Goal: Task Accomplishment & Management: Manage account settings

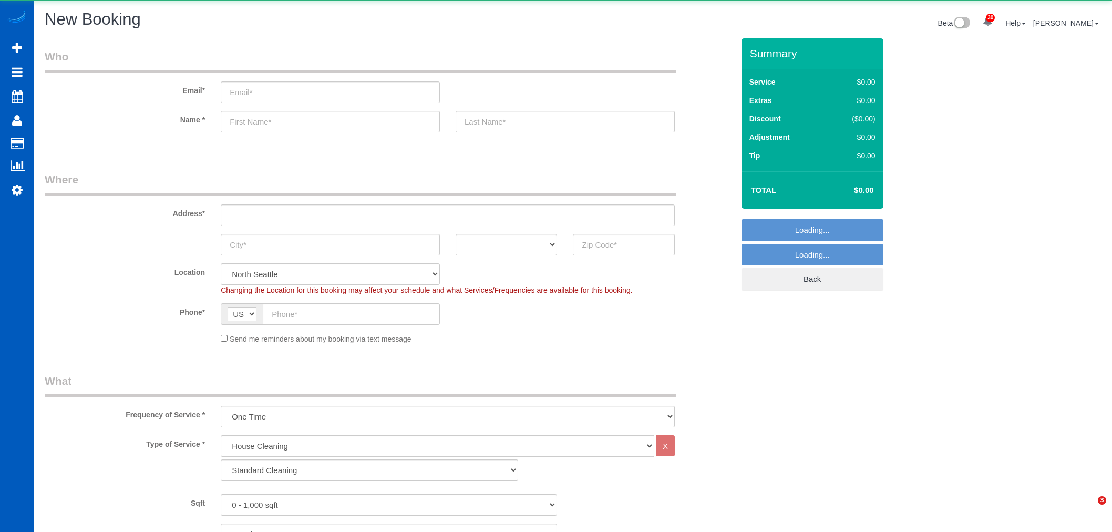
select select "199"
select select "object:68108"
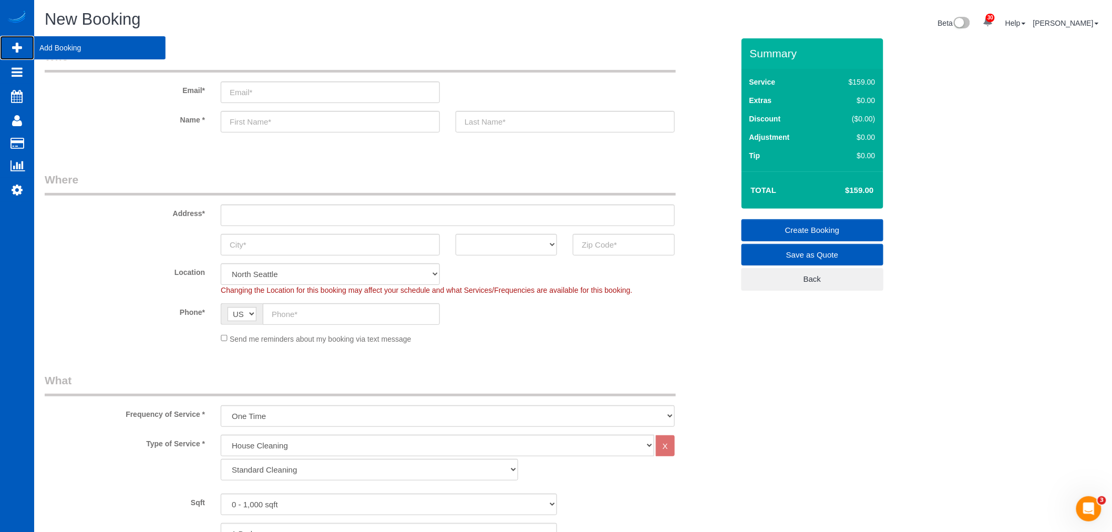
click at [47, 49] on span "Add Booking" at bounding box center [99, 48] width 131 height 24
click at [291, 216] on input "text" at bounding box center [448, 215] width 454 height 22
paste input "14650 lyons valley rd jamul ca"
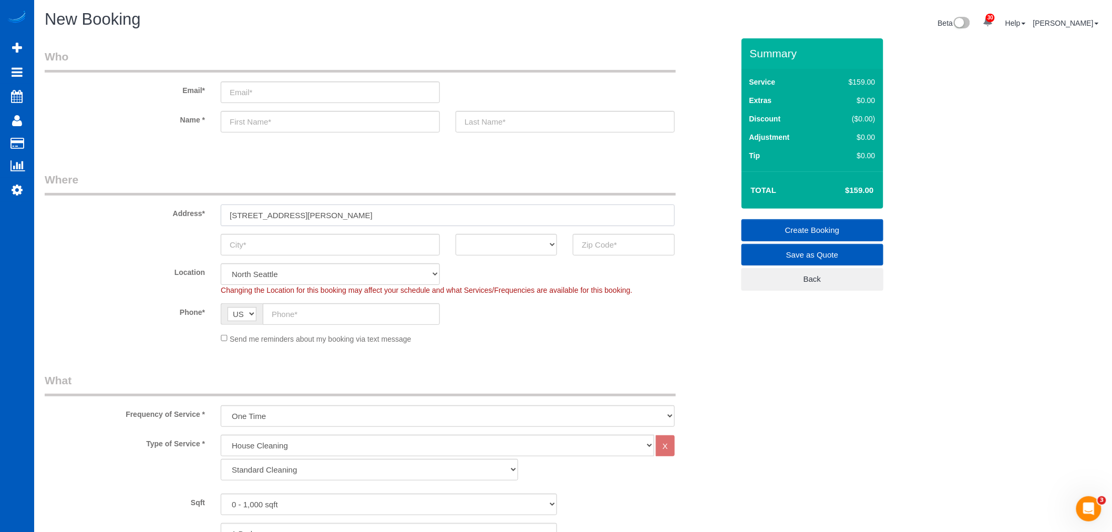
drag, startPoint x: 325, startPoint y: 212, endPoint x: 305, endPoint y: 221, distance: 21.2
click at [305, 221] on input "14650 lyons valley rd jamul ca" at bounding box center [448, 215] width 454 height 22
type input "14650 lyons valley rd jamul ca"
click at [285, 253] on input "text" at bounding box center [330, 245] width 219 height 22
paste input "jamul"
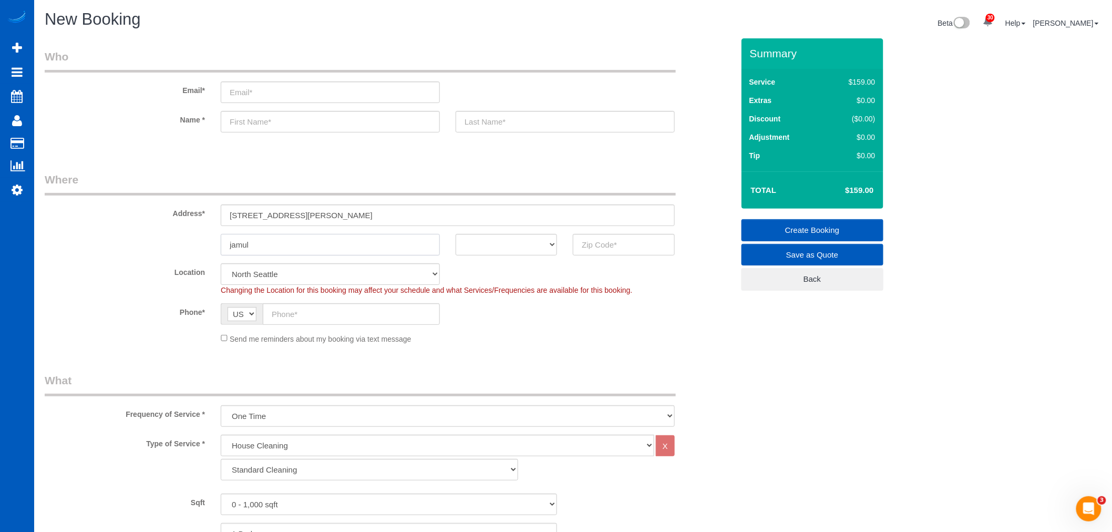
type input "jamul"
click at [495, 236] on select "AK AL AR AZ CA CO CT DC DE FL GA HI IA ID IL IN KS KY LA MA MD ME MI MN MO MS M…" at bounding box center [506, 245] width 101 height 22
select select "CA"
click at [456, 234] on select "AK AL AR AZ CA CO CT DC DE FL GA HI IA ID IL IN KS KY LA MA MD ME MI MN MO MS M…" at bounding box center [506, 245] width 101 height 22
click at [653, 230] on sui-booking-address "Address* 14650 lyons valley rd jamul ca jamul AK AL AR AZ CA CO CT DC DE FL GA …" at bounding box center [389, 214] width 689 height 84
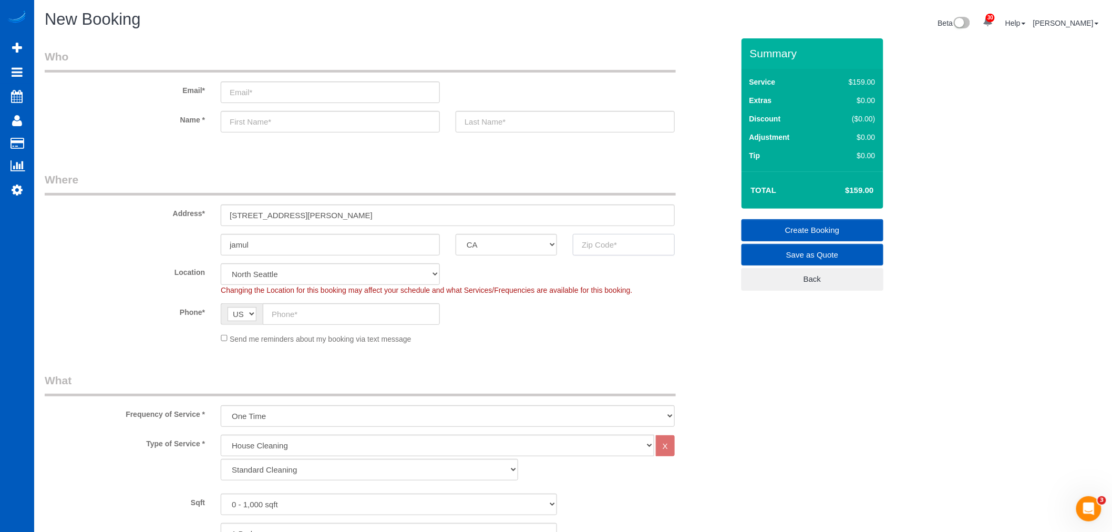
click at [585, 248] on input "text" at bounding box center [623, 245] width 101 height 22
paste input "91935"
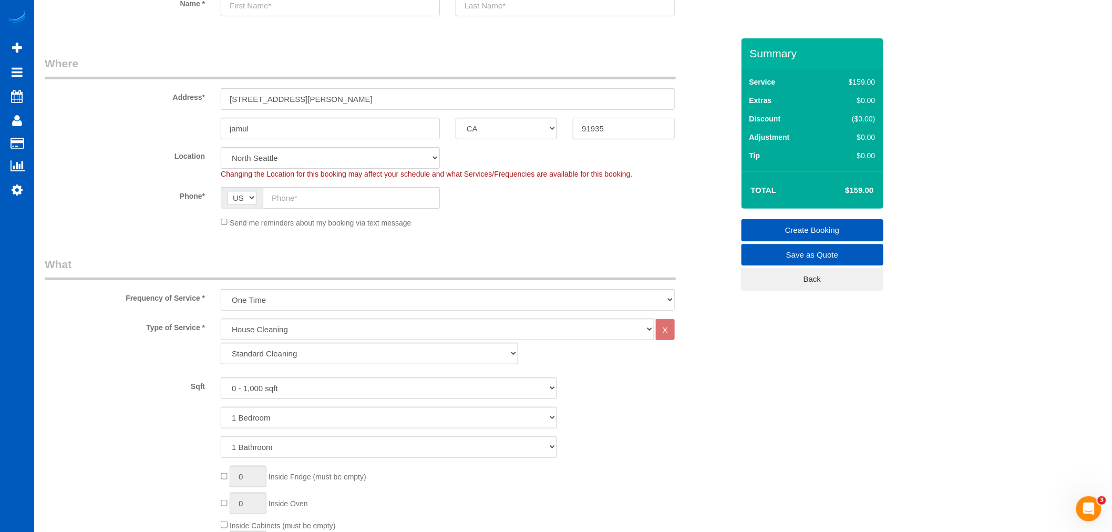
scroll to position [117, 0]
type input "91935"
click at [303, 349] on select "Standard Cleaning Deep Cleaning Move In/ Out Cleaning" at bounding box center [369, 353] width 297 height 22
select select "object:68199"
click at [282, 364] on select "Standard Cleaning Deep Cleaning Move In/ Out Cleaning" at bounding box center [369, 353] width 297 height 22
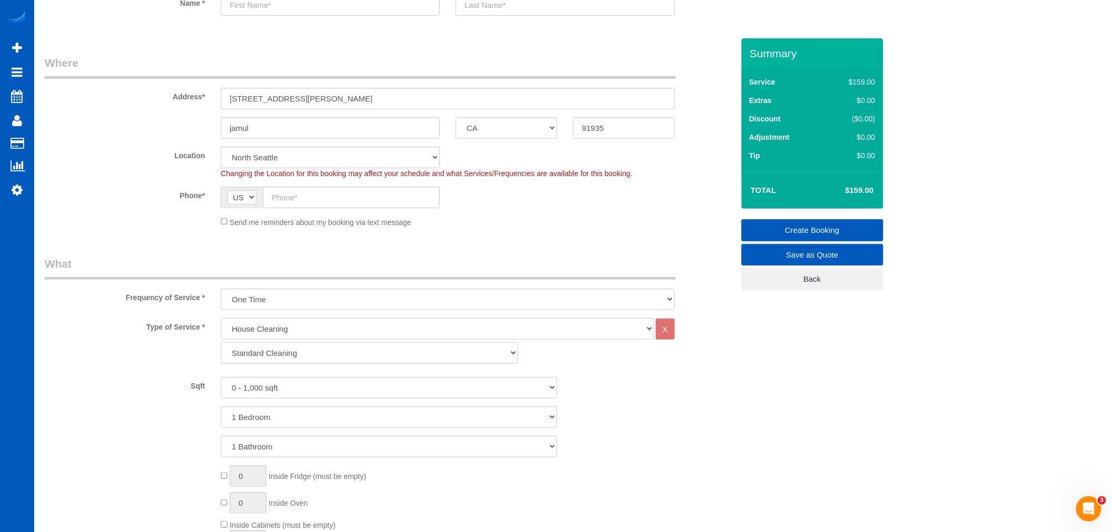
select select "?"
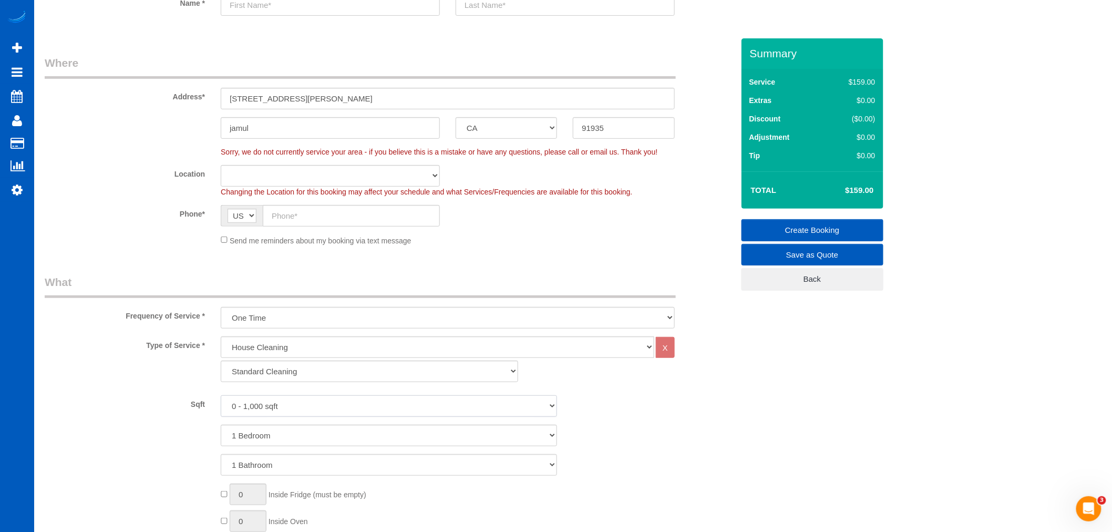
click at [269, 397] on select "0 - 1,000 sqft 1,001 - 1,500 sqft 1,501 - 2,000 sqft 2,001 - 2,500 sqft 2,501 -…" at bounding box center [389, 406] width 336 height 22
drag, startPoint x: 337, startPoint y: 406, endPoint x: 438, endPoint y: 412, distance: 101.1
click at [341, 407] on select "0 - 1,000 sqft 1,001 - 1,500 sqft 1,501 - 2,000 sqft 2,001 - 2,500 sqft 2,501 -…" at bounding box center [389, 406] width 336 height 22
click at [609, 410] on div "Sqft 0 - 1,000 sqft 1,001 - 1,500 sqft 1,501 - 2,000 sqft 2,001 - 2,500 sqft 2,…" at bounding box center [389, 406] width 705 height 22
click at [318, 377] on select "Standard Cleaning Deep Cleaning Move In/ Out Cleaning" at bounding box center [369, 372] width 297 height 22
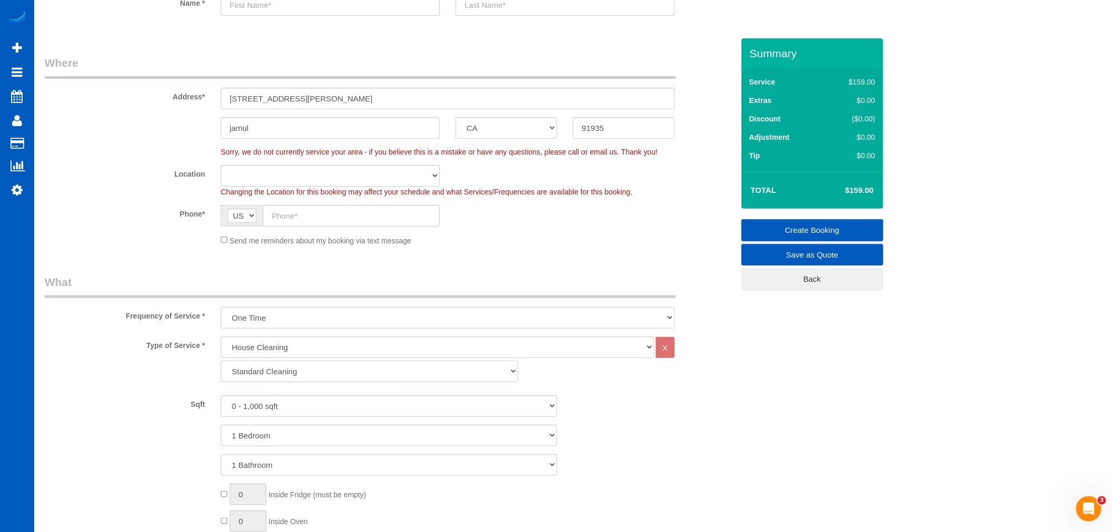
select select "367"
click at [221, 362] on select "Standard Cleaning Deep Cleaning Move In/ Out Cleaning" at bounding box center [369, 372] width 297 height 22
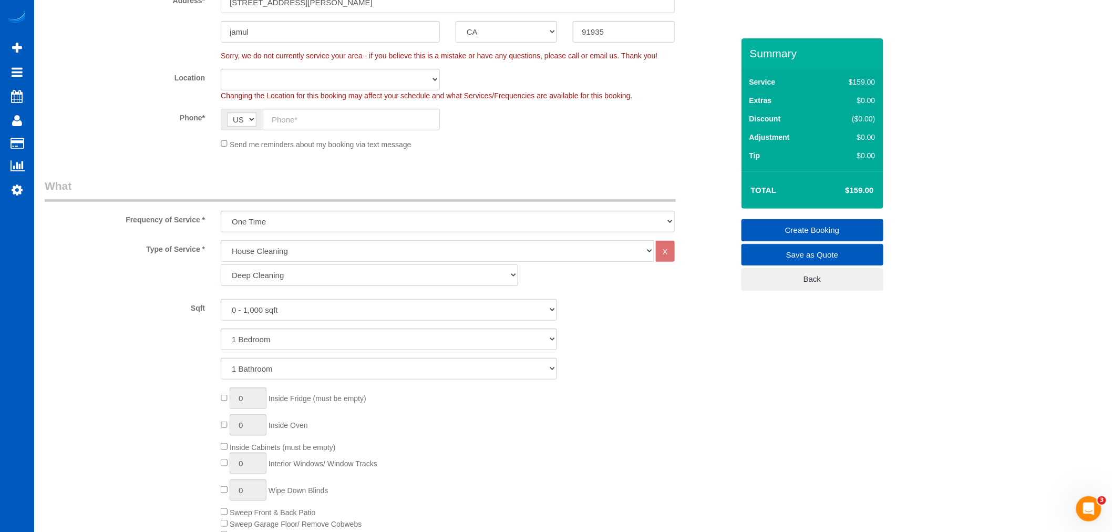
scroll to position [233, 0]
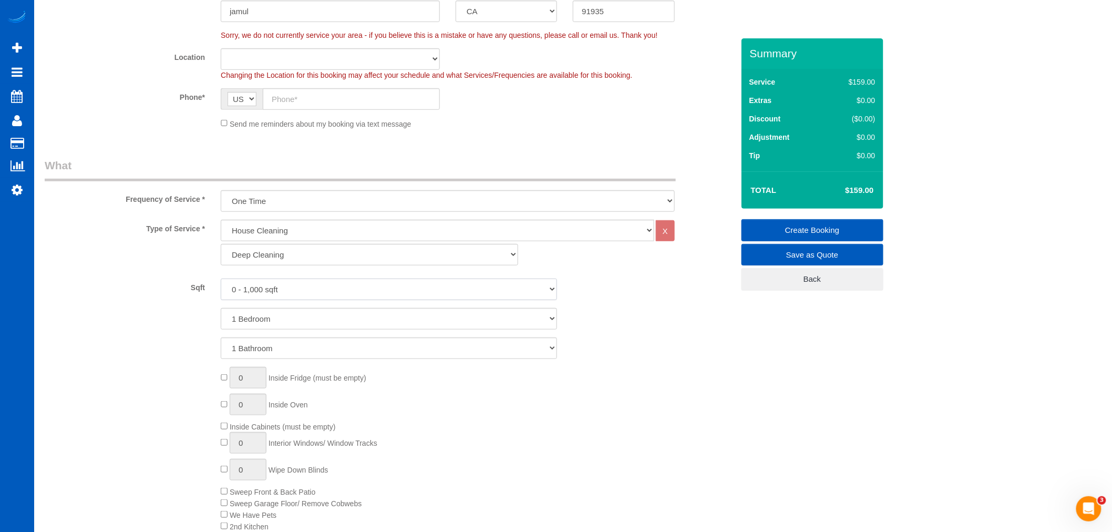
click at [313, 295] on select "0 - 1,000 sqft 1,001 - 1,500 sqft 1,501 - 2,000 sqft 2,001 - 2,500 sqft 2,501 -…" at bounding box center [389, 290] width 336 height 22
select select "5001"
click at [221, 279] on select "0 - 1,000 sqft 1,001 - 1,500 sqft 1,501 - 2,000 sqft 2,001 - 2,500 sqft 2,501 -…" at bounding box center [389, 290] width 336 height 22
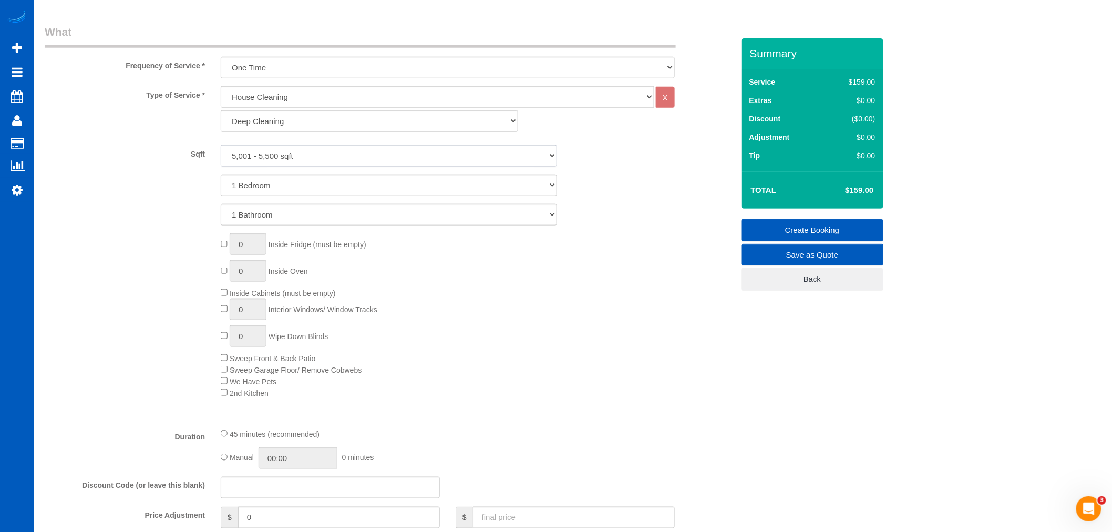
scroll to position [350, 0]
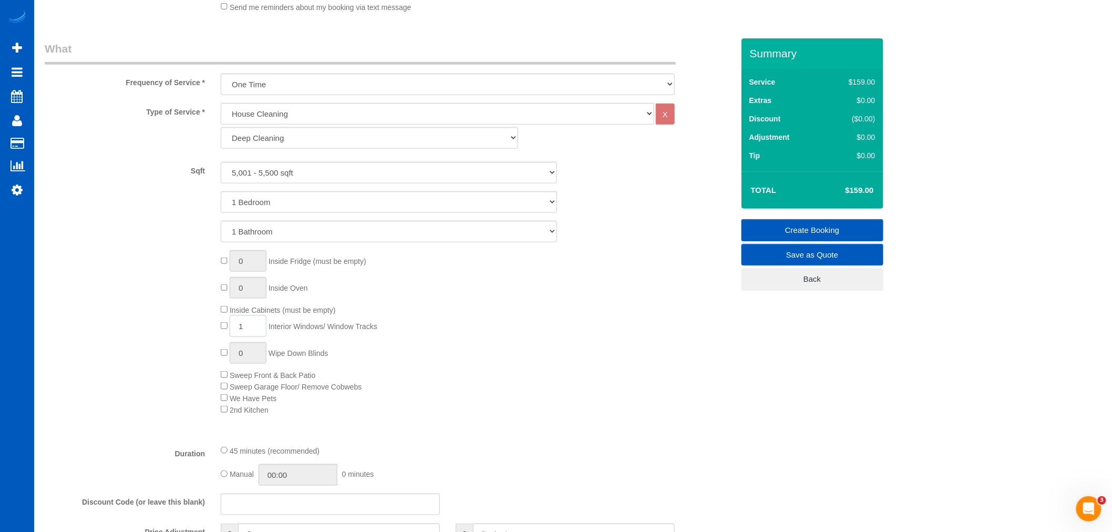
click at [254, 328] on input "1" at bounding box center [248, 326] width 37 height 22
drag, startPoint x: 254, startPoint y: 328, endPoint x: 189, endPoint y: 280, distance: 81.0
click at [213, 321] on div "0 Inside Fridge (must be empty) 0 Inside Oven Inside Cabinets (must be empty) 1…" at bounding box center [477, 332] width 528 height 165
click at [272, 318] on div "0 Inside Fridge (must be empty) 0 Inside Oven Inside Cabinets (must be empty) 1…" at bounding box center [477, 332] width 528 height 165
click at [255, 321] on input "1" at bounding box center [248, 326] width 37 height 22
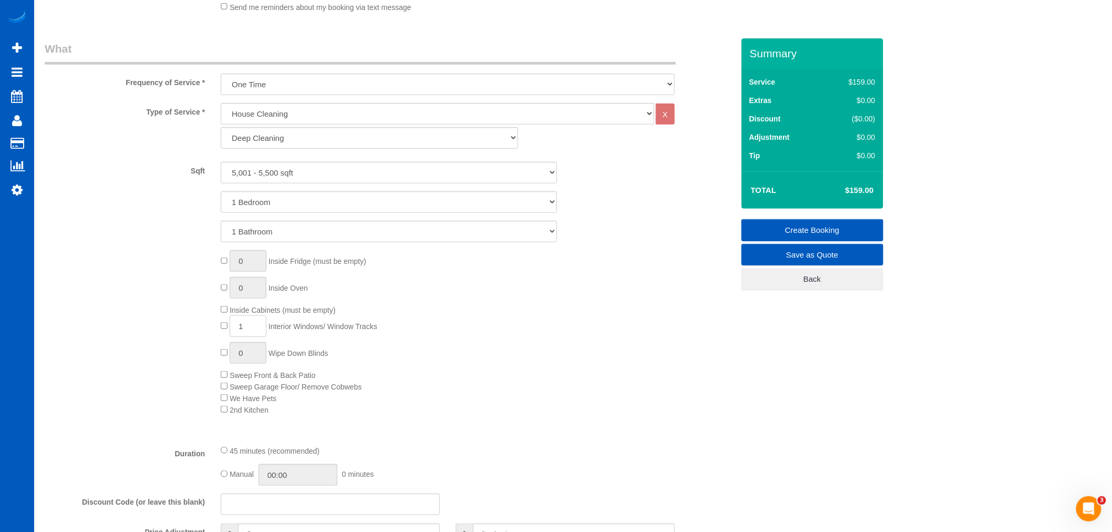
click at [223, 329] on span "1 Interior Windows/ Window Tracks" at bounding box center [299, 326] width 157 height 8
type input "40"
click at [466, 355] on div "0 Inside Fridge (must be empty) 0 Inside Oven Inside Cabinets (must be empty) 4…" at bounding box center [477, 332] width 528 height 165
click at [530, 338] on div "0 Inside Fridge (must be empty) 0 Inside Oven Inside Cabinets (must be empty) 4…" at bounding box center [477, 332] width 528 height 165
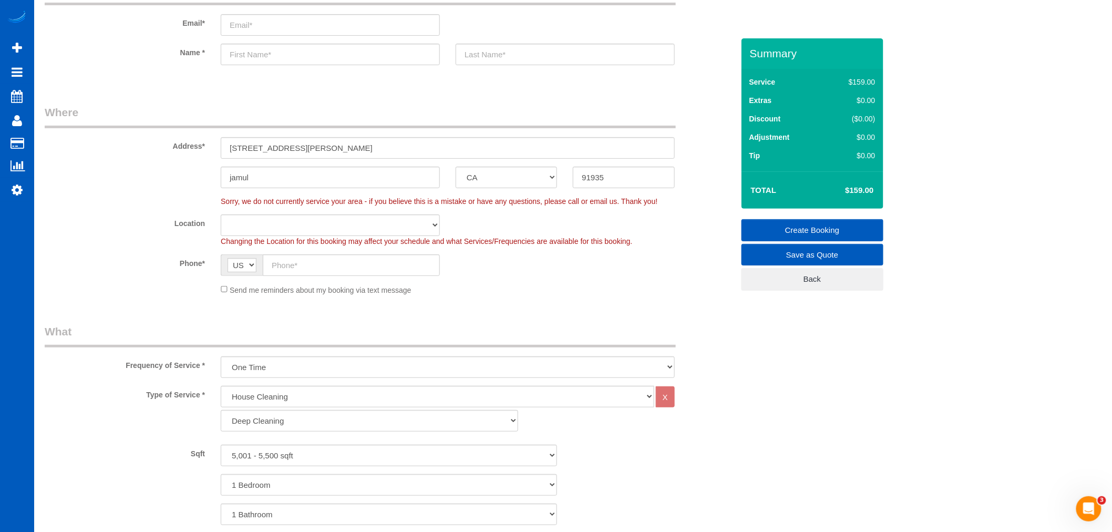
scroll to position [0, 0]
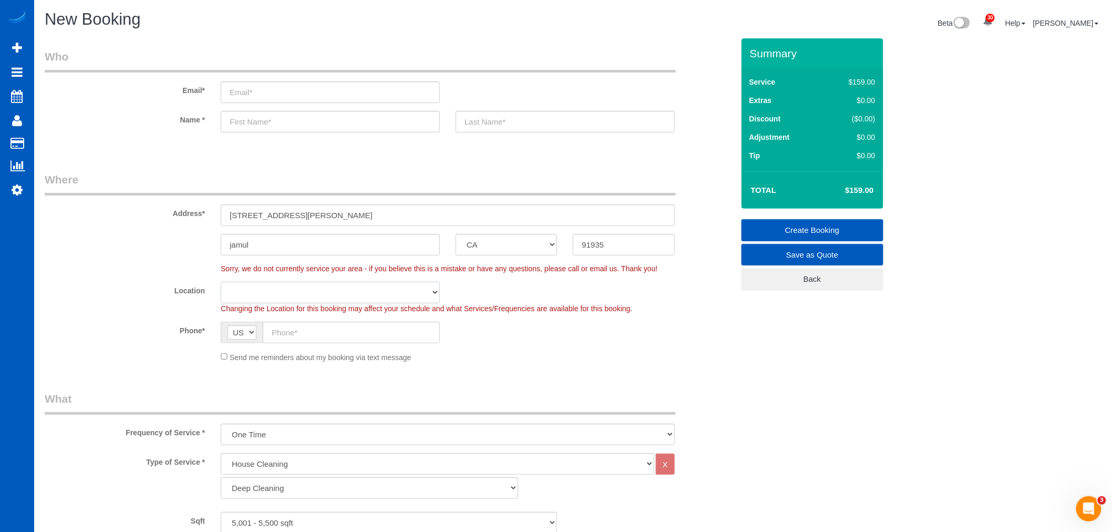
click at [347, 294] on select "North Seattle Denver Everett Fort Worth TX Las Vegas Main Seattle Maryland Nort…" at bounding box center [330, 293] width 219 height 22
select select "133"
click at [221, 282] on select "North Seattle Denver Everett Fort Worth TX Las Vegas Main Seattle Maryland Nort…" at bounding box center [330, 293] width 219 height 22
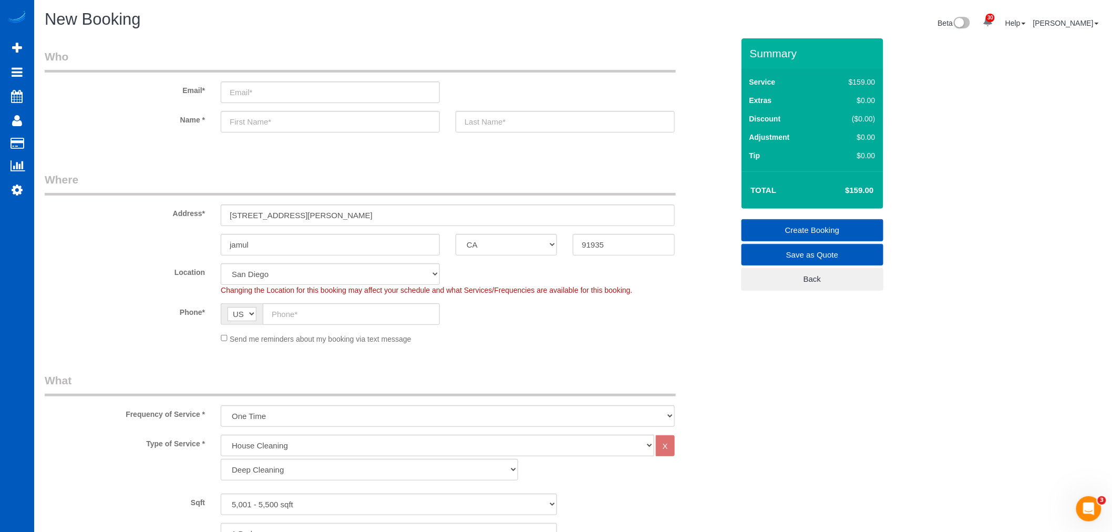
click at [549, 351] on fieldset "Where Address* 14650 lyons valley rd jamul ca jamul AK AL AR AZ CA CO CT DC DE …" at bounding box center [389, 262] width 689 height 180
select select "object:68533"
select select "5001"
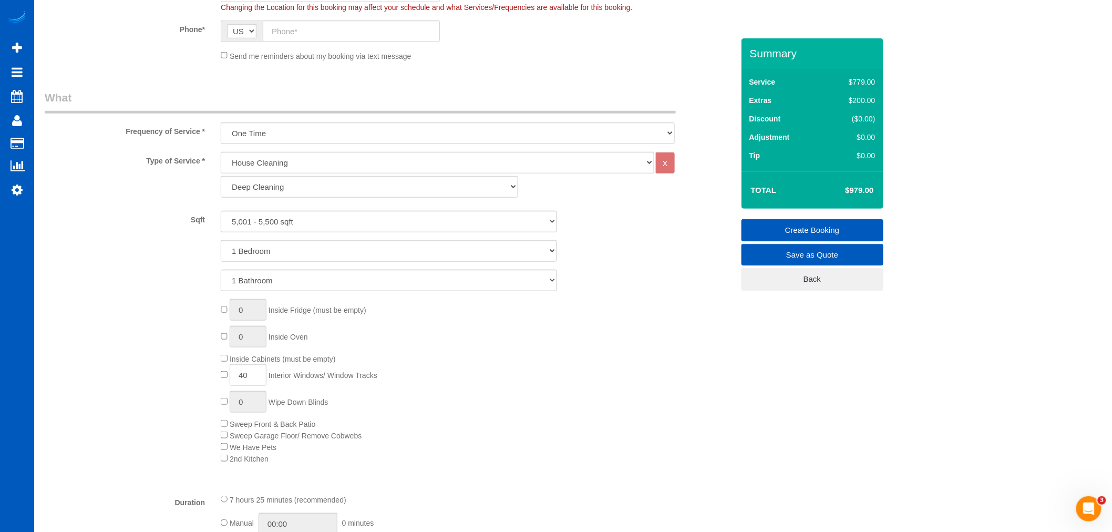
scroll to position [408, 0]
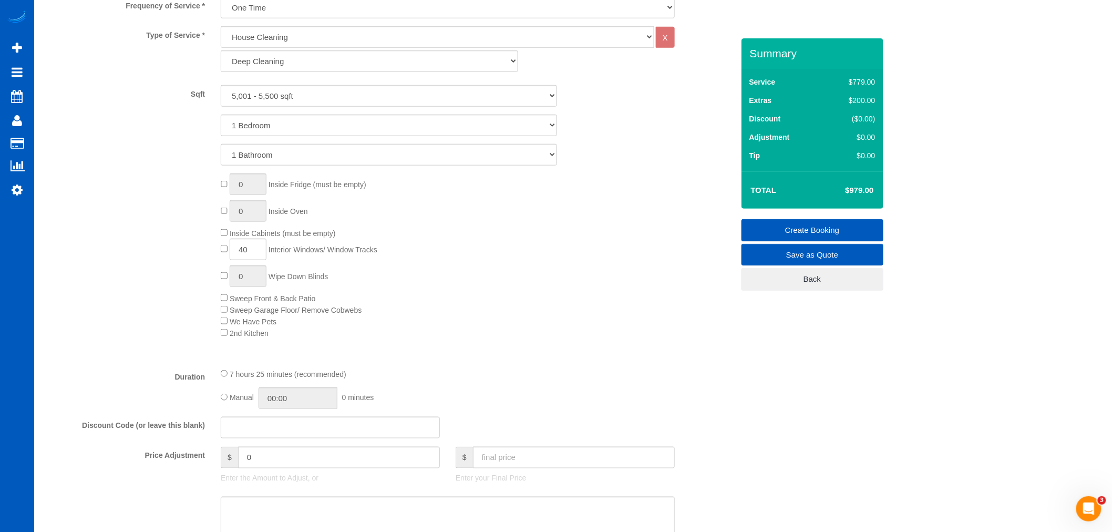
click at [549, 351] on div "Type of Service * House Cleaning X Standard Cleaning Deep Cleaning Move In/ Out…" at bounding box center [389, 192] width 689 height 333
click at [338, 129] on select "1 Bedroom 2 Bedrooms 3 Bedrooms 4 Bedrooms 5 Bedrooms 6 Bedrooms 7 Bedrooms" at bounding box center [389, 126] width 336 height 22
select select "5"
click at [221, 115] on select "1 Bedroom 2 Bedrooms 3 Bedrooms 4 Bedrooms 5 Bedrooms 6 Bedrooms 7 Bedrooms" at bounding box center [389, 126] width 336 height 22
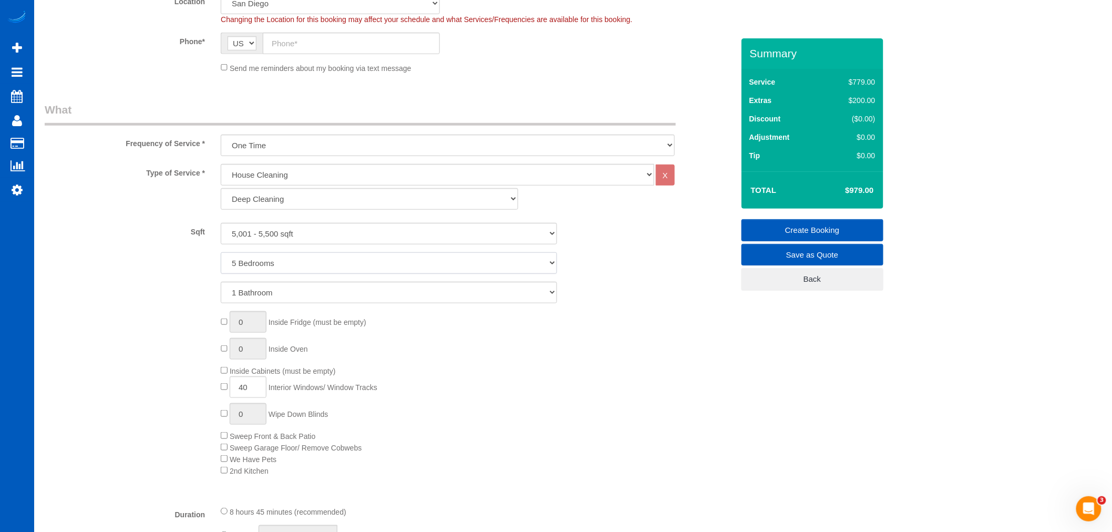
scroll to position [292, 0]
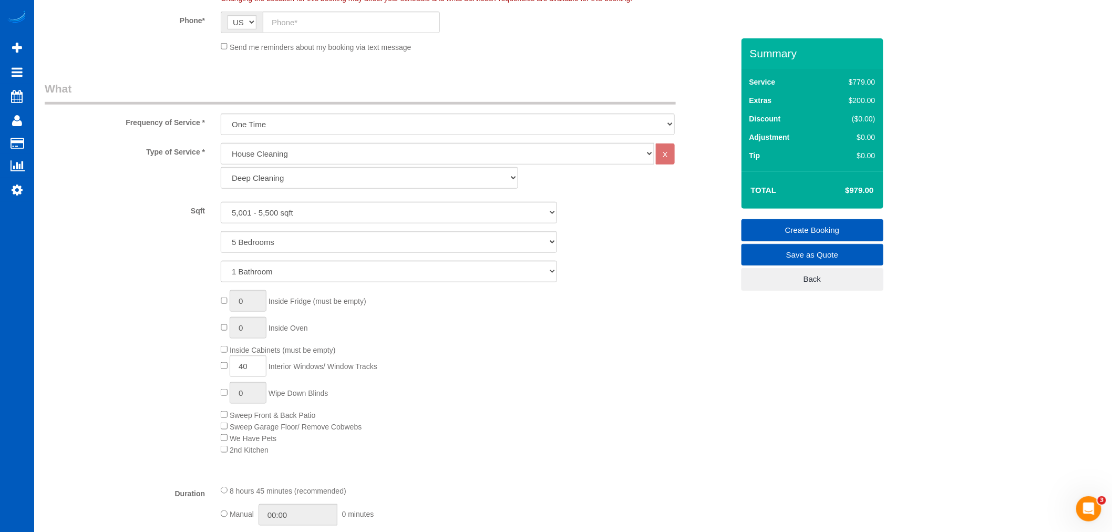
click at [465, 334] on div "0 Inside Fridge (must be empty) 0 Inside Oven Inside Cabinets (must be empty) 4…" at bounding box center [477, 372] width 528 height 165
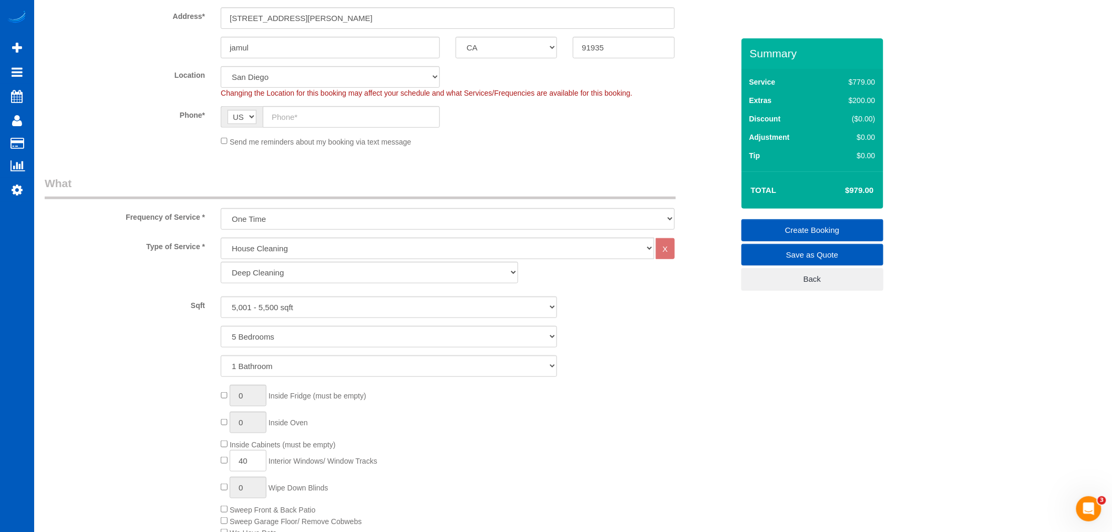
scroll to position [175, 0]
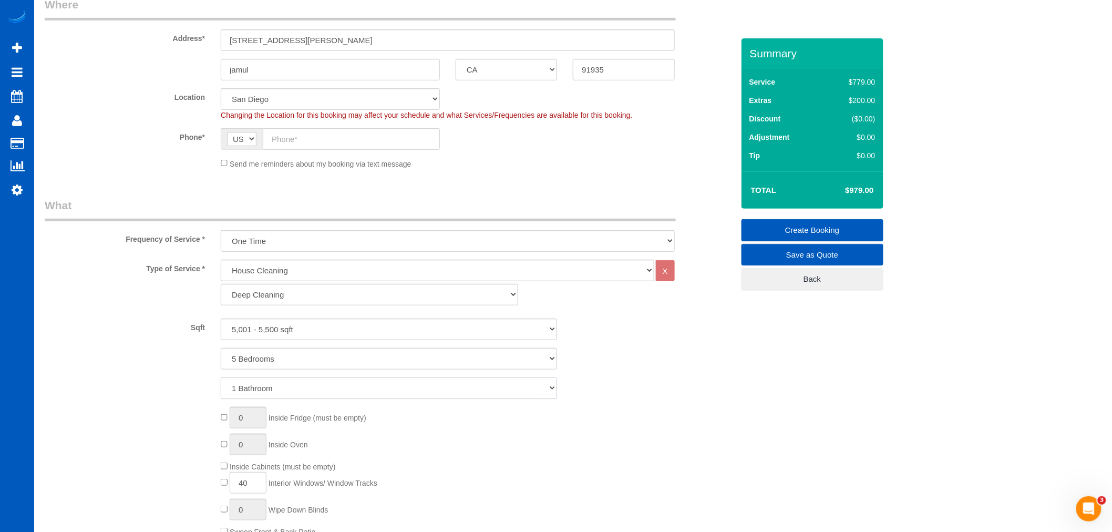
click at [281, 387] on select "1 Bathroom 2 Bathrooms 3 Bathrooms 4 Bathrooms 5 Bathrooms 6 Bathrooms 7 Bathro…" at bounding box center [389, 388] width 336 height 22
select select "4"
click at [221, 378] on select "1 Bathroom 2 Bathrooms 3 Bathrooms 4 Bathrooms 5 Bathrooms 6 Bathrooms 7 Bathro…" at bounding box center [389, 388] width 336 height 22
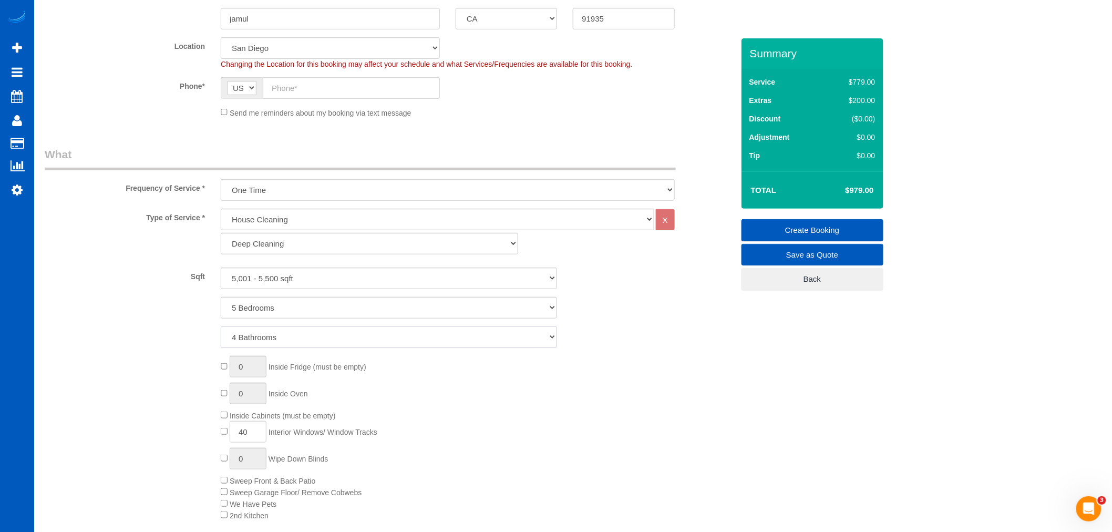
scroll to position [292, 0]
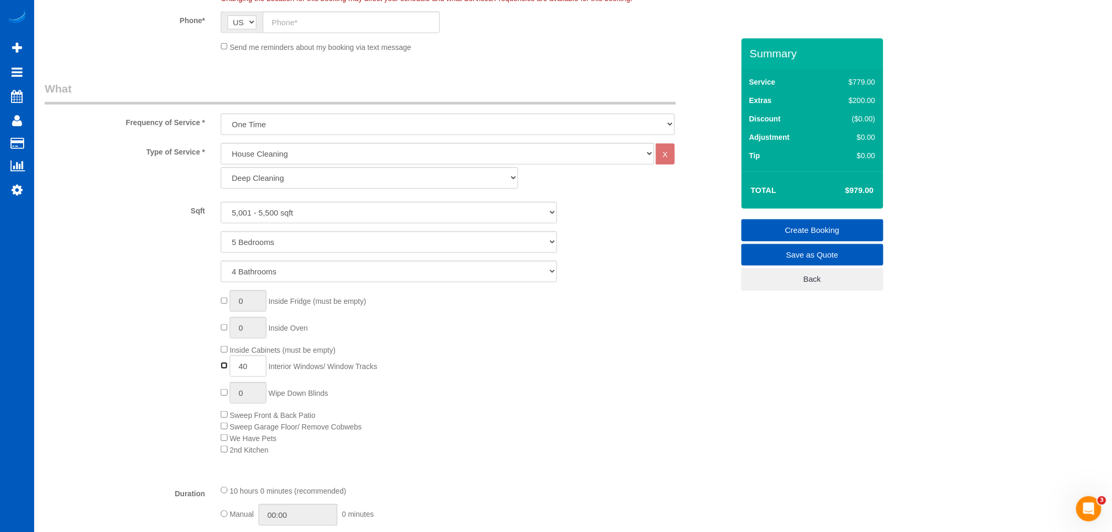
type input "0"
click at [301, 119] on select "One Time Weekly - 15.00% Every 2 Weeks - 10.00% Every 4 Weeks - 5.00% Every 2 M…" at bounding box center [448, 125] width 454 height 22
click at [221, 114] on select "One Time Weekly - 15.00% Every 2 Weeks - 10.00% Every 4 Weeks - 5.00% Every 2 M…" at bounding box center [448, 125] width 454 height 22
click at [303, 120] on select "One Time Weekly - 15.00% Every 2 Weeks - 10.00% Every 4 Weeks - 5.00% Every 2 M…" at bounding box center [448, 125] width 454 height 22
select select "object:68535"
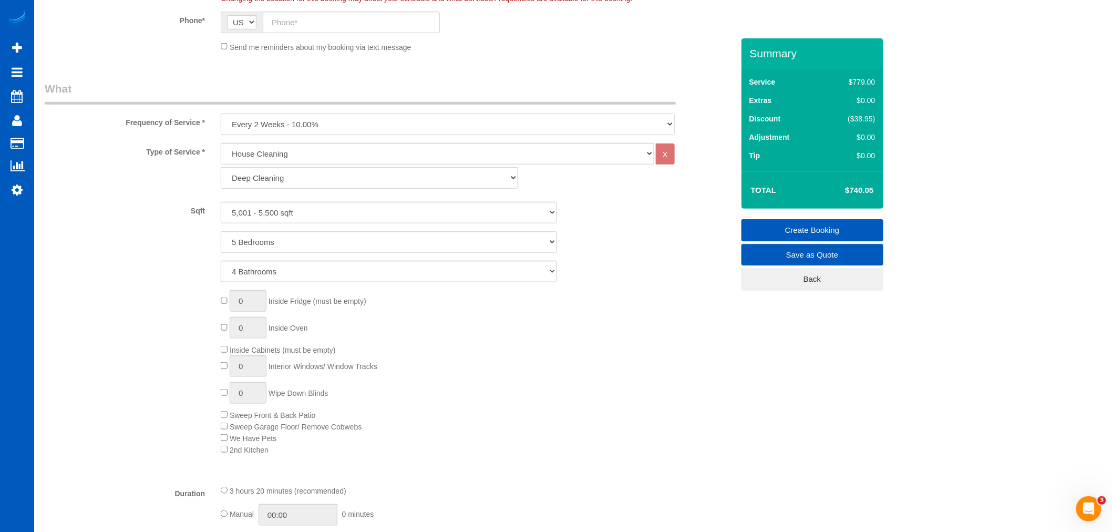
click at [221, 114] on select "One Time Weekly - 15.00% Every 2 Weeks - 10.00% Every 4 Weeks - 5.00% Every 2 M…" at bounding box center [448, 125] width 454 height 22
click at [537, 377] on div "0 Inside Fridge (must be empty) 0 Inside Oven Inside Cabinets (must be empty) 0…" at bounding box center [477, 372] width 528 height 165
click at [506, 379] on div "0 Inside Fridge (must be empty) 0 Inside Oven Inside Cabinets (must be empty) 0…" at bounding box center [477, 372] width 528 height 165
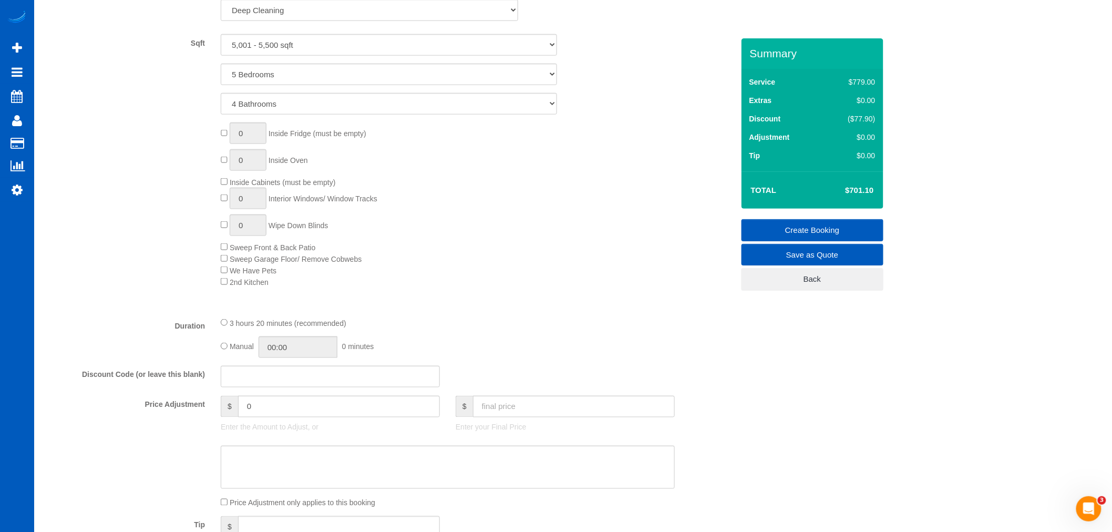
scroll to position [526, 0]
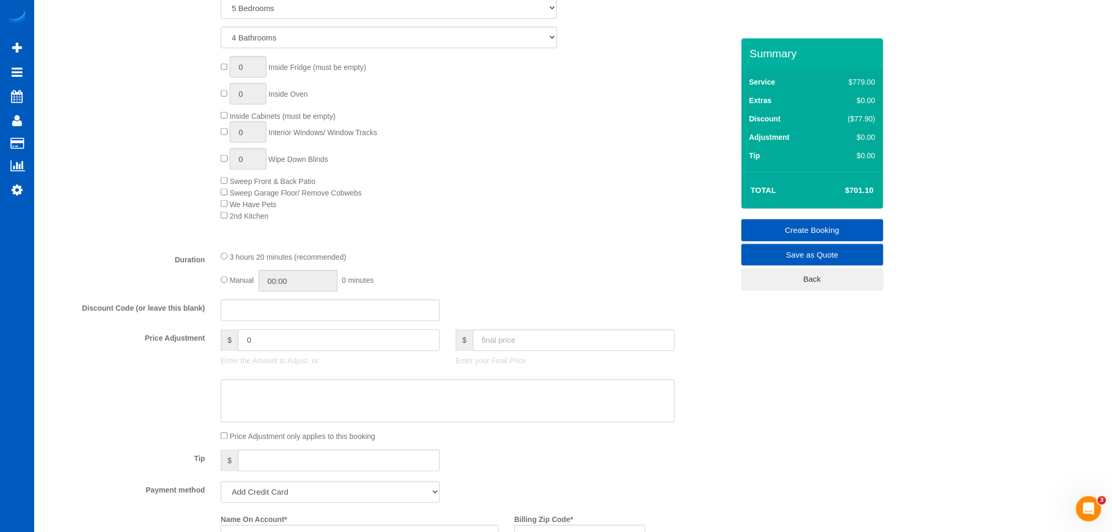
click at [331, 342] on input "0" at bounding box center [339, 341] width 202 height 22
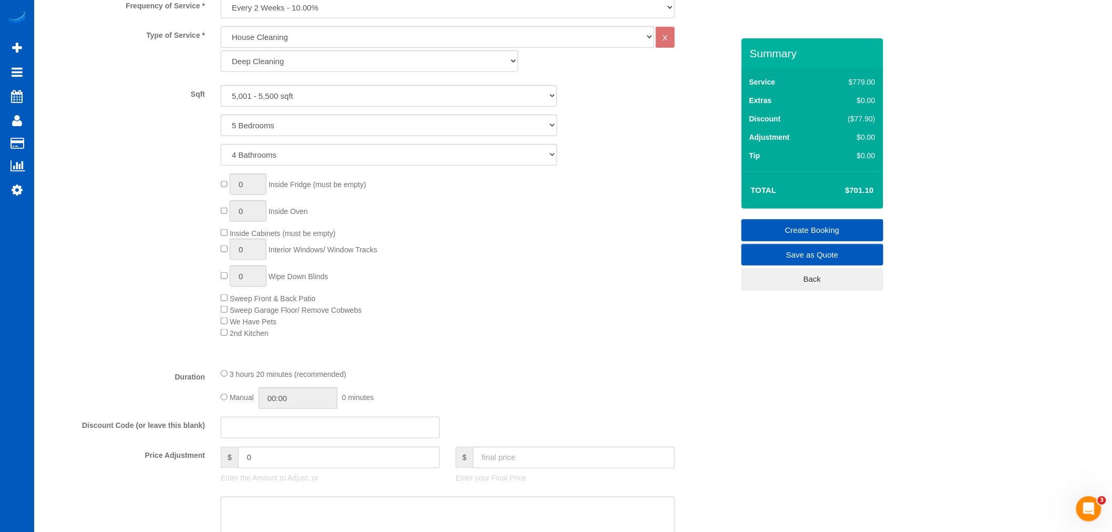
click at [523, 296] on div "0 Inside Fridge (must be empty) 0 Inside Oven Inside Cabinets (must be empty) 0…" at bounding box center [477, 255] width 528 height 165
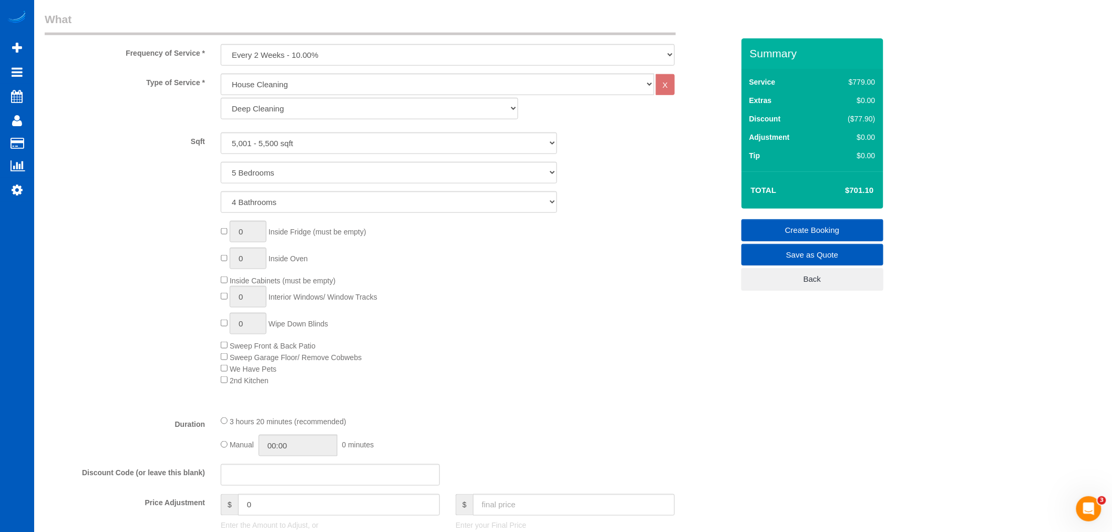
scroll to position [292, 0]
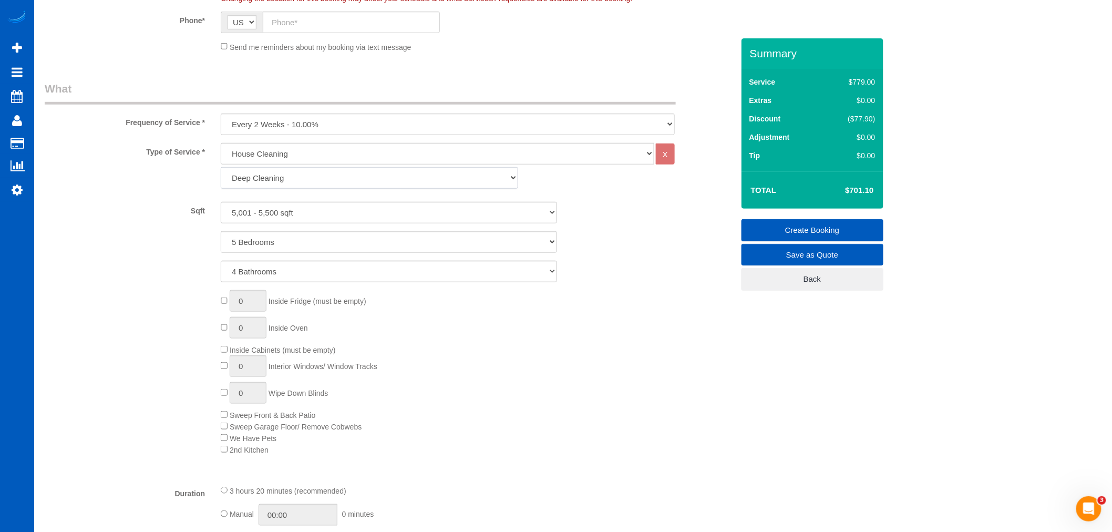
click at [392, 188] on select "Standard Cleaning Deep Cleaning Move In/ Out Cleaning" at bounding box center [369, 178] width 297 height 22
select select "366"
click at [221, 168] on select "Standard Cleaning Deep Cleaning Move In/ Out Cleaning" at bounding box center [369, 178] width 297 height 22
select select "5"
select select "4"
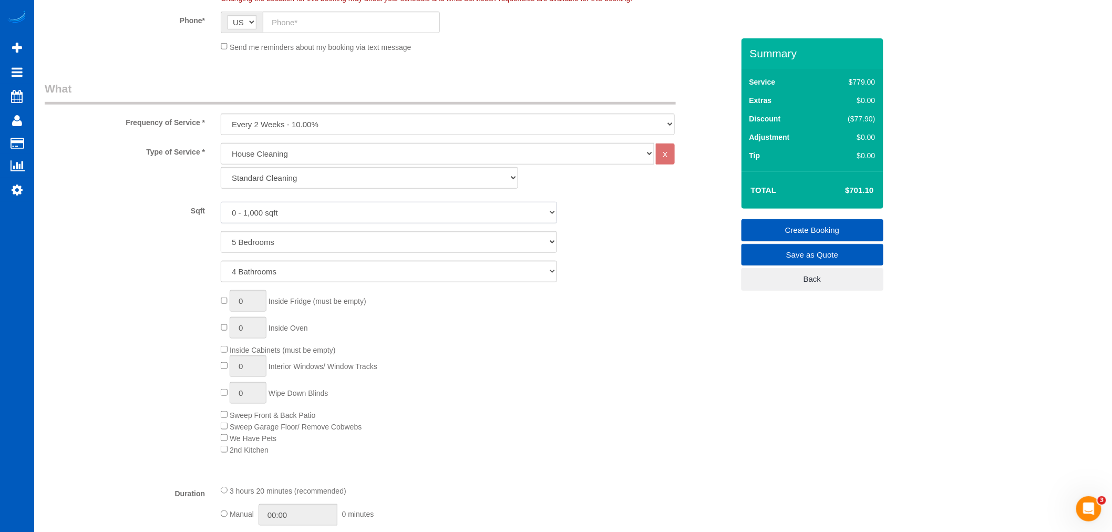
click at [282, 207] on select "0 - 1,000 sqft 1,001 - 1,500 sqft 1,501 - 2,000 sqft 2,001 - 2,500 sqft 2,501 -…" at bounding box center [389, 213] width 336 height 22
select select "5001"
click at [221, 202] on select "0 - 1,000 sqft 1,001 - 1,500 sqft 1,501 - 2,000 sqft 2,001 - 2,500 sqft 2,501 -…" at bounding box center [389, 213] width 336 height 22
click at [592, 444] on div "0 Inside Fridge (must be empty) 0 Inside Oven Inside Cabinets (must be empty) 0…" at bounding box center [477, 372] width 528 height 165
click at [305, 127] on select "One Time Weekly - 15.00% Every 2 Weeks - 10.00% Every 4 Weeks - 5.00% Every 2 M…" at bounding box center [448, 125] width 454 height 22
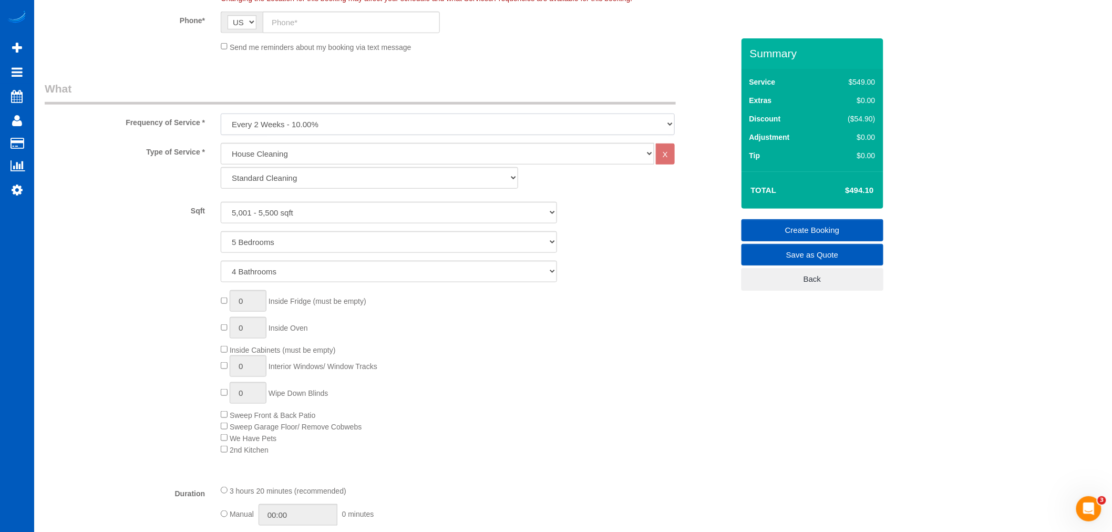
select select "object:68533"
click at [221, 114] on select "One Time Weekly - 15.00% Every 2 Weeks - 10.00% Every 4 Weeks - 5.00% Every 2 M…" at bounding box center [448, 125] width 454 height 22
click at [284, 182] on select "Standard Cleaning Deep Cleaning Move In/ Out Cleaning" at bounding box center [369, 178] width 297 height 22
select select "367"
click at [221, 168] on select "Standard Cleaning Deep Cleaning Move In/ Out Cleaning" at bounding box center [369, 178] width 297 height 22
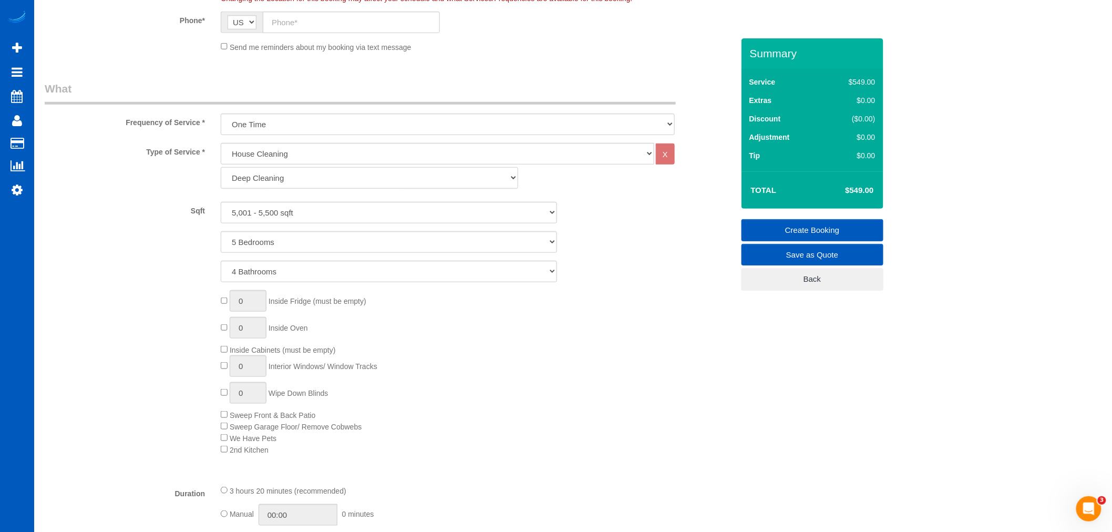
select select "5"
select select "4"
drag, startPoint x: 285, startPoint y: 189, endPoint x: 291, endPoint y: 215, distance: 26.8
click at [291, 215] on select "0 - 1,000 sqft 1,001 - 1,500 sqft 1,501 - 2,000 sqft 2,001 - 2,500 sqft 2,501 -…" at bounding box center [389, 213] width 336 height 22
select select "5001"
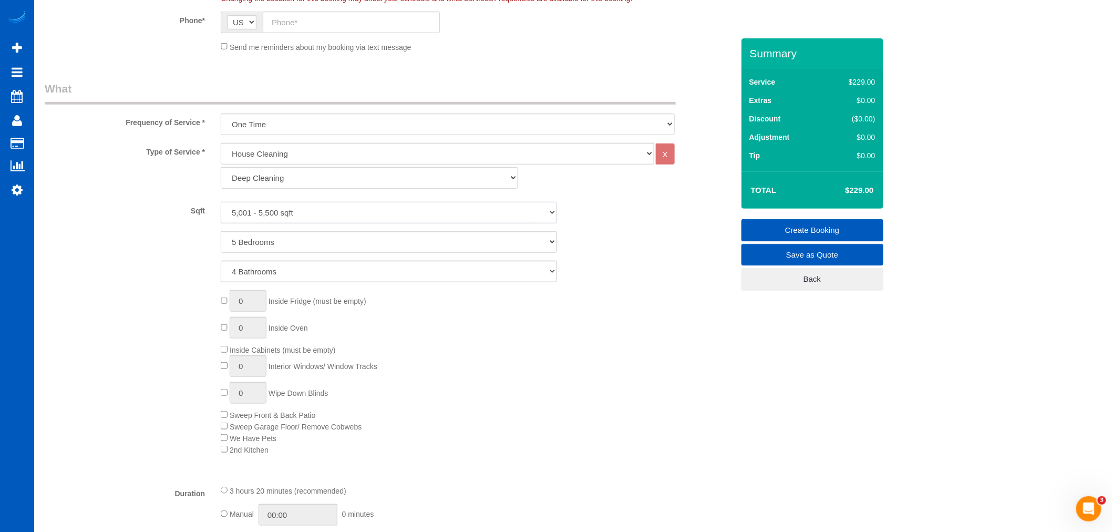
click at [221, 202] on select "0 - 1,000 sqft 1,001 - 1,500 sqft 1,501 - 2,000 sqft 2,001 - 2,500 sqft 2,501 -…" at bounding box center [389, 213] width 336 height 22
click at [502, 349] on div "0 Inside Fridge (must be empty) 0 Inside Oven Inside Cabinets (must be empty) 0…" at bounding box center [477, 372] width 528 height 165
click at [224, 372] on div "0 Inside Fridge (must be empty) 0 Inside Oven Inside Cabinets (must be empty) 0…" at bounding box center [477, 372] width 528 height 165
drag, startPoint x: 250, startPoint y: 366, endPoint x: 216, endPoint y: 368, distance: 34.2
click at [216, 368] on div "0 Inside Fridge (must be empty) 0 Inside Oven Inside Cabinets (must be empty) 1…" at bounding box center [477, 372] width 528 height 165
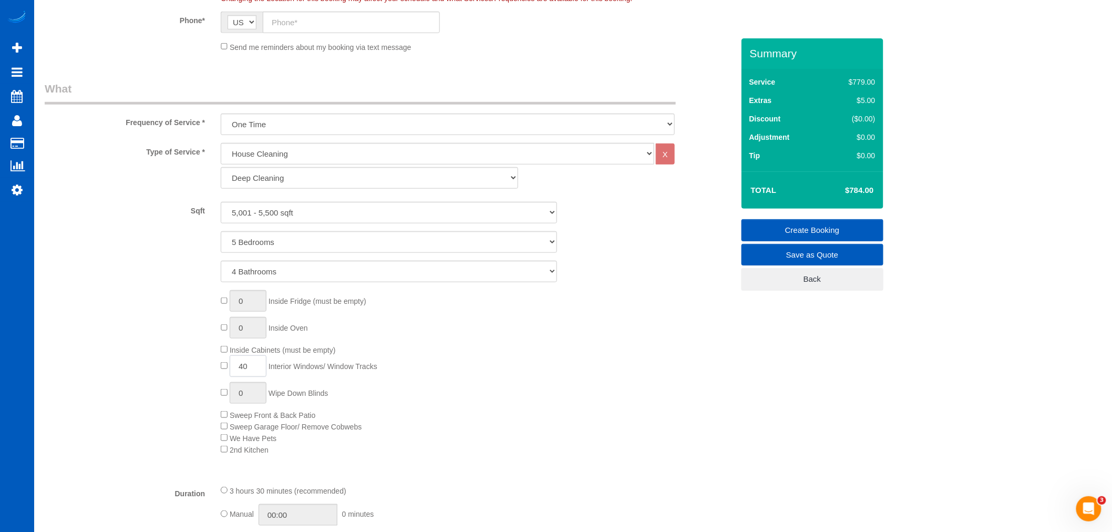
type input "40"
click at [467, 361] on div "0 Inside Fridge (must be empty) 0 Inside Oven Inside Cabinets (must be empty) 4…" at bounding box center [477, 372] width 528 height 165
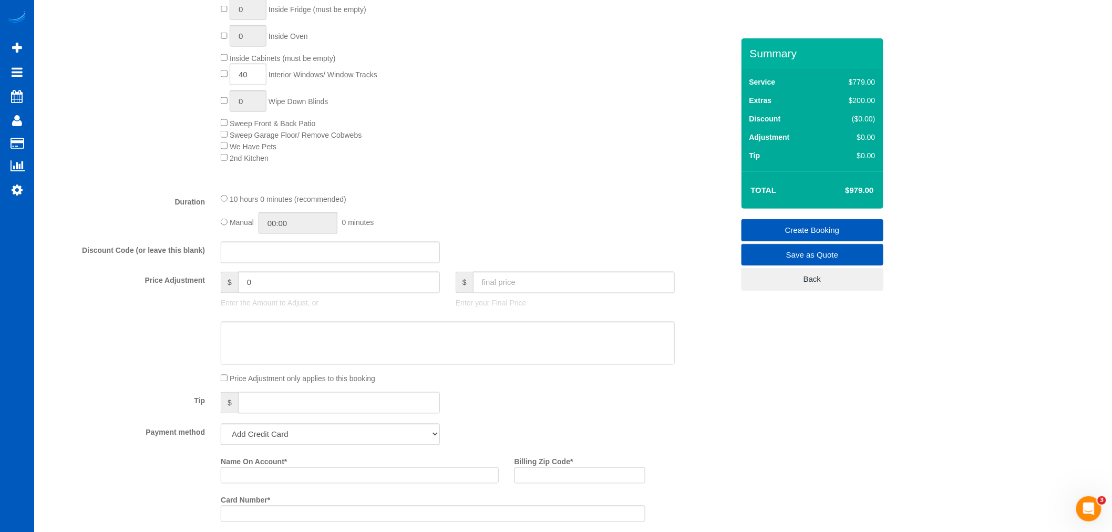
scroll to position [584, 0]
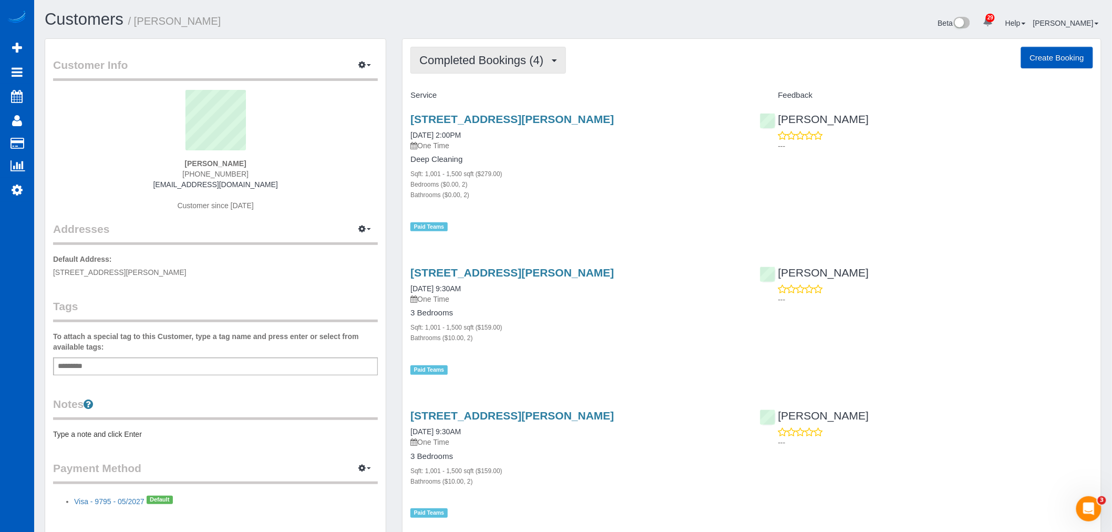
click at [521, 71] on button "Completed Bookings (4)" at bounding box center [488, 60] width 156 height 27
click at [565, 193] on div "Bathrooms ($0.00, 2)" at bounding box center [576, 194] width 333 height 11
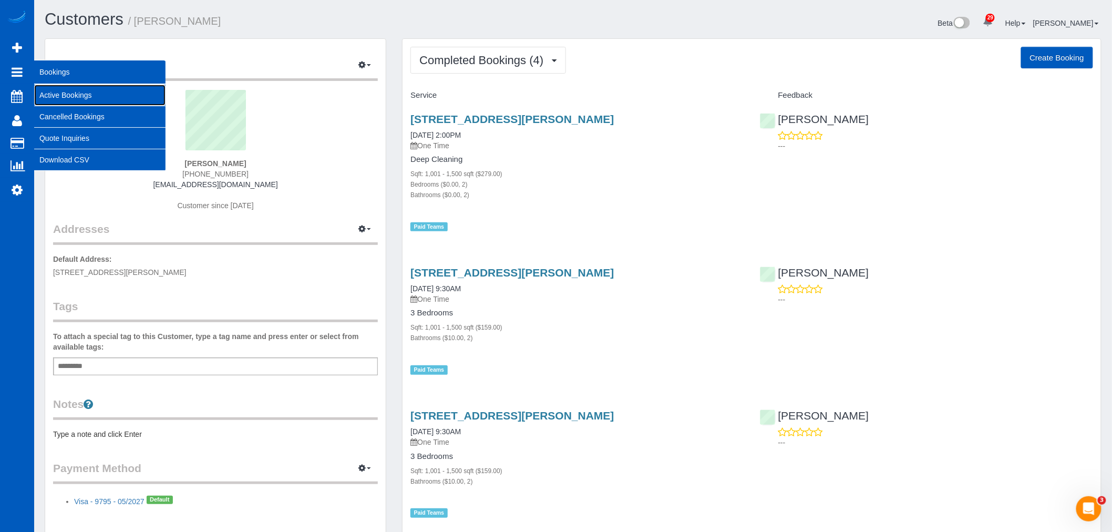
click at [57, 87] on link "Active Bookings" at bounding box center [99, 95] width 131 height 21
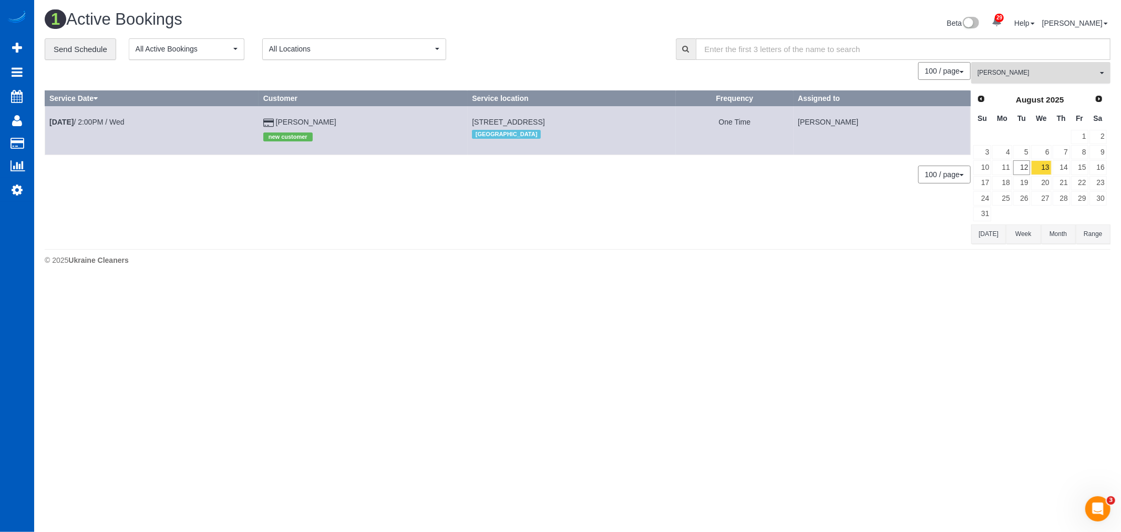
click at [1003, 71] on span "[PERSON_NAME]" at bounding box center [1038, 72] width 120 height 9
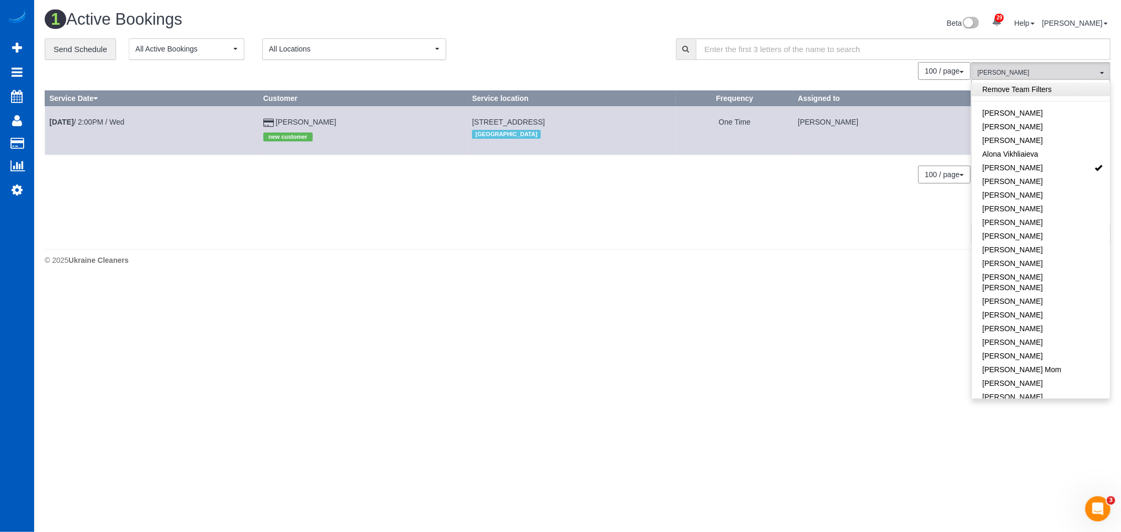
click at [1028, 87] on link "Remove Team Filters" at bounding box center [1041, 90] width 138 height 14
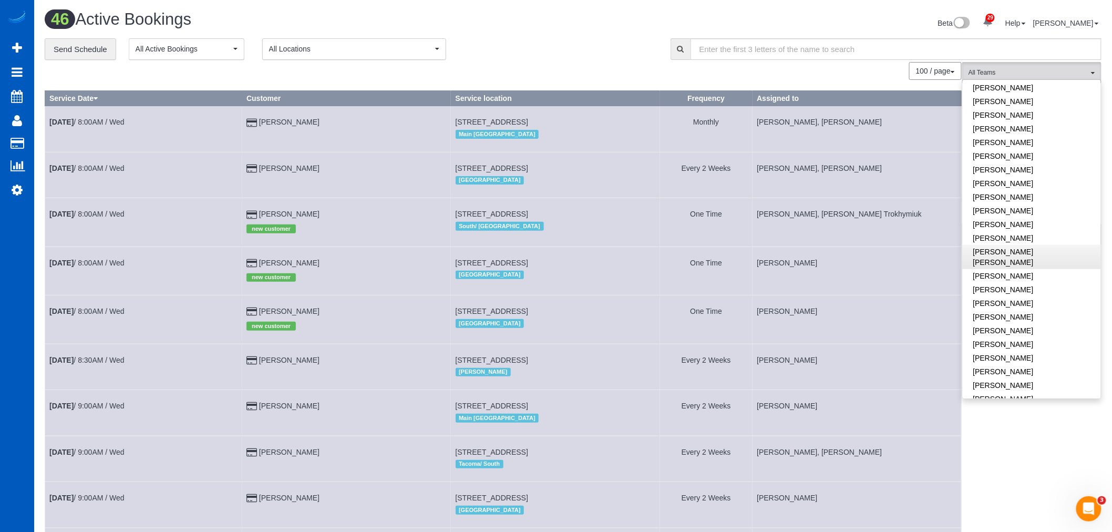
scroll to position [408, 0]
click at [1038, 252] on link "[PERSON_NAME]" at bounding box center [1032, 259] width 138 height 14
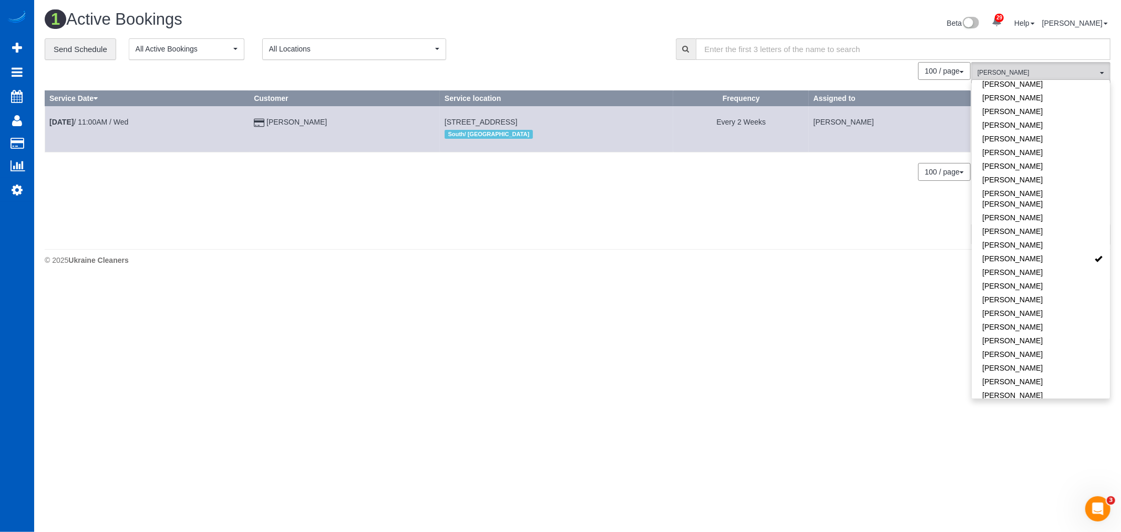
click at [104, 117] on td "[DATE] 11:00AM / Wed" at bounding box center [147, 129] width 204 height 46
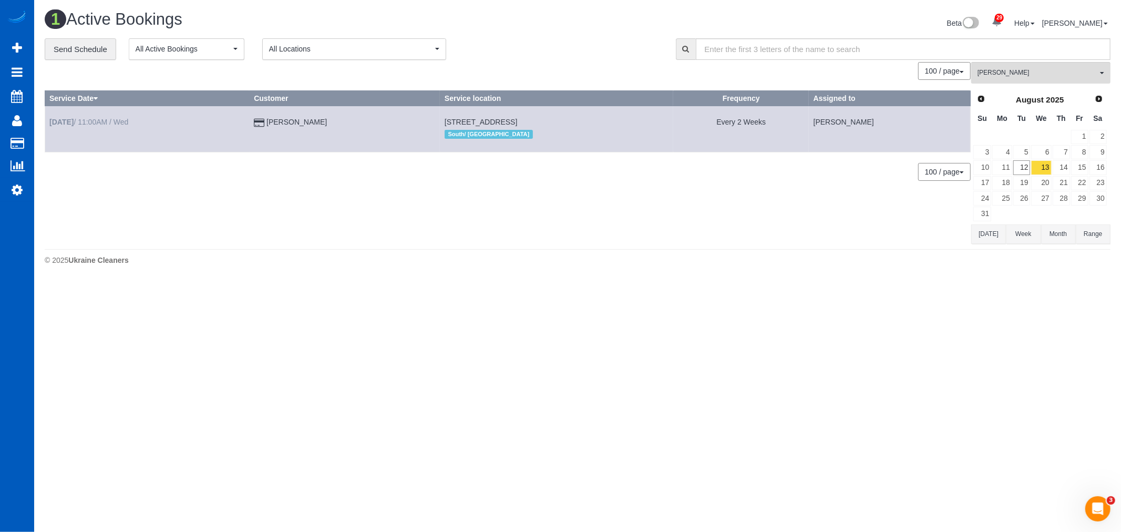
click at [103, 118] on td "[DATE] 11:00AM / Wed" at bounding box center [147, 129] width 204 height 46
click at [103, 120] on link "[DATE] 11:00AM / Wed" at bounding box center [88, 122] width 79 height 8
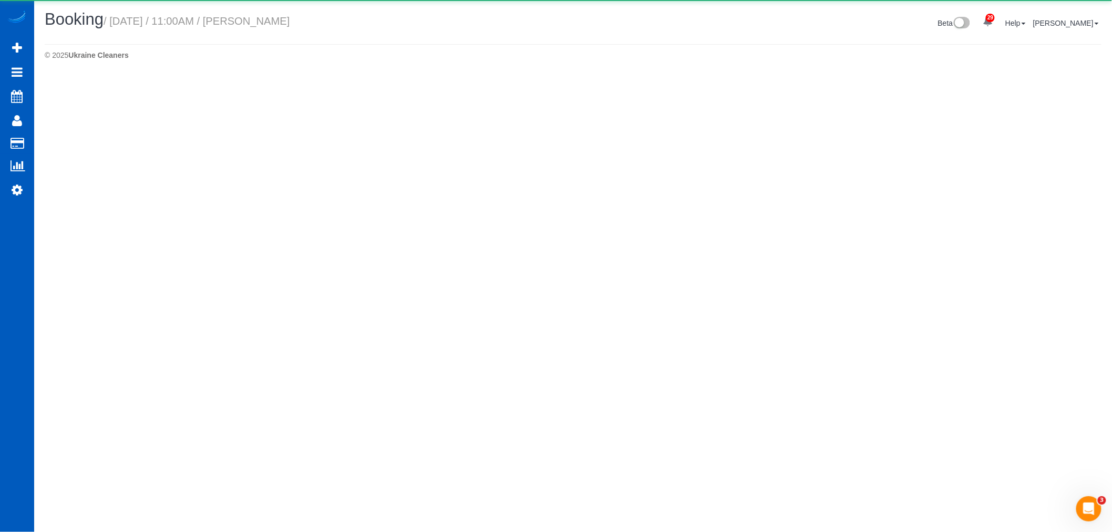
select select "WA"
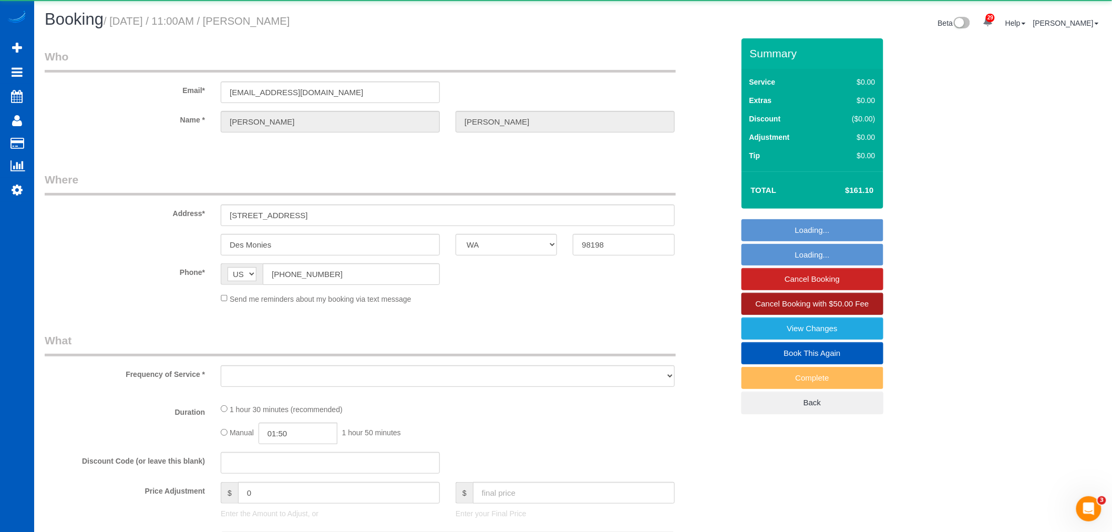
select select "object:4139"
select select "string:fspay-77787cf6-cbc3-4a1b-b677-978502320212"
select select "199"
select select "1001"
select select "2"
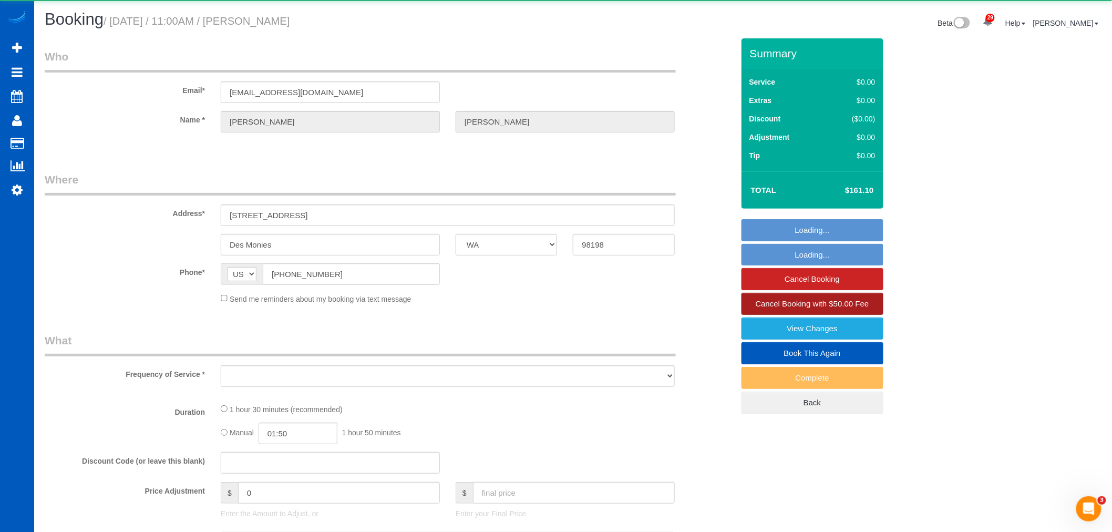
select select "2"
select select "spot8"
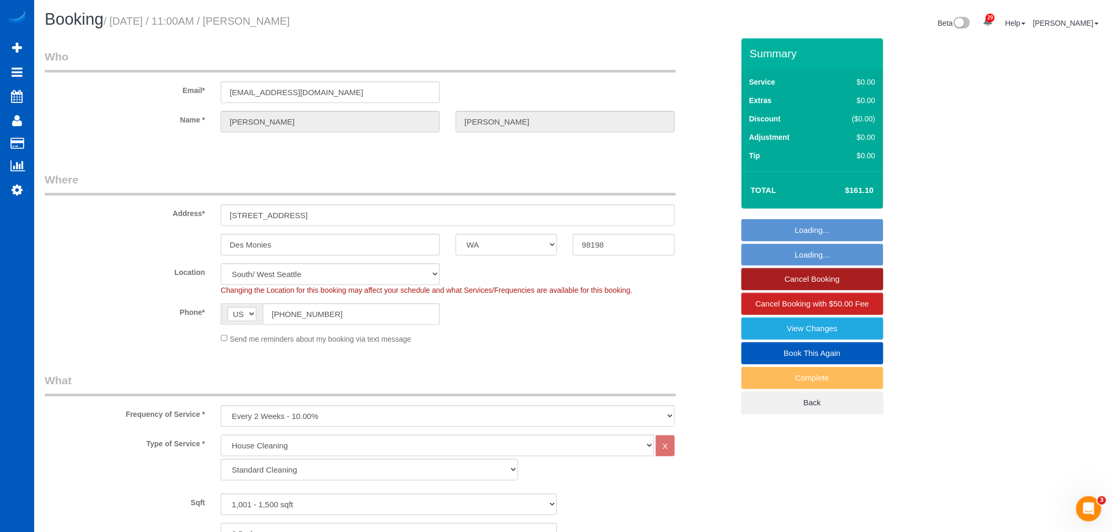
click at [777, 282] on link "Cancel Booking" at bounding box center [813, 279] width 142 height 22
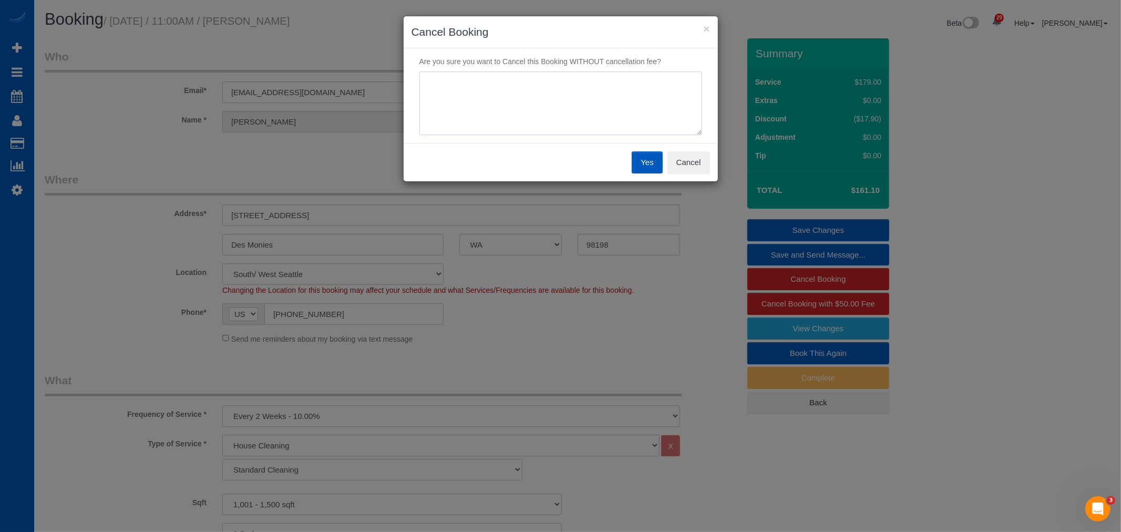
click at [522, 120] on textarea at bounding box center [560, 103] width 283 height 64
type textarea "hospital"
click at [649, 167] on button "Yes" at bounding box center [647, 162] width 30 height 22
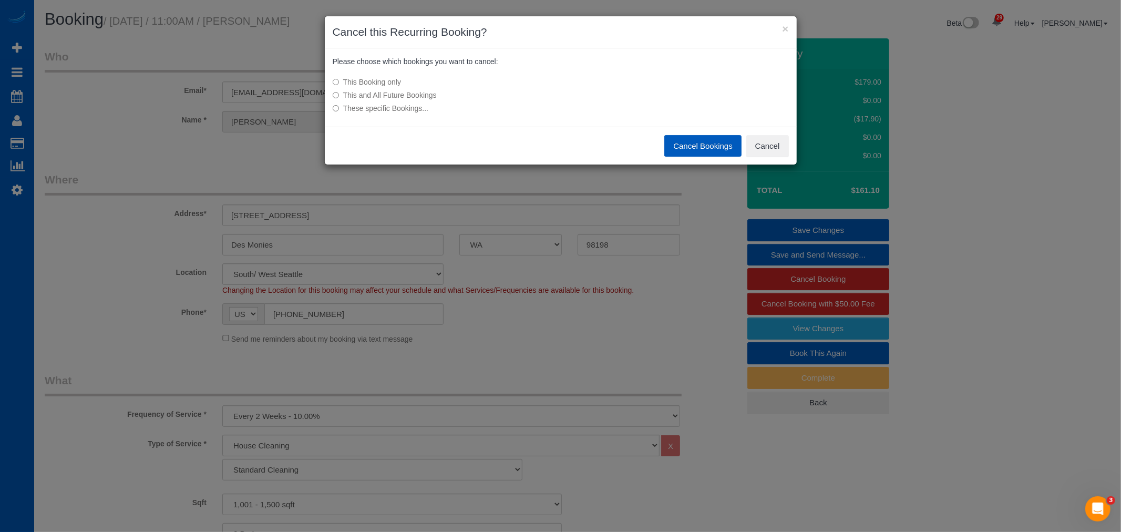
click at [677, 148] on button "Cancel Bookings" at bounding box center [702, 146] width 77 height 22
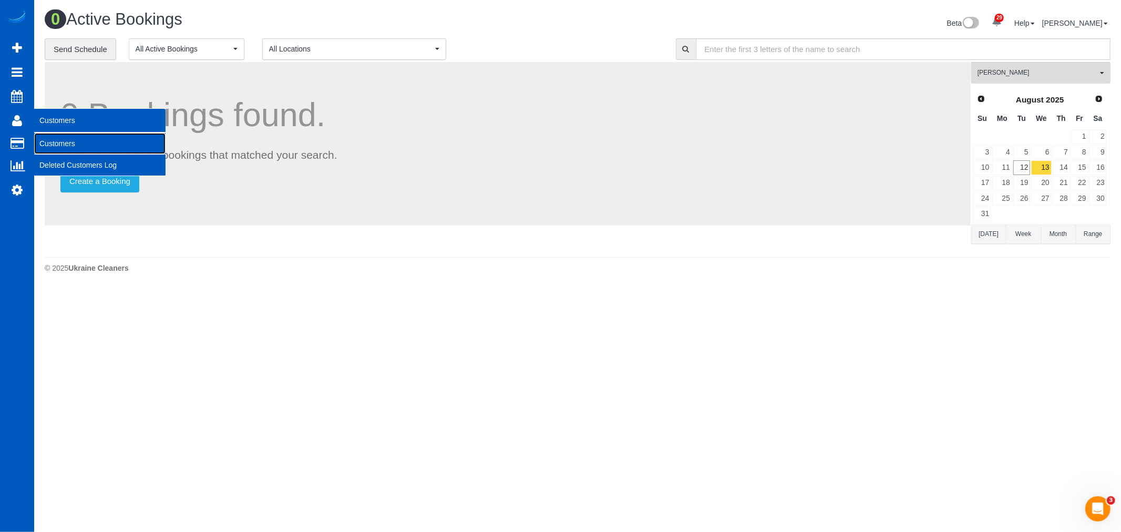
click at [58, 138] on link "Customers" at bounding box center [99, 143] width 131 height 21
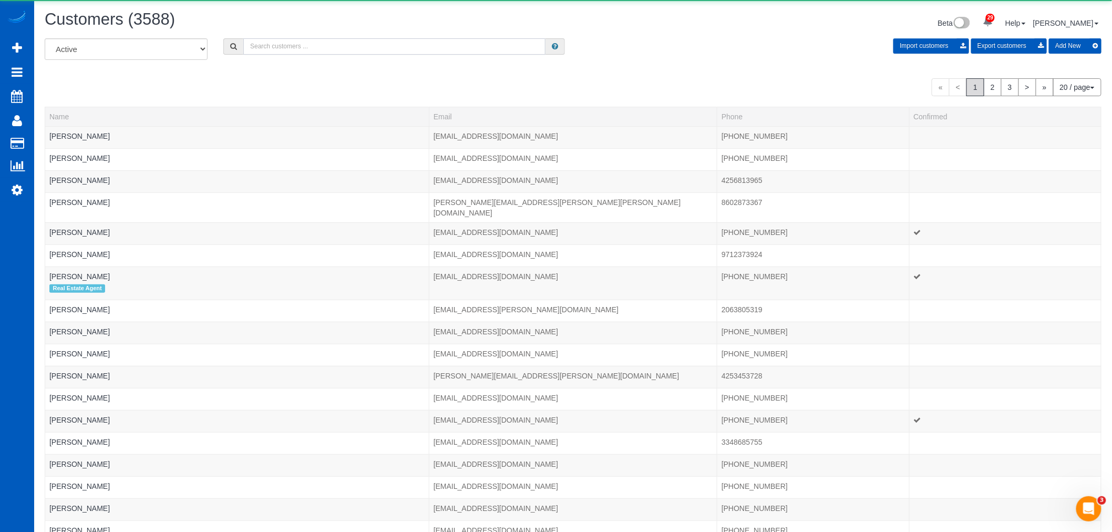
click at [306, 46] on input "text" at bounding box center [394, 46] width 302 height 16
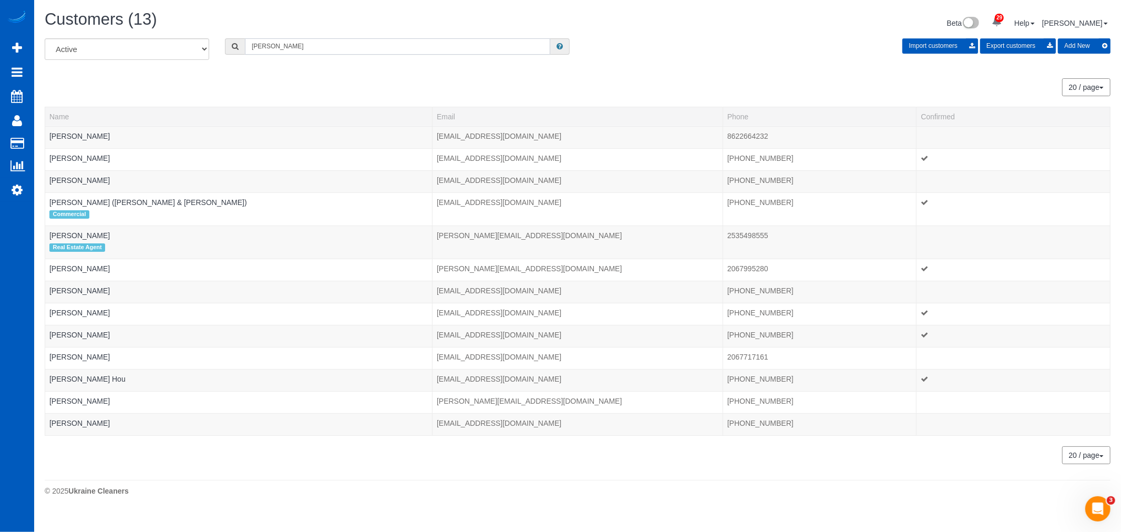
click at [314, 48] on input "[PERSON_NAME]" at bounding box center [397, 46] width 305 height 16
drag, startPoint x: 314, startPoint y: 48, endPoint x: 114, endPoint y: 35, distance: 201.2
click at [114, 35] on div "Customers (13) Beta 29 Your Notifications You have 0 alerts × You have 3 to cha…" at bounding box center [577, 255] width 1087 height 511
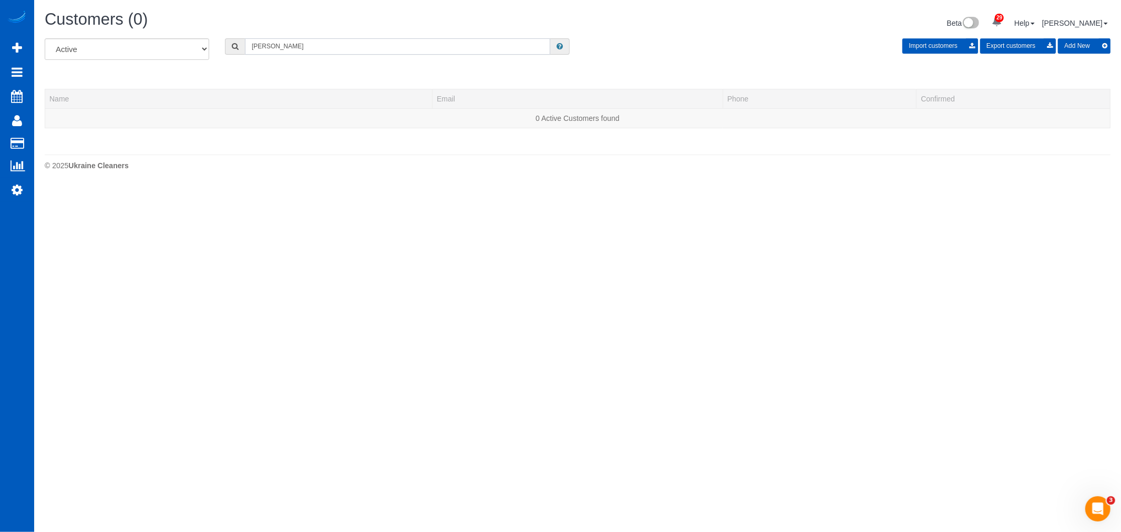
drag, startPoint x: 284, startPoint y: 52, endPoint x: 130, endPoint y: 45, distance: 154.1
click at [129, 38] on div "All Active Archived [GEOGRAPHIC_DATA] Import customers Export customers Add New" at bounding box center [578, 52] width 1082 height 29
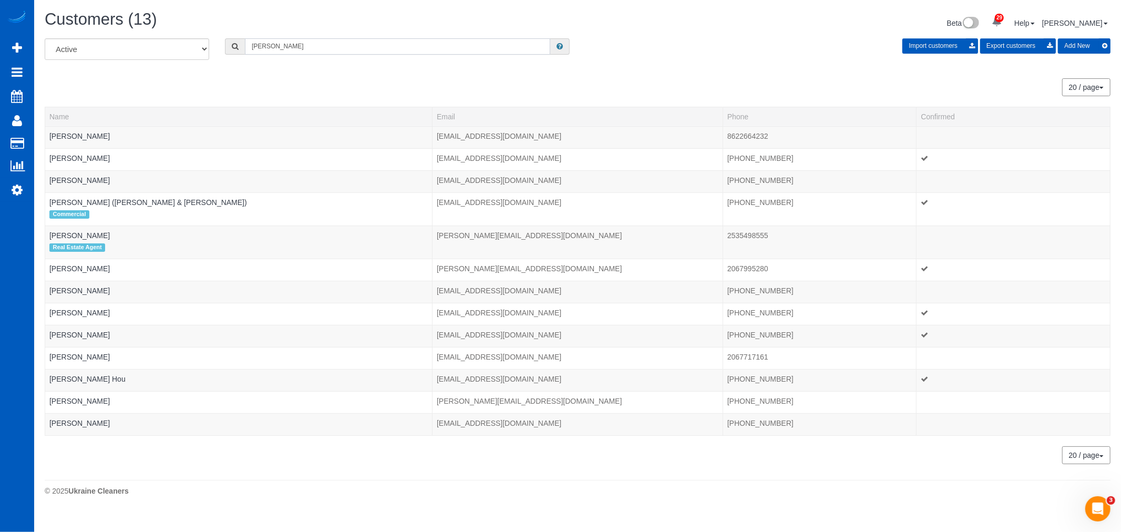
type input "[PERSON_NAME]"
click at [81, 379] on link "[PERSON_NAME] Hou" at bounding box center [87, 379] width 76 height 8
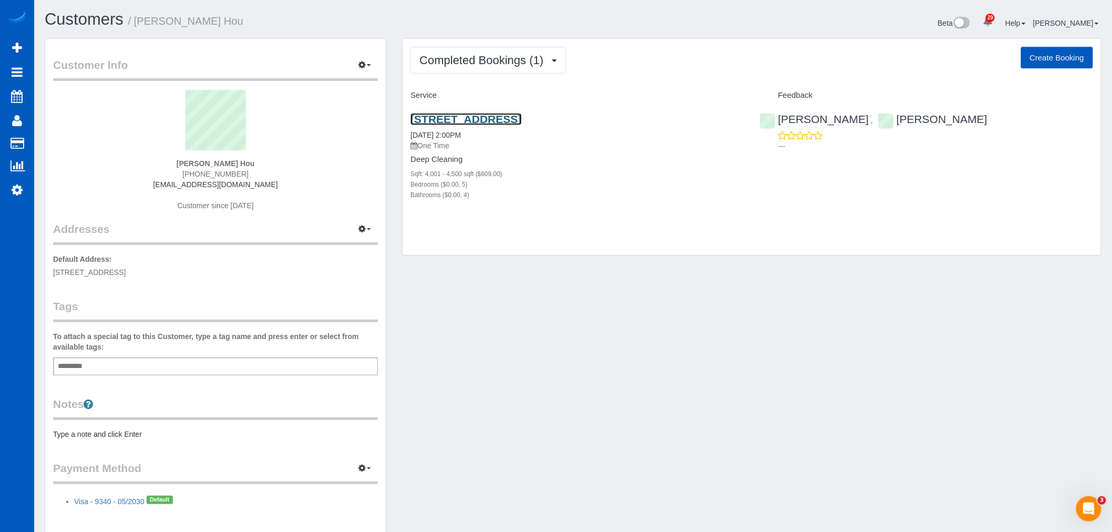
click at [512, 116] on link "[STREET_ADDRESS]" at bounding box center [465, 119] width 111 height 12
click at [470, 124] on link "[STREET_ADDRESS]" at bounding box center [465, 119] width 111 height 12
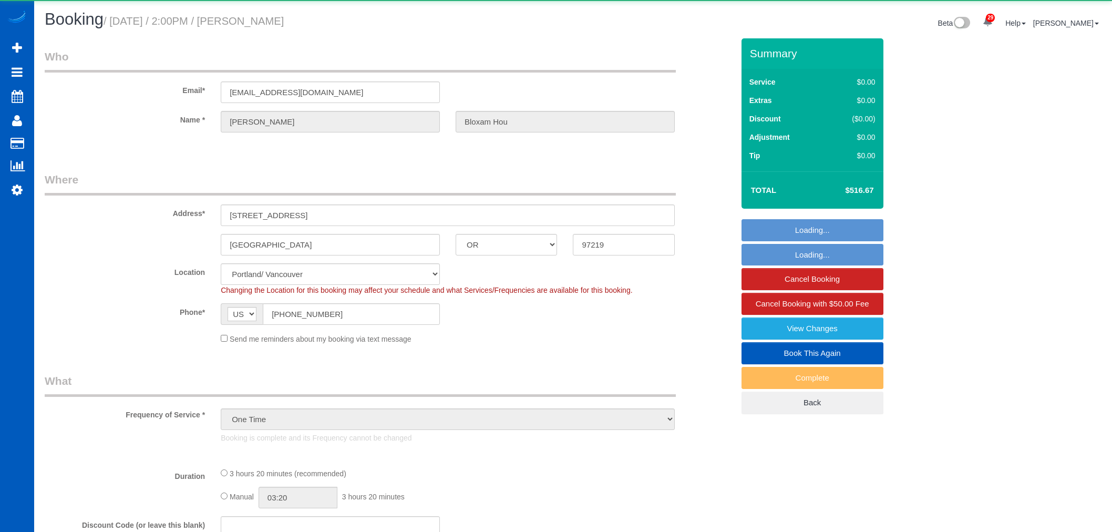
select select "OR"
select select "object:1134"
select select "199"
select select "4001"
select select "5"
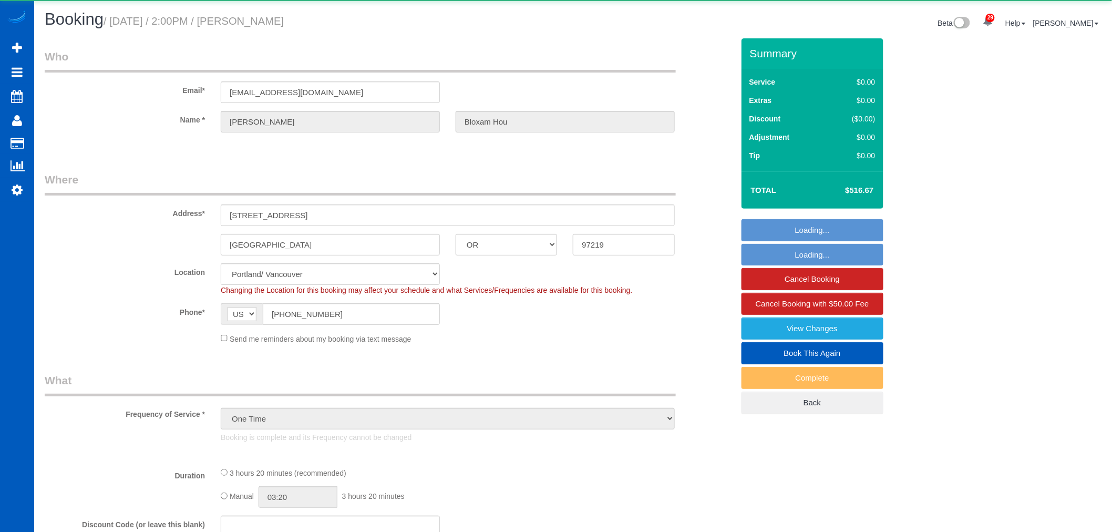
select select "4"
select select "spot1"
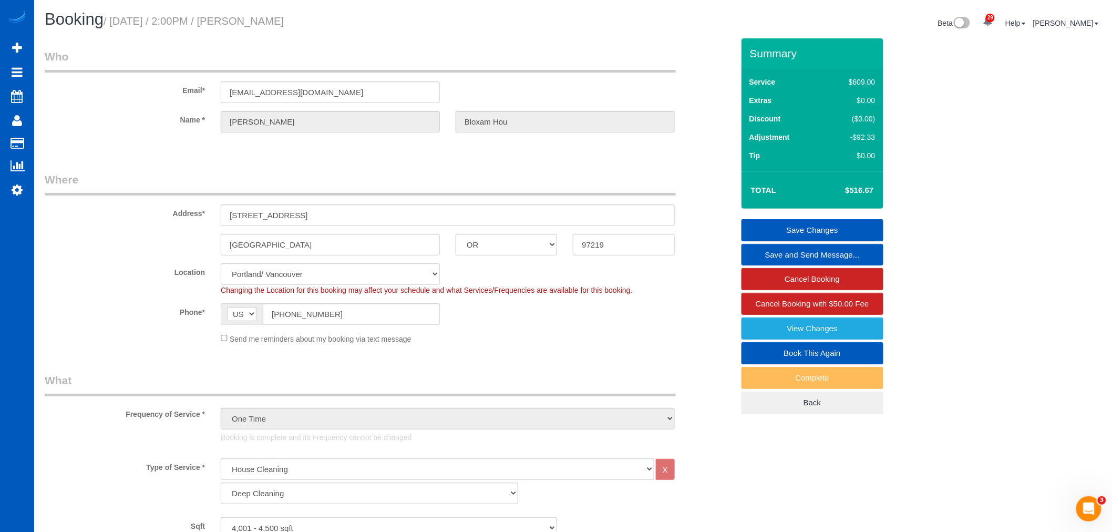
click at [821, 350] on link "Book This Again" at bounding box center [813, 353] width 142 height 22
select select "OR"
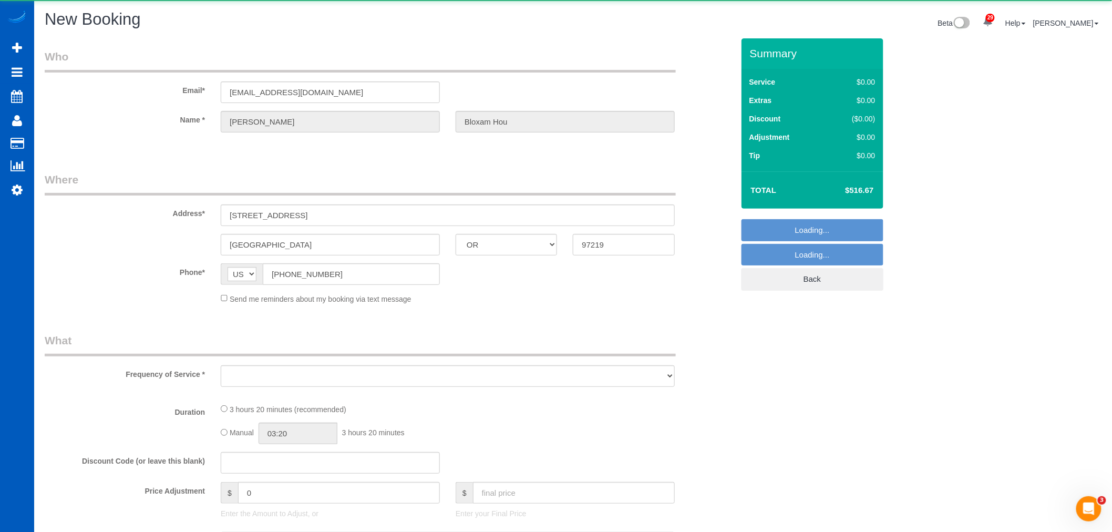
select select "object:1864"
select select "string:fspay-c5378bac-7180-40a3-af0b-32f8a7715c0b"
select select "199"
select select "4001"
select select "5"
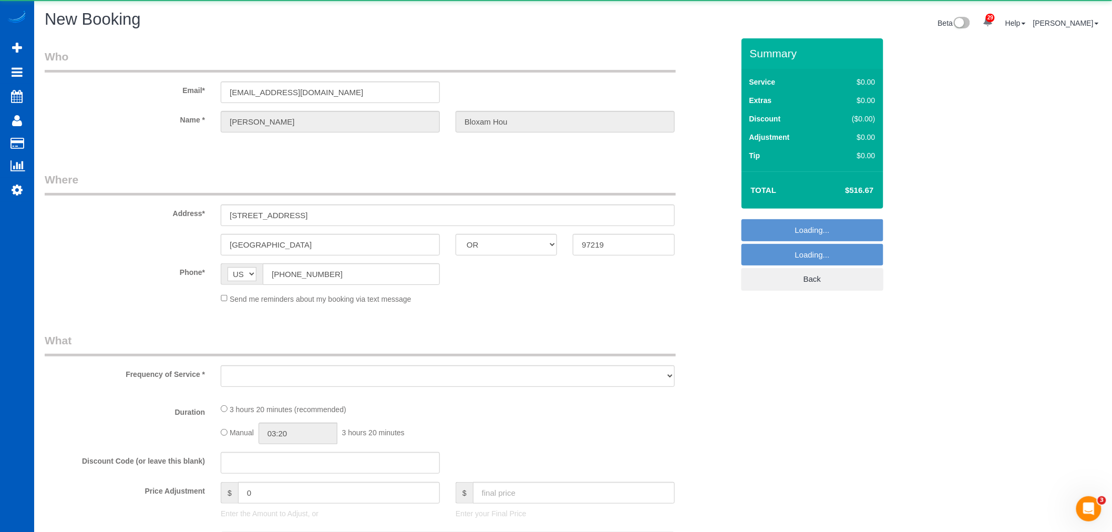
select select "4"
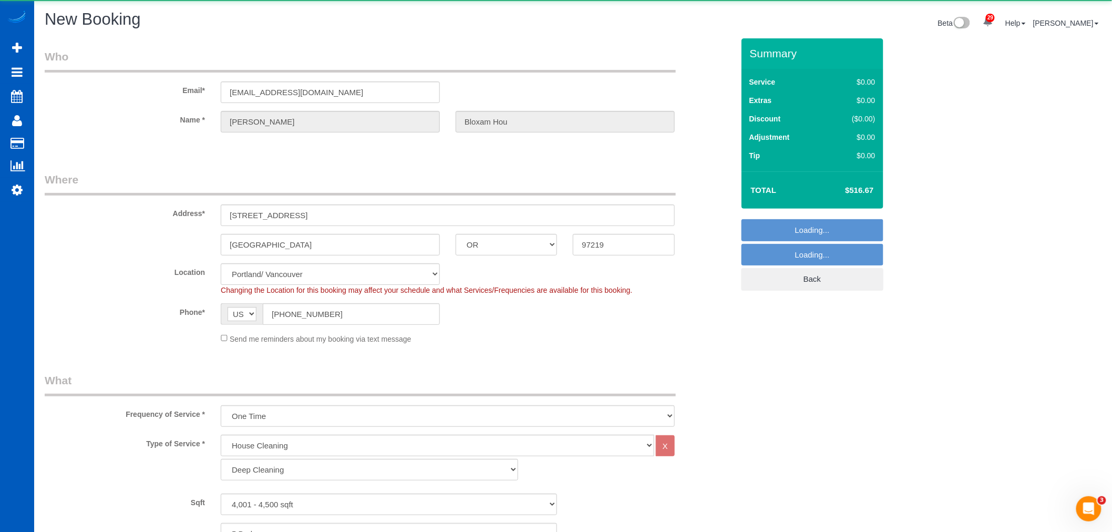
select select "object:1958"
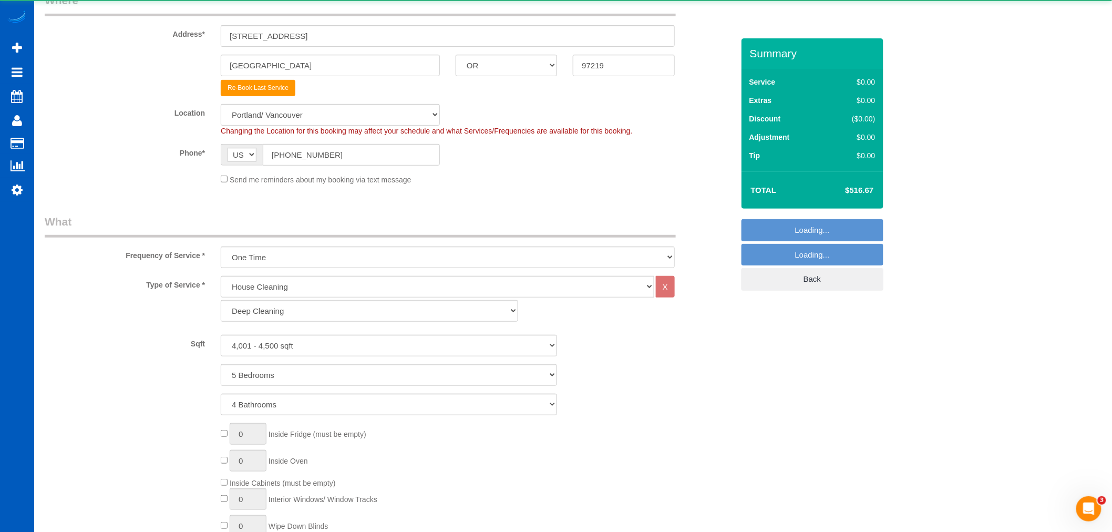
select select "4001"
select select "5"
select select "4"
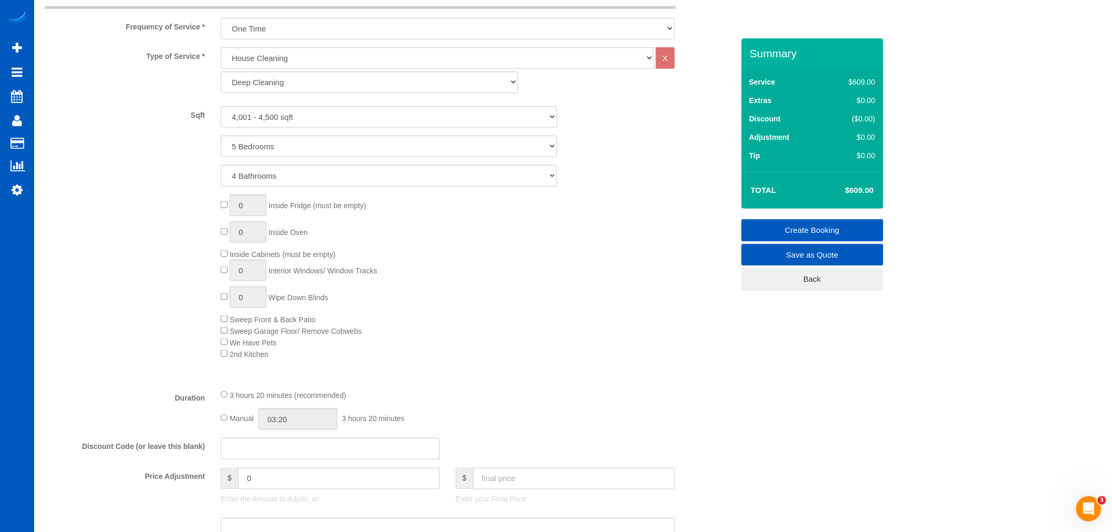
scroll to position [408, 0]
click at [314, 86] on select "Standard Cleaning Deep Cleaning Move In/ Out Cleaning" at bounding box center [369, 82] width 297 height 22
select select "366"
click at [221, 71] on select "Standard Cleaning Deep Cleaning Move In/ Out Cleaning" at bounding box center [369, 82] width 297 height 22
select select "5"
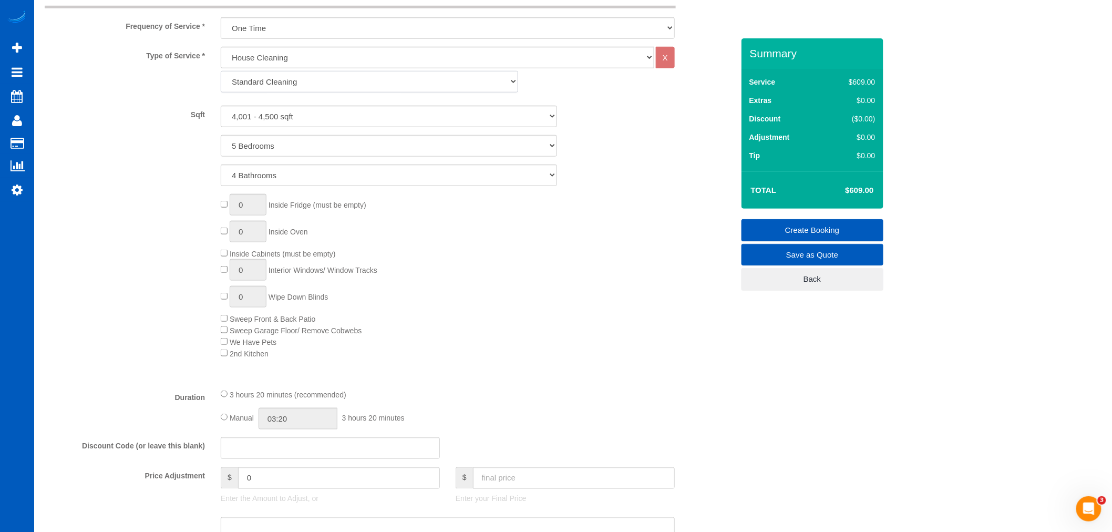
select select "4"
click at [322, 115] on select "0 - 1,000 sqft 1,001 - 1,500 sqft 1,501 - 2,000 sqft 2,001 - 2,500 sqft 2,501 -…" at bounding box center [389, 117] width 336 height 22
select select "4001"
click at [221, 106] on select "0 - 1,000 sqft 1,001 - 1,500 sqft 1,501 - 2,000 sqft 2,001 - 2,500 sqft 2,501 -…" at bounding box center [389, 117] width 336 height 22
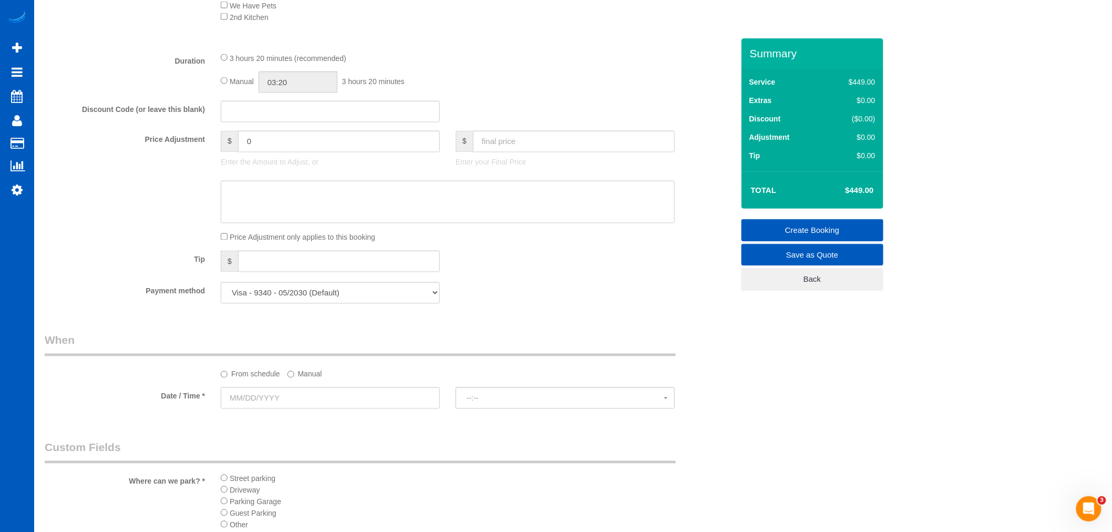
scroll to position [817, 0]
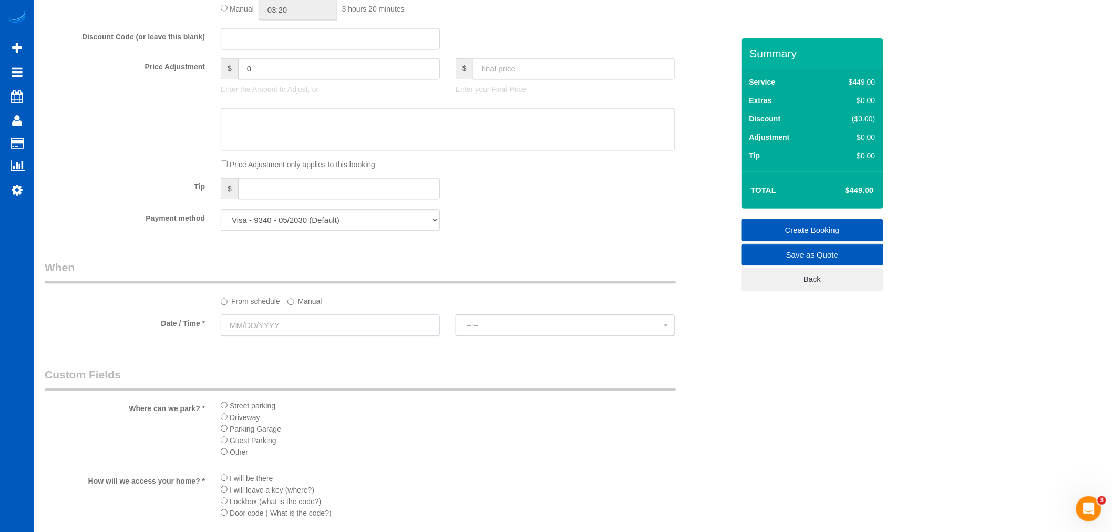
click at [292, 331] on input "text" at bounding box center [330, 326] width 219 height 22
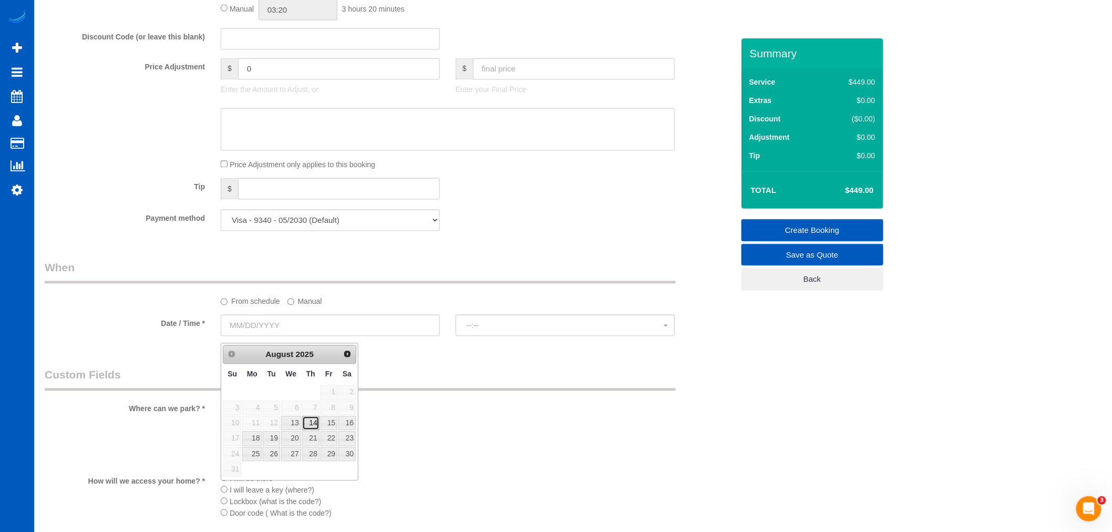
click at [309, 429] on link "14" at bounding box center [310, 423] width 17 height 14
type input "08/14/2025"
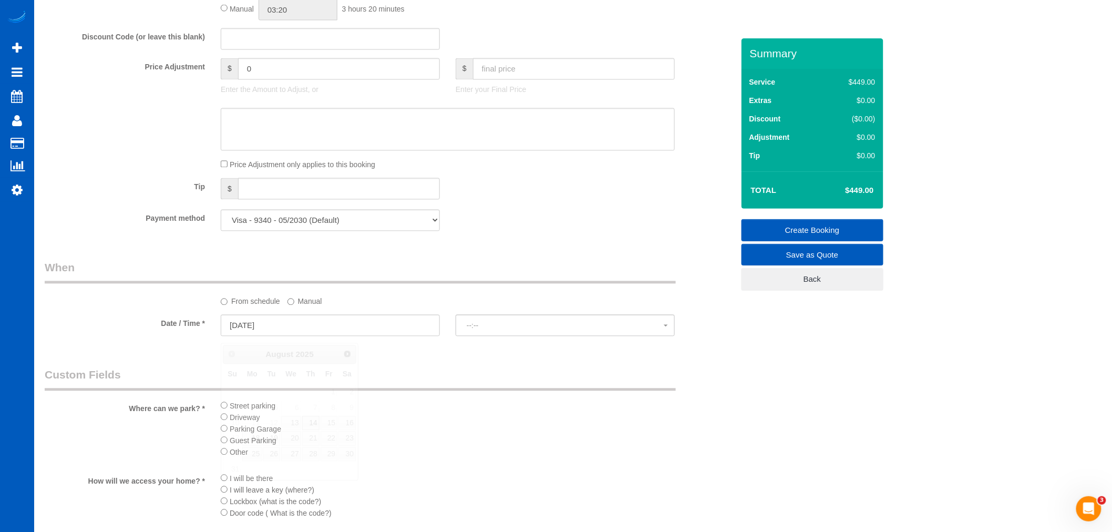
select select "spot11"
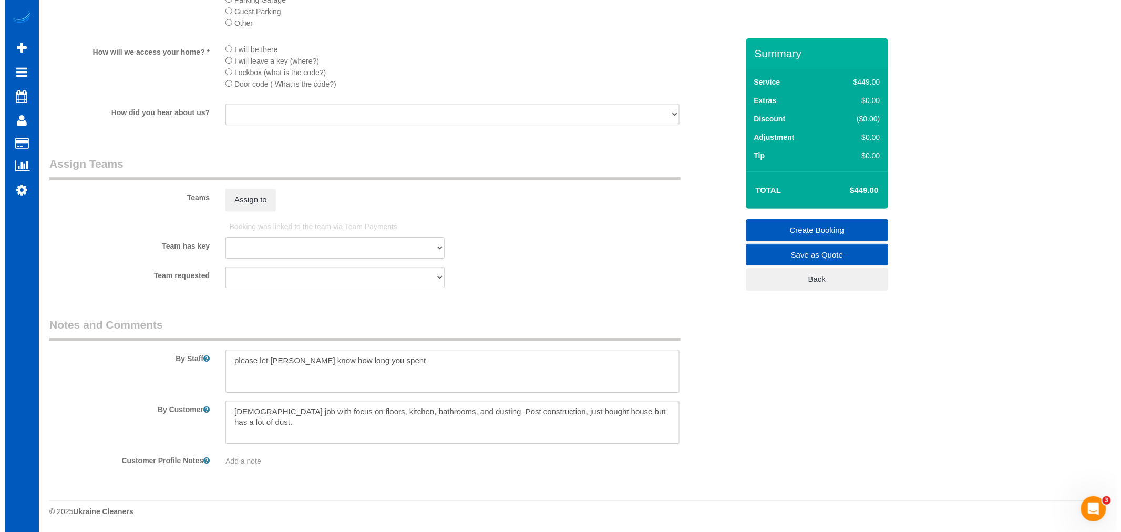
scroll to position [1260, 0]
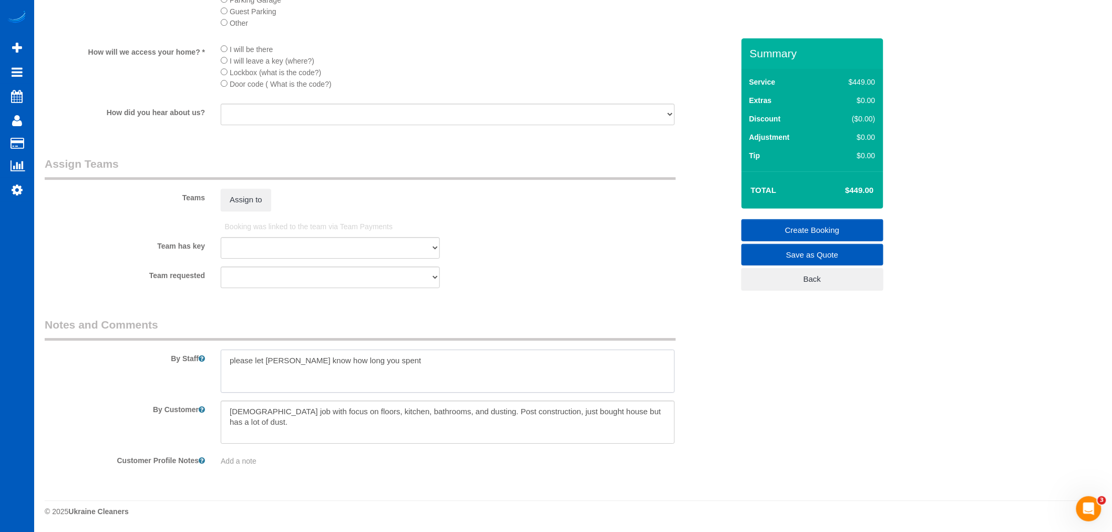
drag, startPoint x: 428, startPoint y: 375, endPoint x: 64, endPoint y: 375, distance: 363.7
click at [64, 375] on div "By Staff" at bounding box center [389, 355] width 705 height 76
drag, startPoint x: 668, startPoint y: 418, endPoint x: 24, endPoint y: 392, distance: 644.3
click at [251, 215] on fieldset "Assign Teams Teams Assign to Booking was linked to the team via Team Payments T…" at bounding box center [389, 226] width 689 height 140
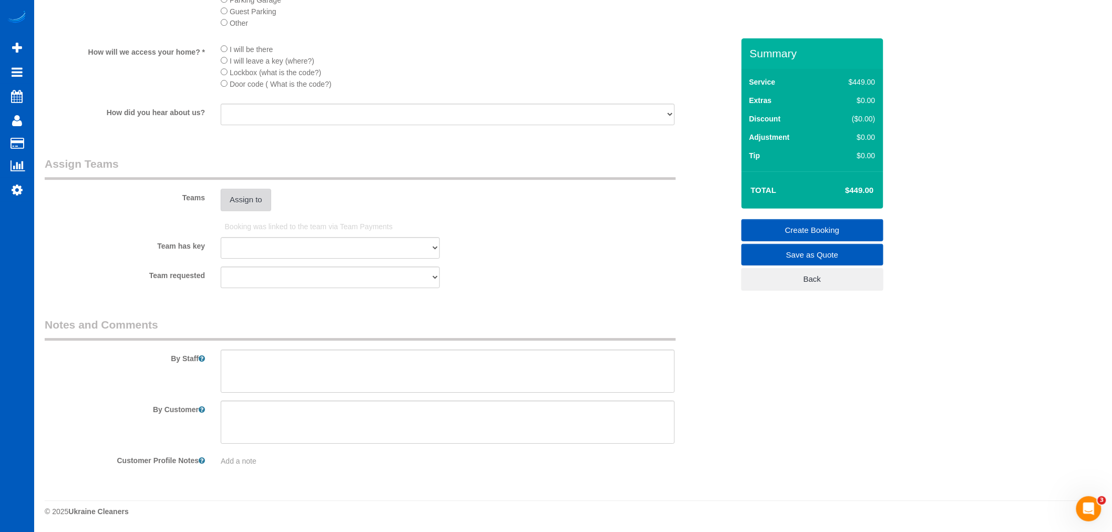
click at [249, 197] on button "Assign to" at bounding box center [246, 200] width 50 height 22
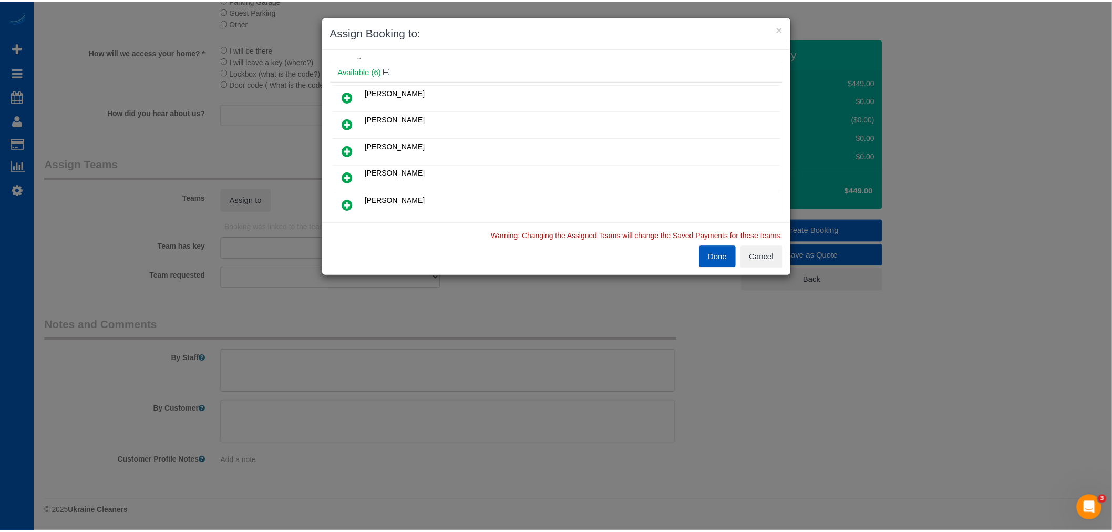
scroll to position [58, 0]
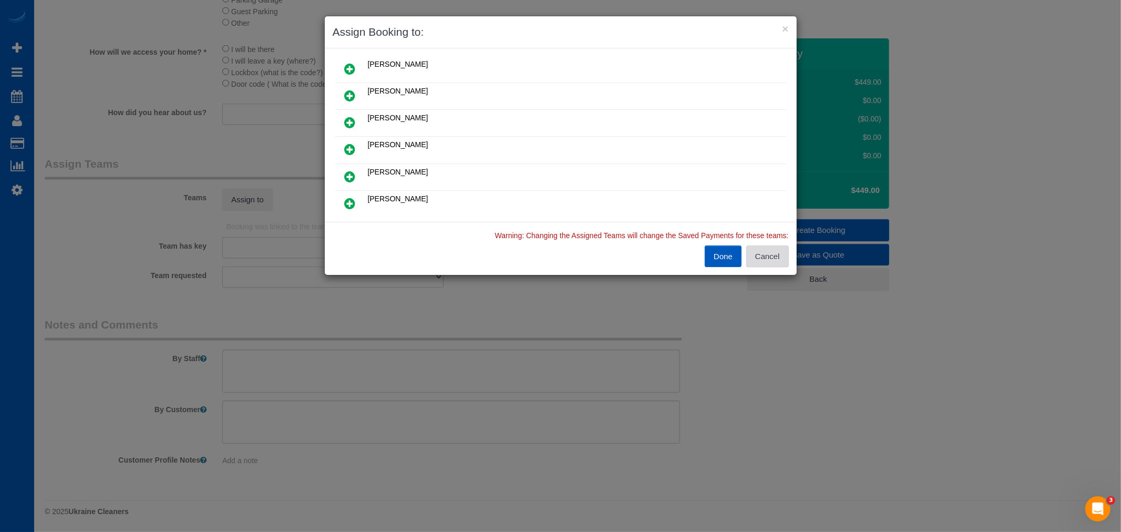
click at [753, 255] on button "Cancel" at bounding box center [767, 256] width 43 height 22
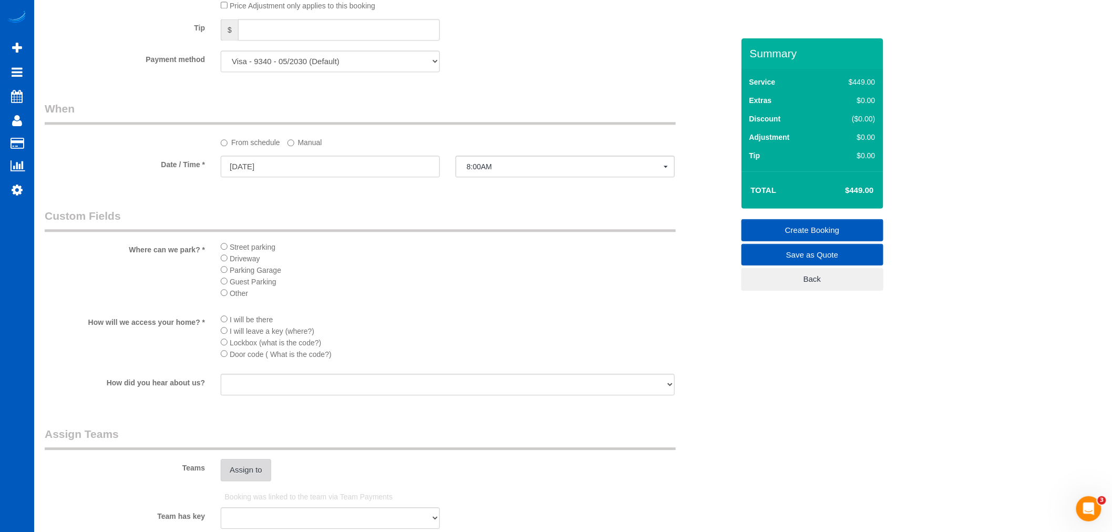
scroll to position [1143, 0]
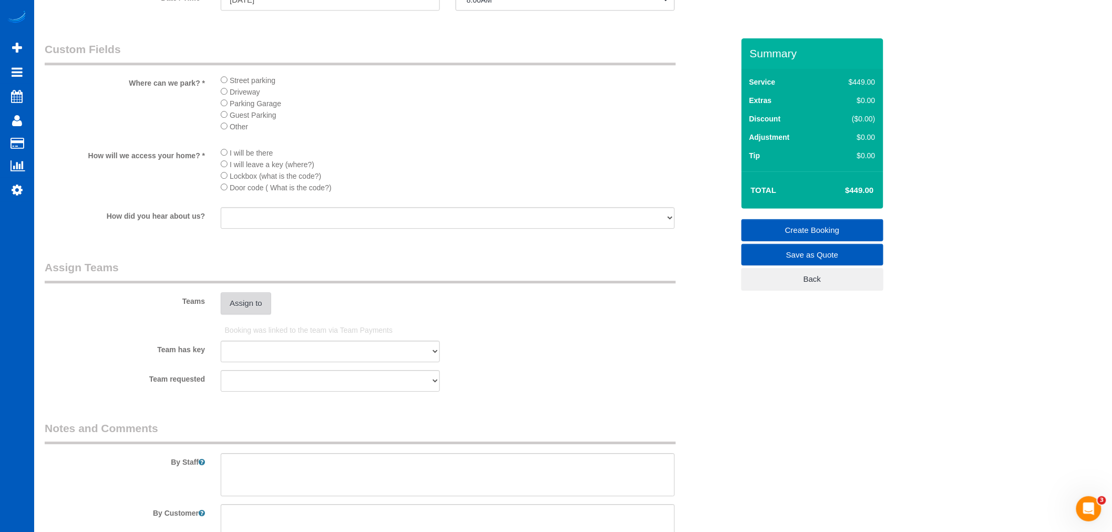
click at [258, 314] on button "Assign to" at bounding box center [246, 303] width 50 height 22
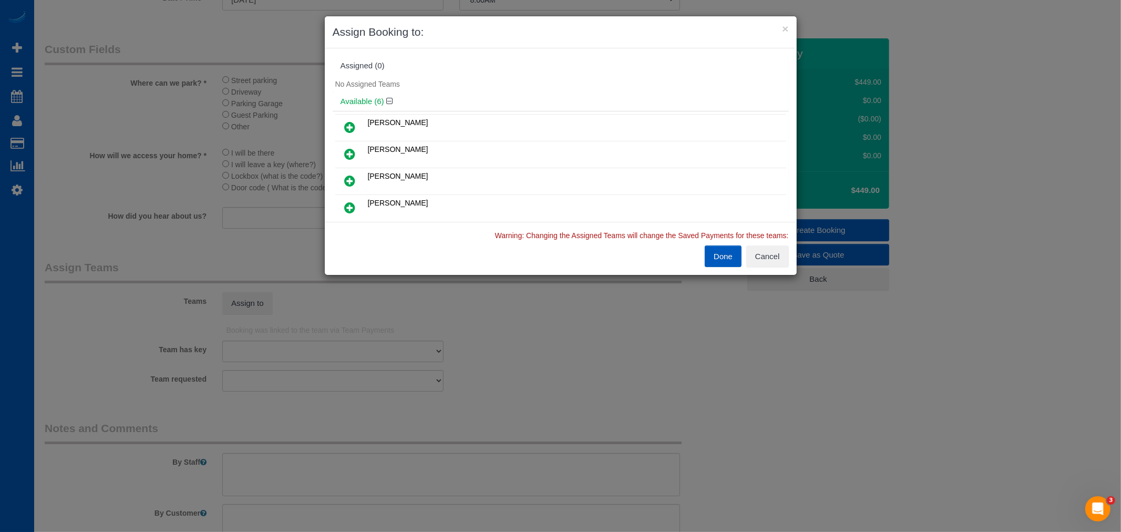
click at [350, 155] on icon at bounding box center [350, 154] width 11 height 13
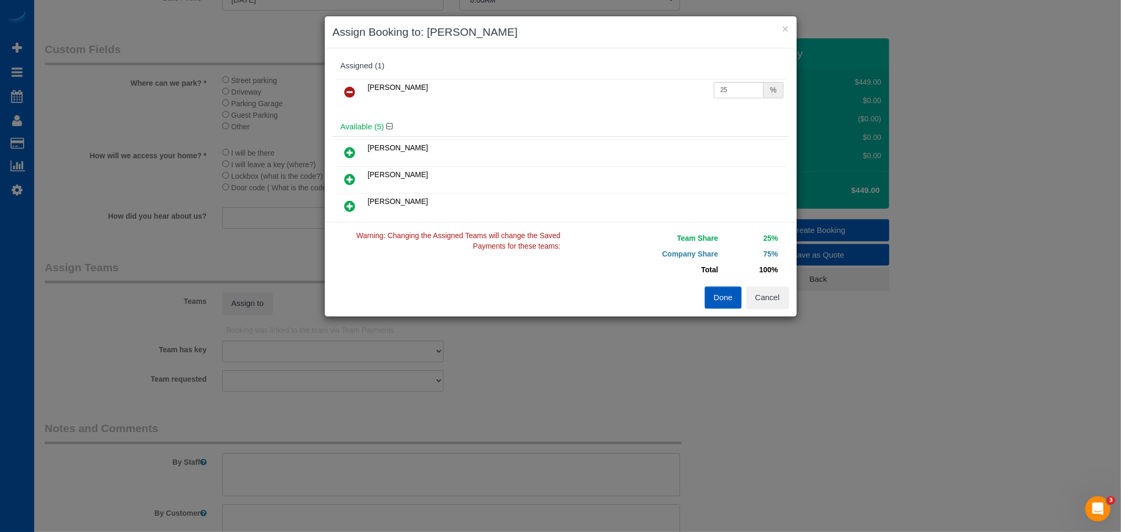
click at [347, 200] on icon at bounding box center [350, 206] width 11 height 13
click at [718, 302] on button "Done" at bounding box center [723, 297] width 37 height 22
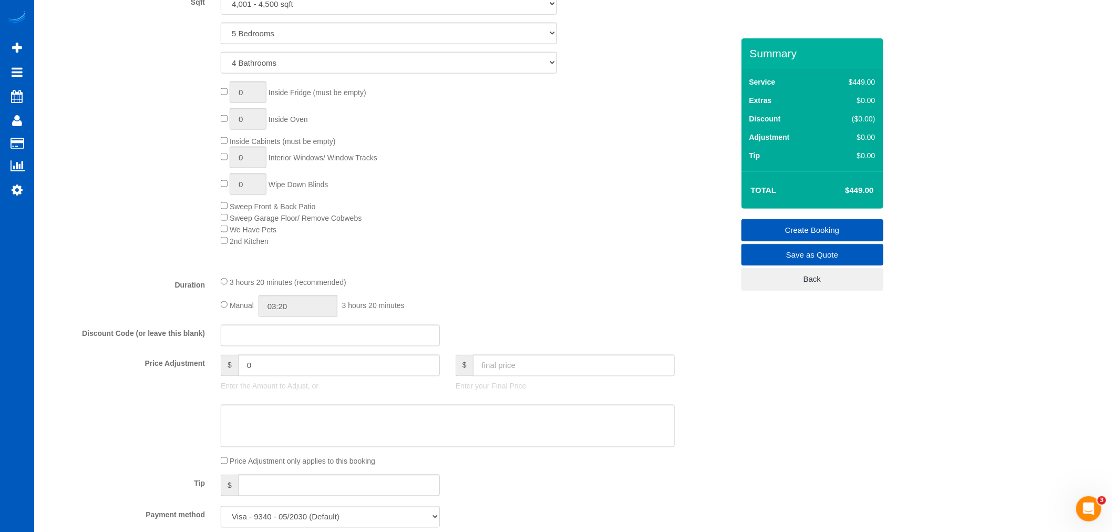
scroll to position [559, 0]
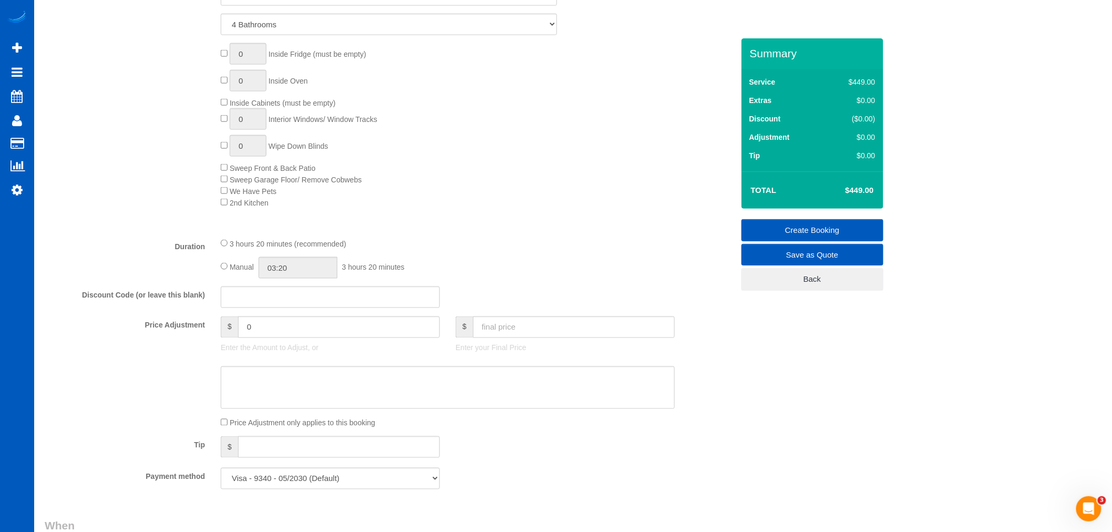
click at [225, 267] on div "Manual 03:20 3 hours 20 minutes" at bounding box center [448, 268] width 454 height 22
click at [224, 267] on div "Manual 03:20 3 hours 20 minutes" at bounding box center [448, 268] width 454 height 22
click at [281, 275] on input "03:20" at bounding box center [298, 268] width 79 height 22
type input "04:30"
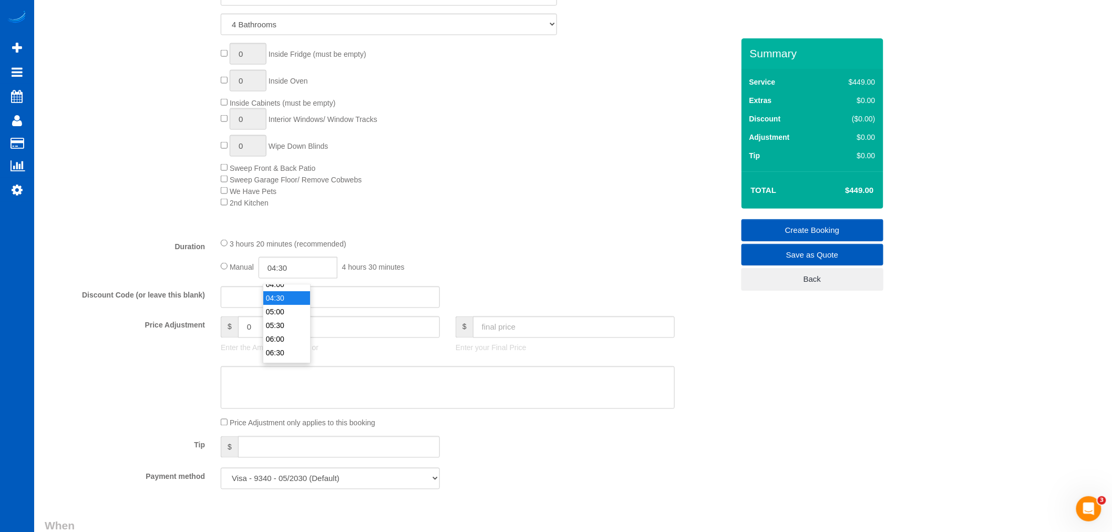
click at [285, 292] on li "04:30" at bounding box center [286, 298] width 47 height 14
select select "spot28"
click at [482, 229] on div "Type of Service * House Cleaning X Standard Cleaning Deep Cleaning Move In/ Out…" at bounding box center [389, 62] width 689 height 333
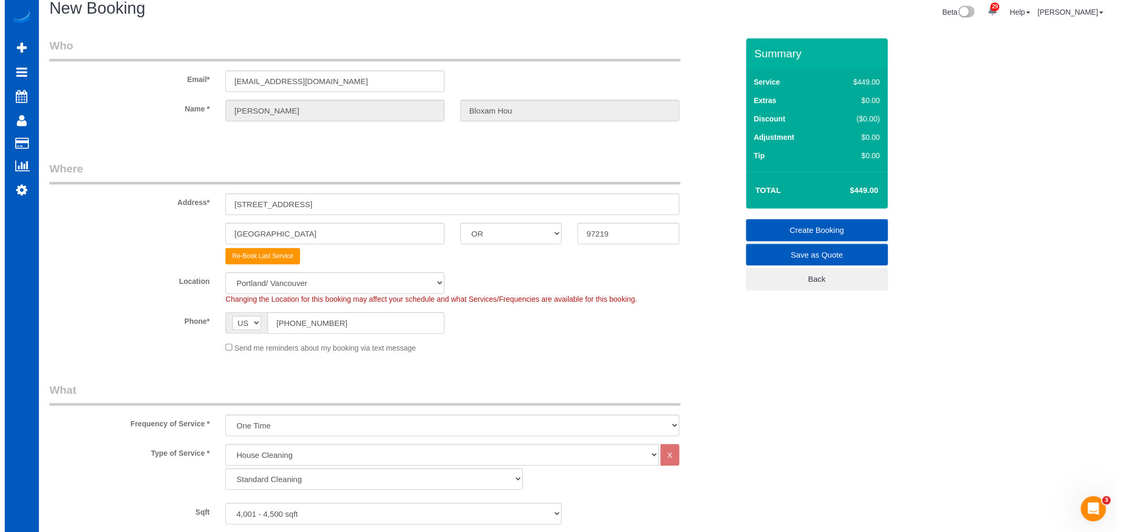
scroll to position [0, 0]
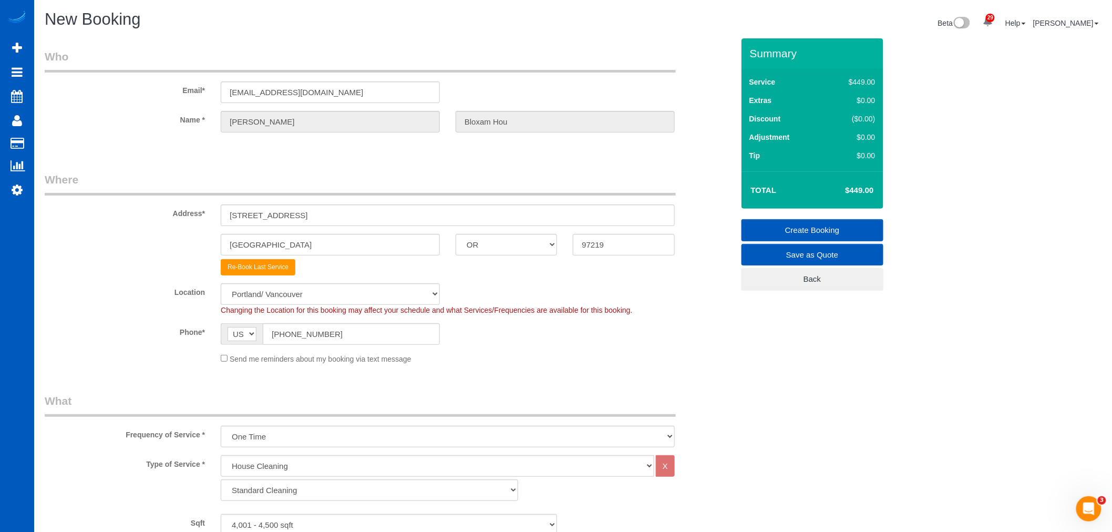
click at [816, 228] on link "Create Booking" at bounding box center [813, 230] width 142 height 22
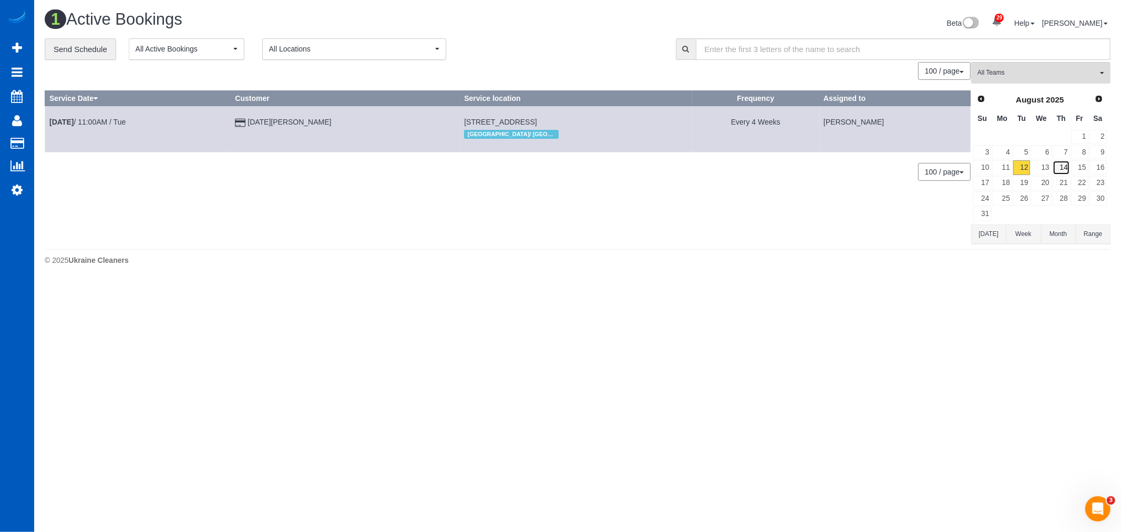
click at [1055, 164] on link "14" at bounding box center [1061, 167] width 17 height 14
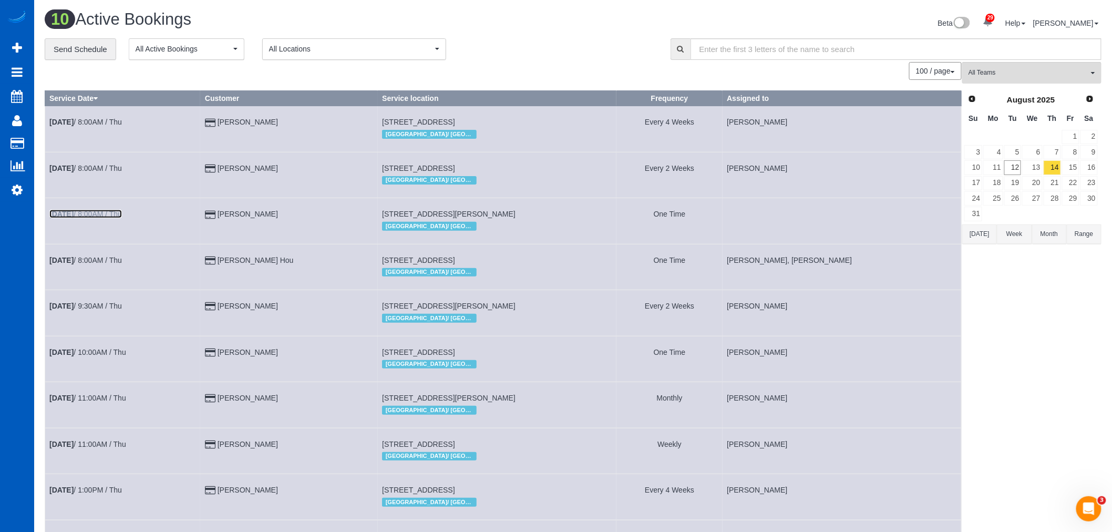
click at [97, 216] on link "Aug 14th / 8:00AM / Thu" at bounding box center [85, 214] width 73 height 8
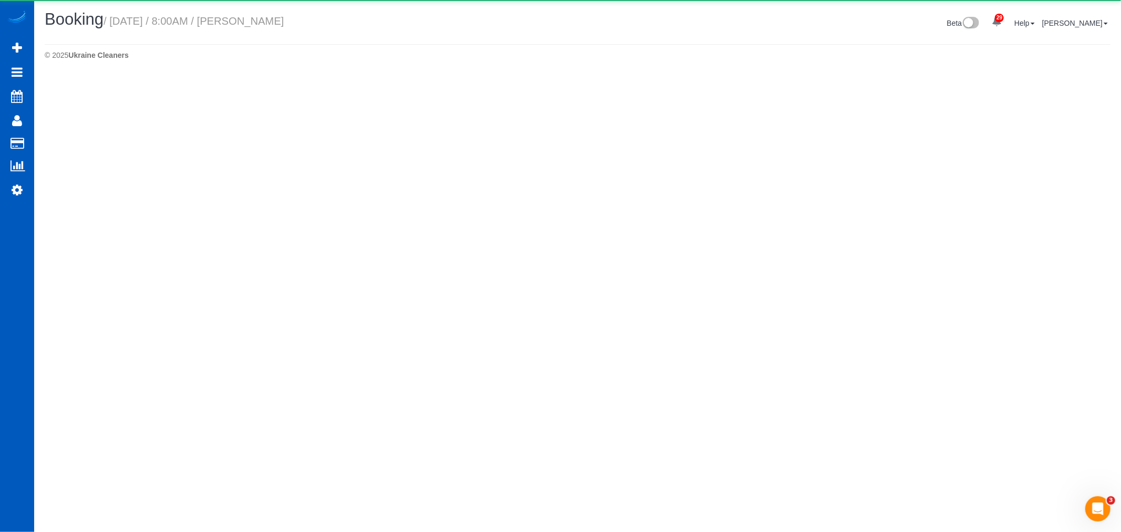
select select "OR"
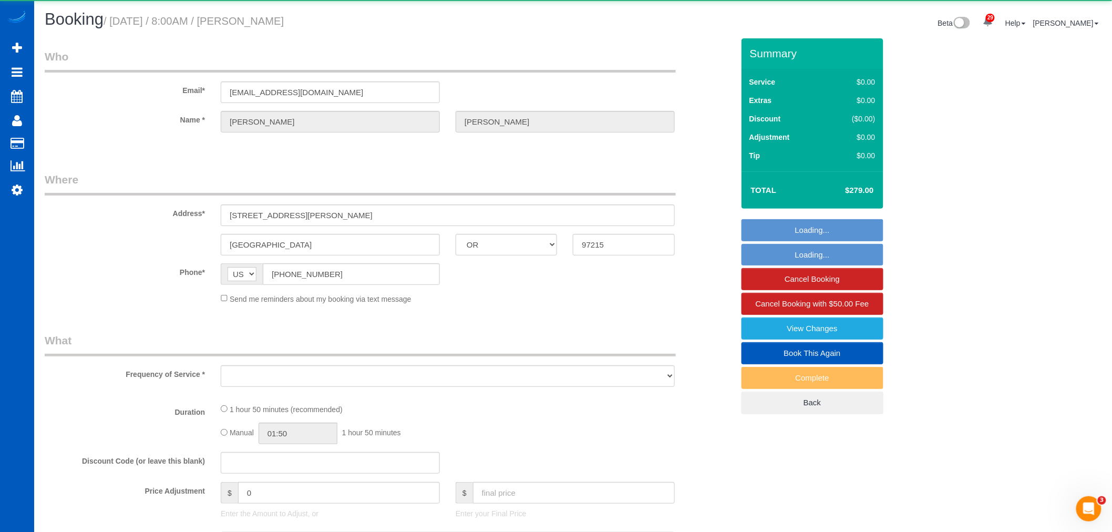
select select "object:3558"
select select "string:fspay-132e21e6-d3f1-4bf5-95b6-18a2701ce51e"
select select "199"
select select "spot45"
select select "number:8"
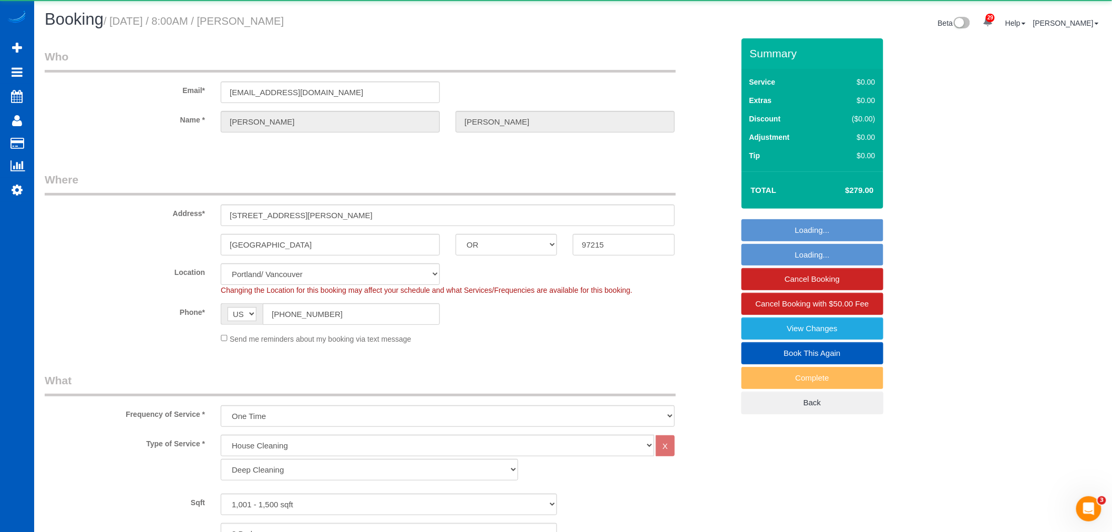
select select "object:3859"
select select "1001"
select select "3"
select select "2"
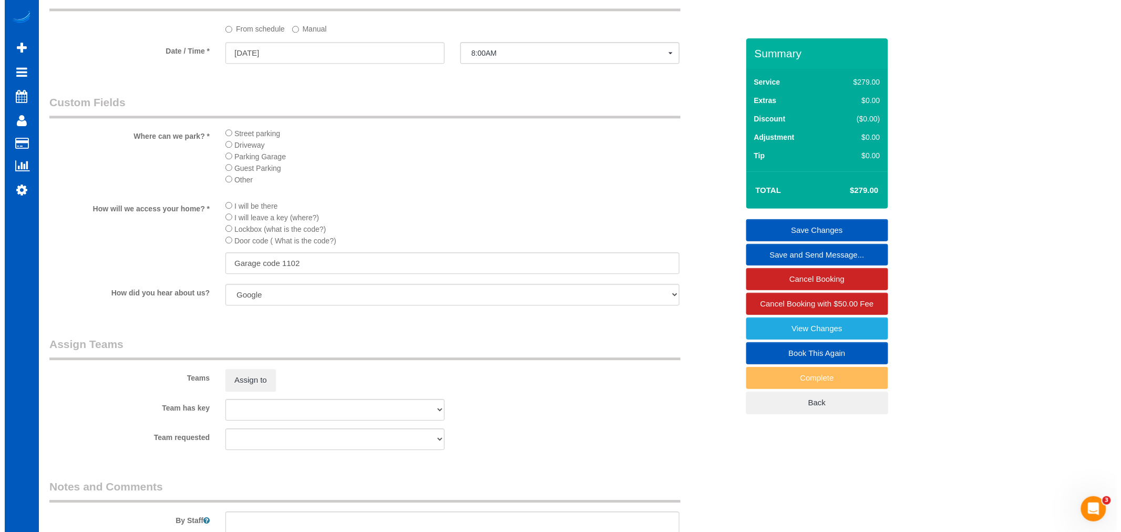
scroll to position [1226, 0]
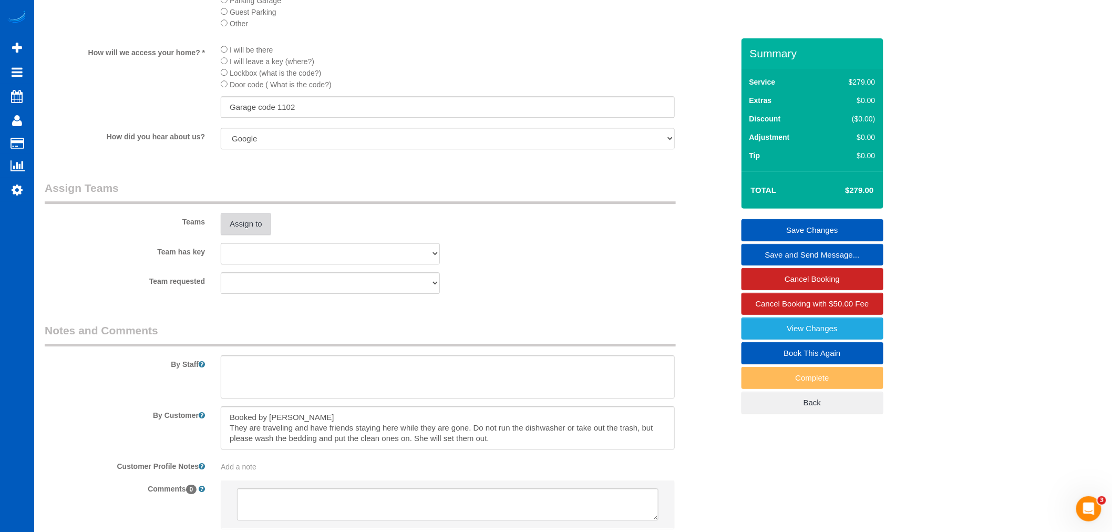
click at [243, 235] on button "Assign to" at bounding box center [246, 224] width 50 height 22
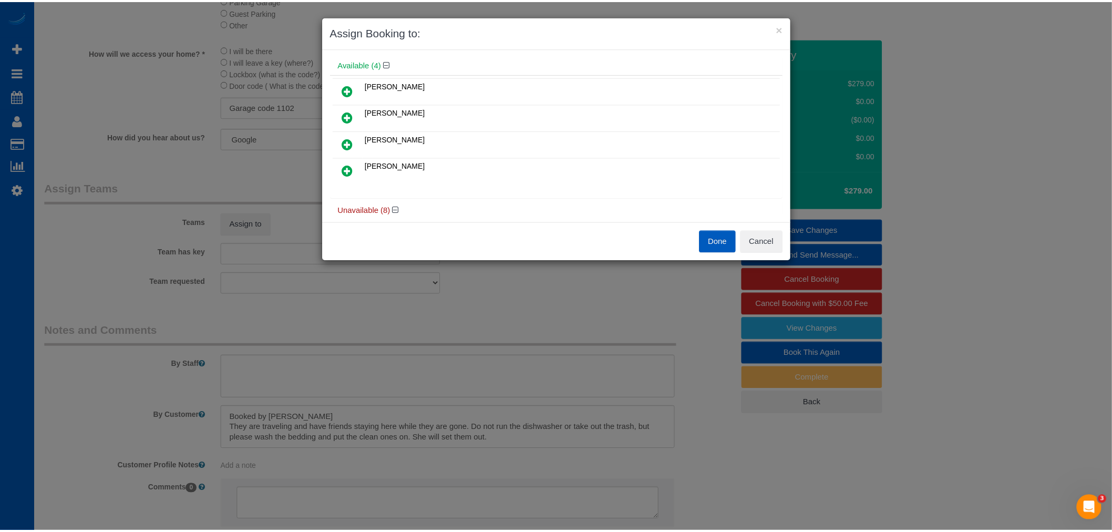
scroll to position [58, 0]
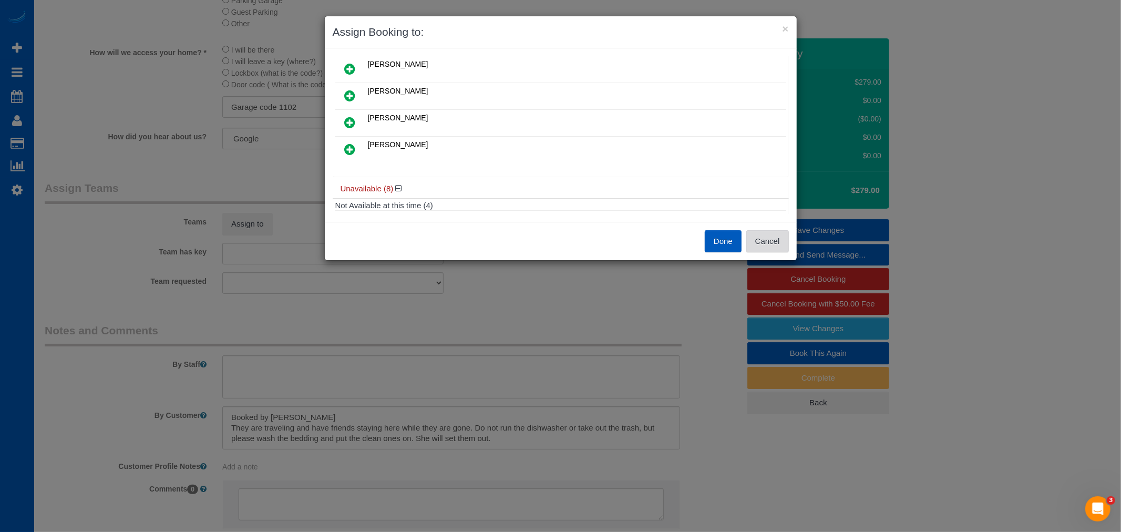
click at [750, 240] on button "Cancel" at bounding box center [767, 241] width 43 height 22
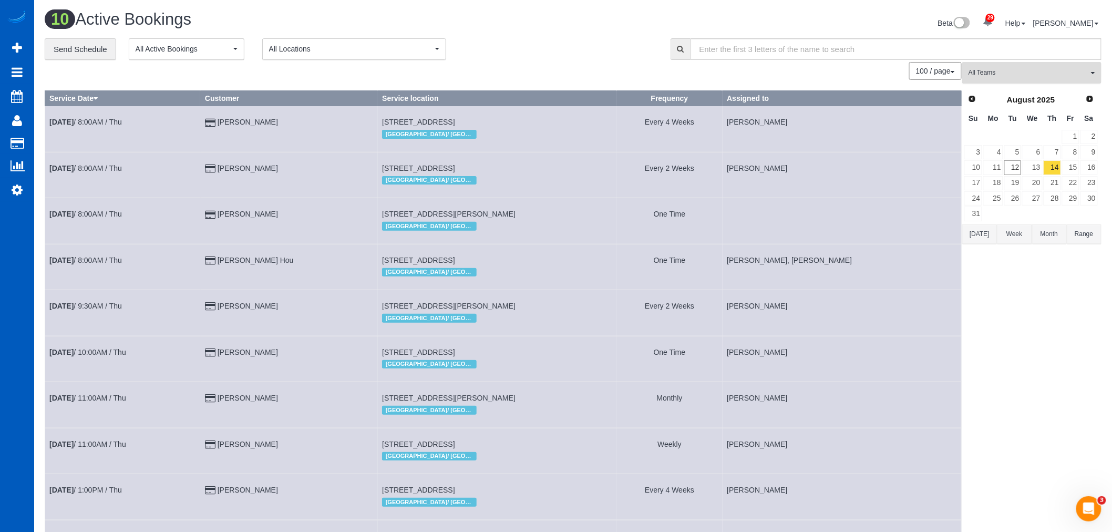
click at [1023, 80] on button "All Teams" at bounding box center [1031, 73] width 139 height 22
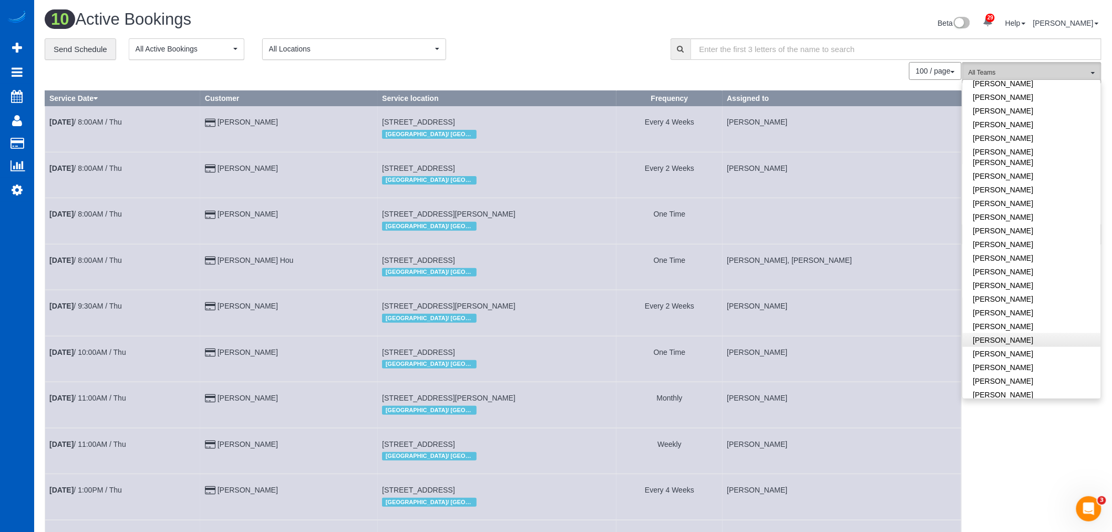
scroll to position [526, 0]
click at [1005, 326] on link "[PERSON_NAME]" at bounding box center [1032, 333] width 138 height 14
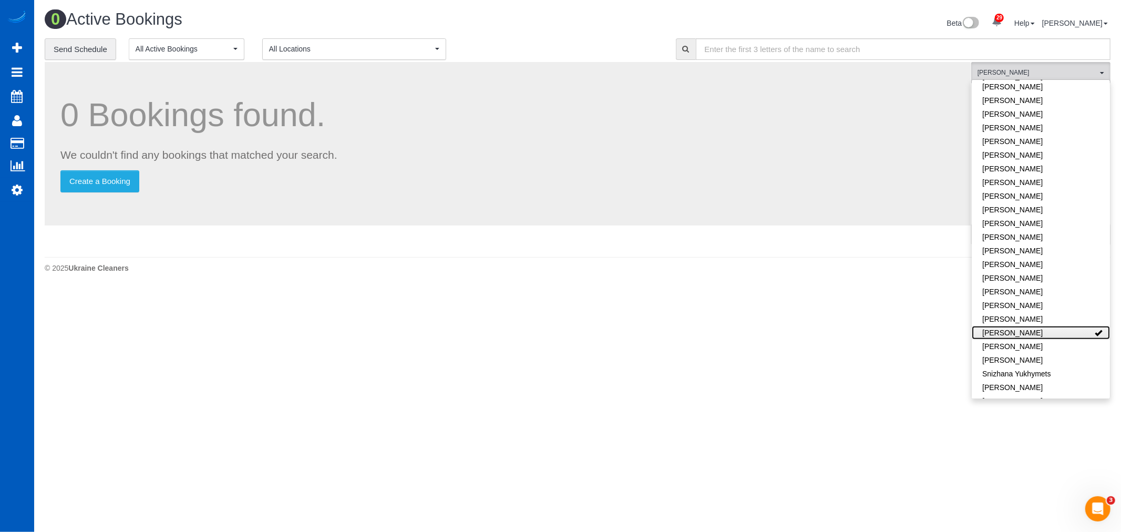
click at [1005, 326] on link "[PERSON_NAME]" at bounding box center [1041, 333] width 138 height 14
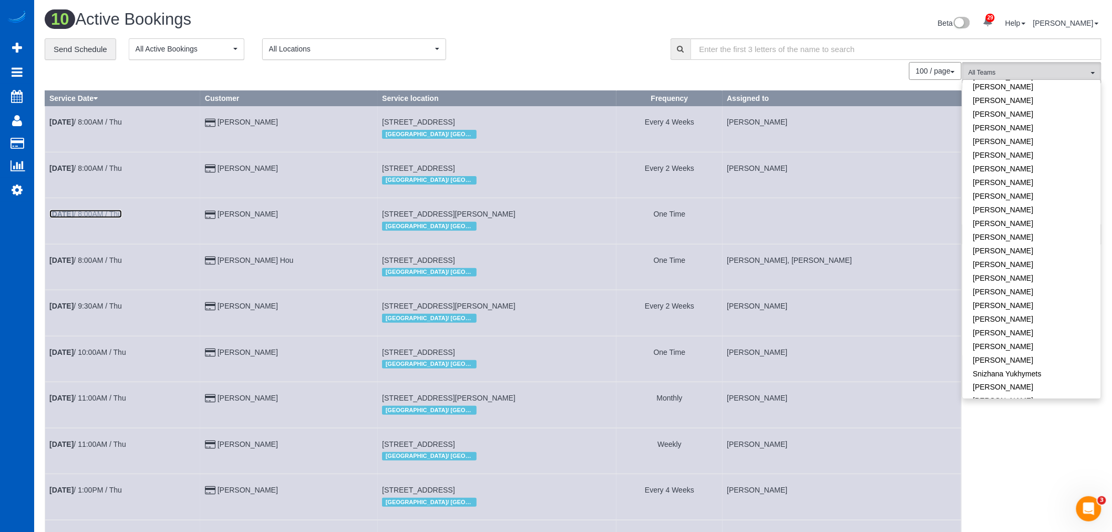
click at [85, 217] on link "Aug 14th / 8:00AM / Thu" at bounding box center [85, 214] width 73 height 8
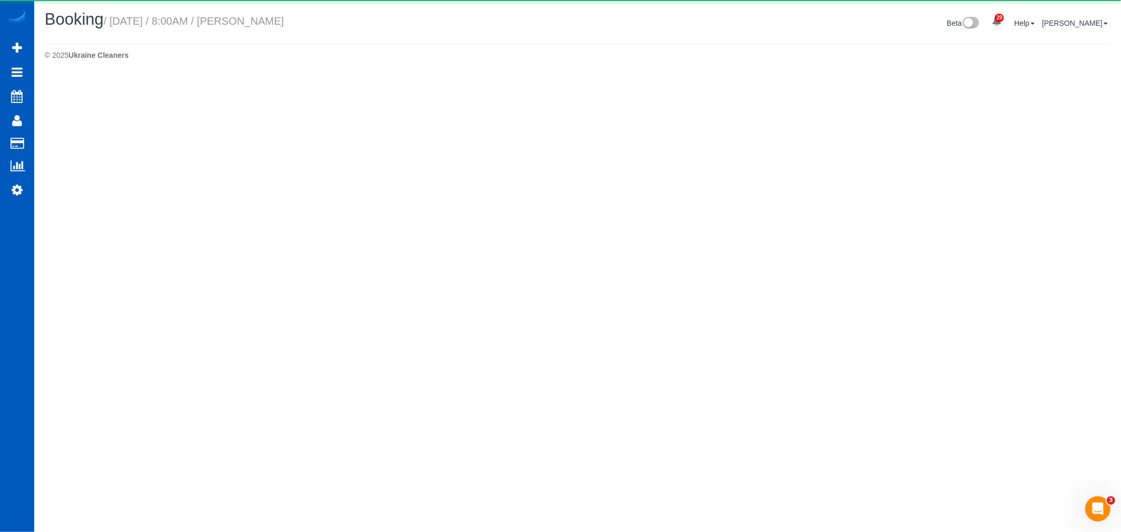
select select "OR"
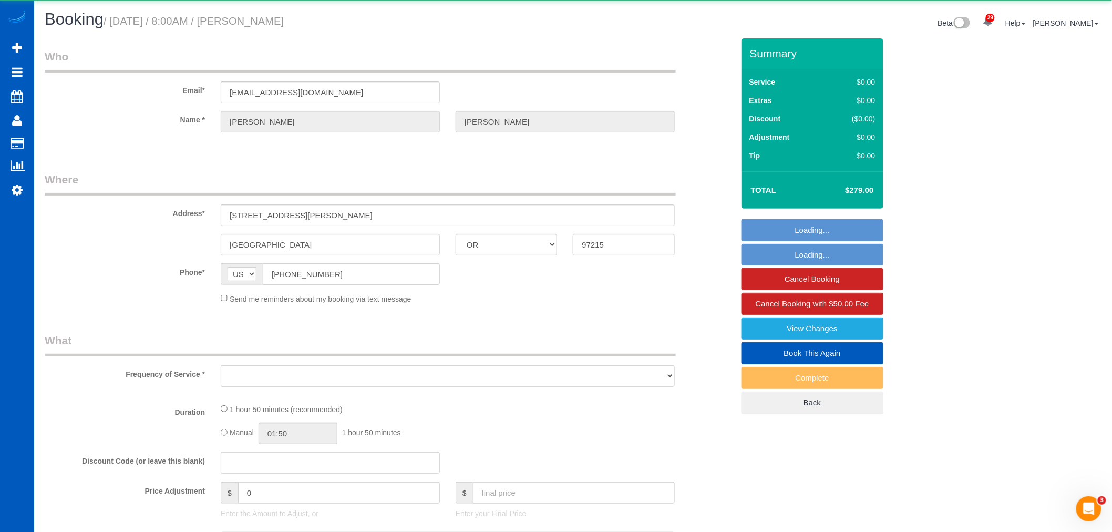
select select "object:5032"
select select "string:fspay-132e21e6-d3f1-4bf5-95b6-18a2701ce51e"
select select "199"
select select "1001"
select select "3"
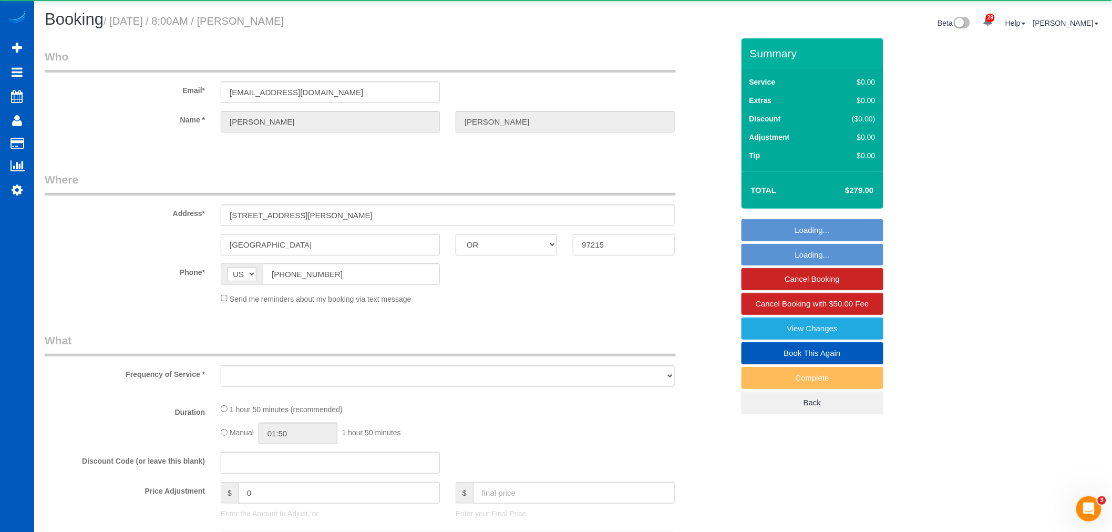
select select "2"
select select "spot61"
select select "number:8"
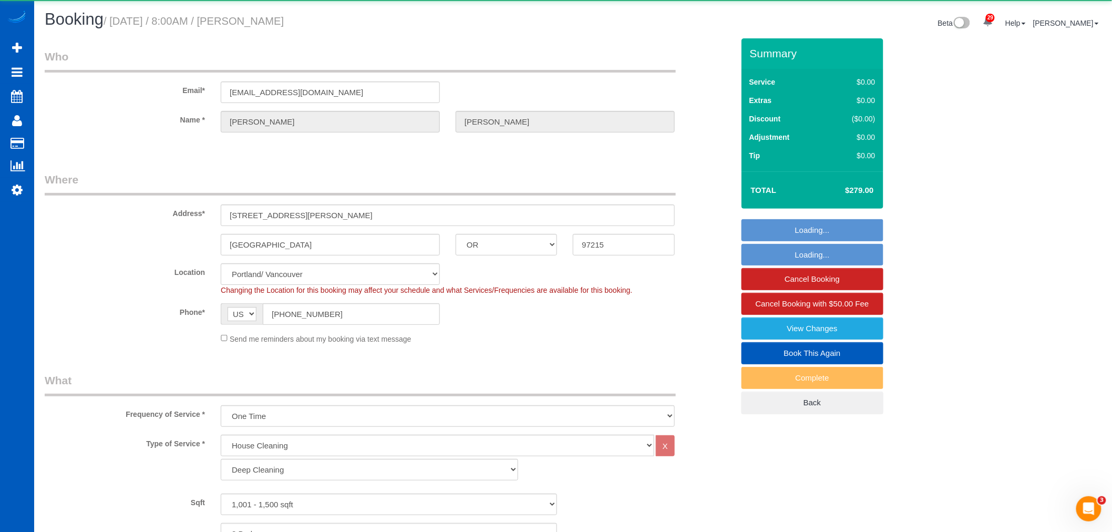
select select "object:5331"
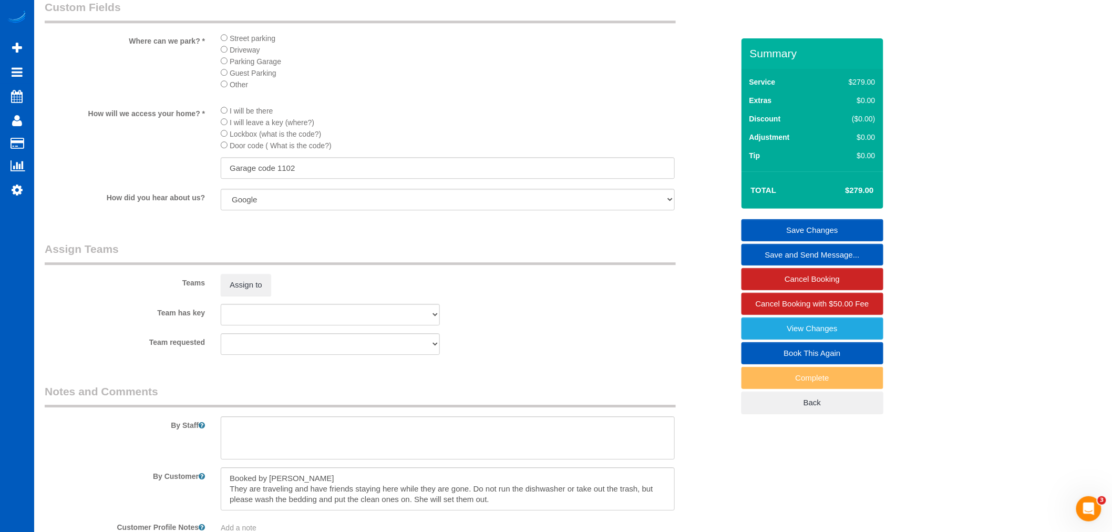
scroll to position [1168, 0]
click at [250, 293] on button "Assign to" at bounding box center [246, 282] width 50 height 22
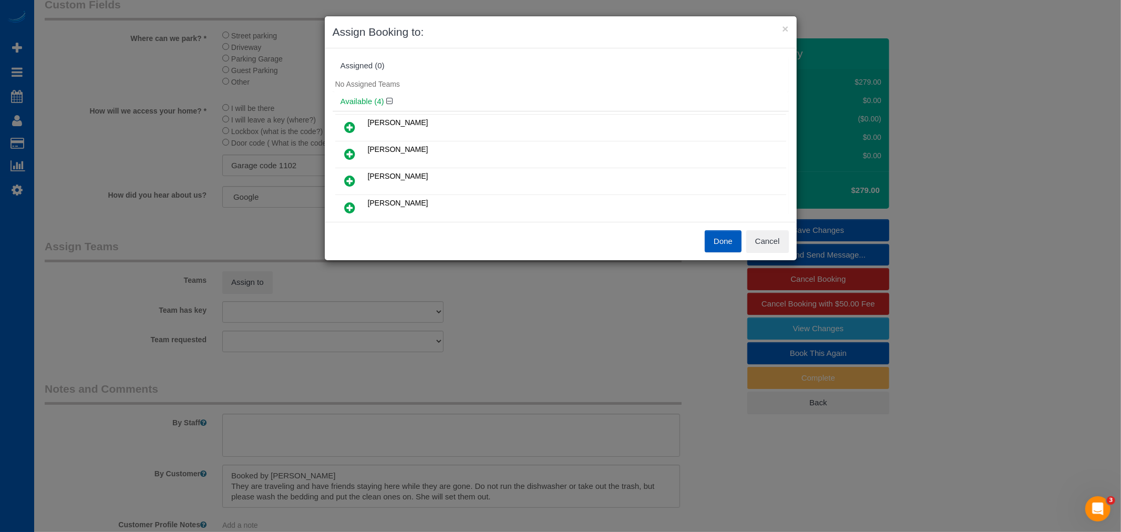
click at [349, 182] on icon at bounding box center [350, 180] width 11 height 13
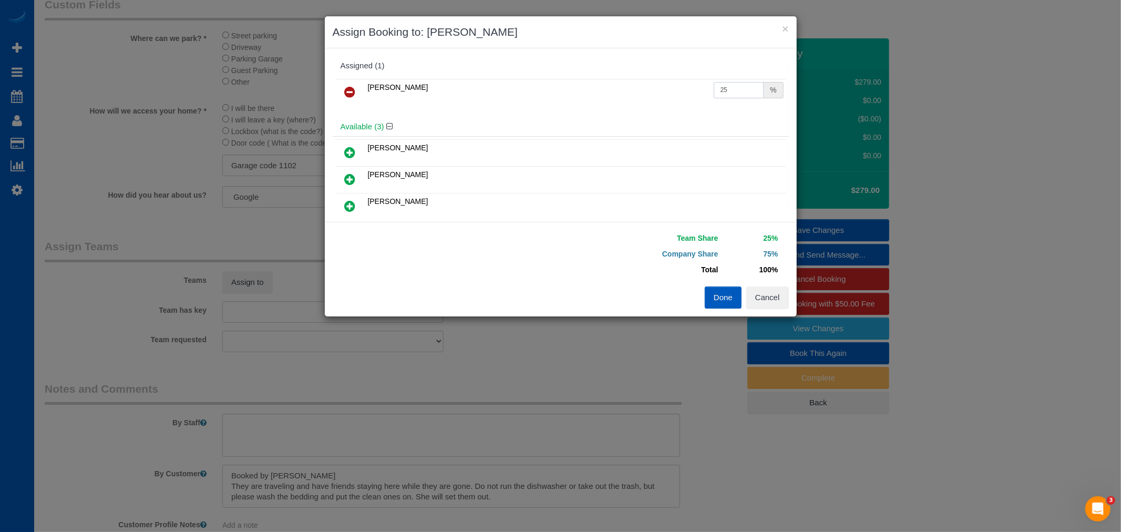
drag, startPoint x: 731, startPoint y: 87, endPoint x: 610, endPoint y: 78, distance: 120.7
click at [613, 79] on table "Raissa Radionova 25 %" at bounding box center [560, 92] width 451 height 27
type input "50"
click at [722, 293] on button "Done" at bounding box center [723, 297] width 37 height 22
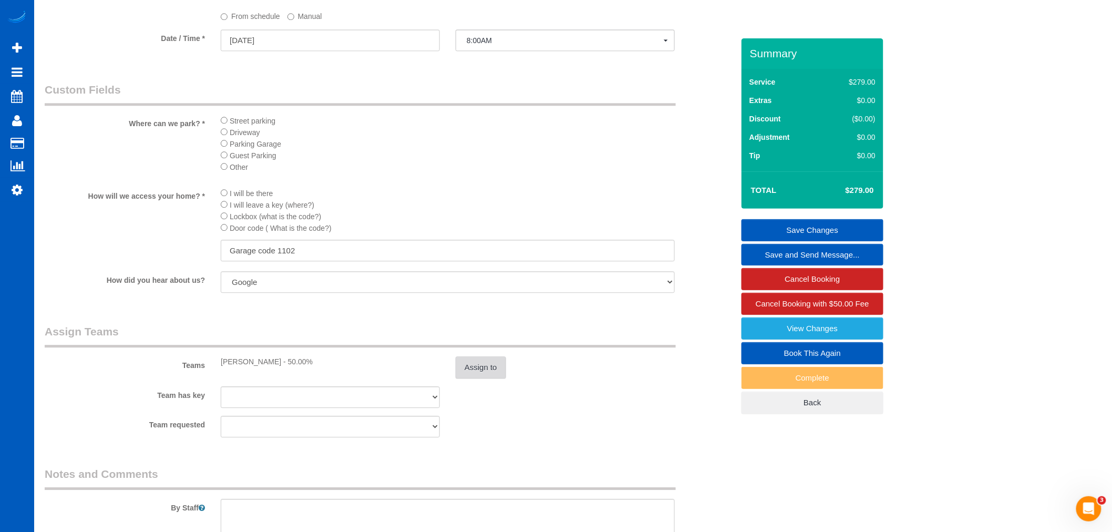
scroll to position [992, 0]
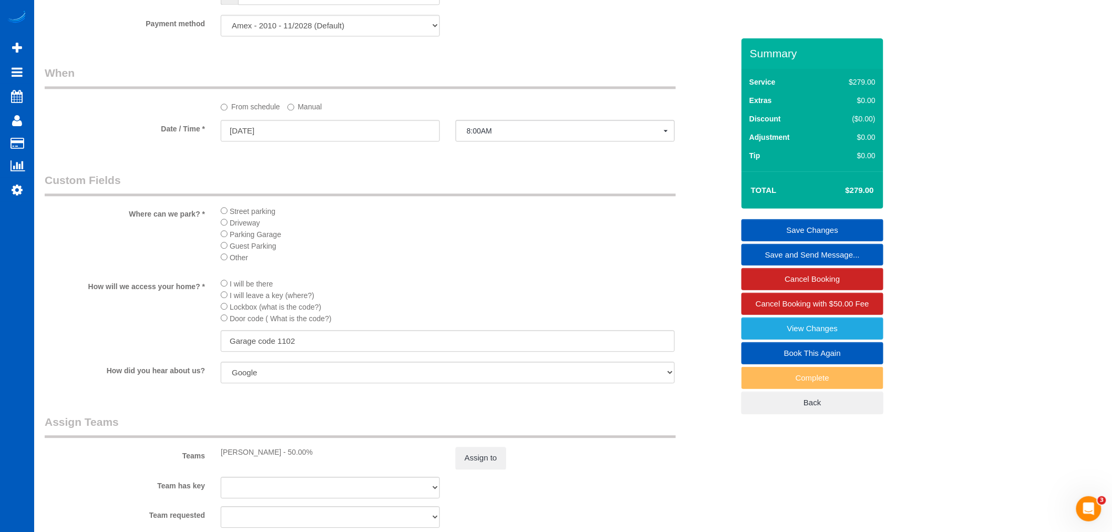
click at [839, 230] on link "Save Changes" at bounding box center [813, 230] width 142 height 22
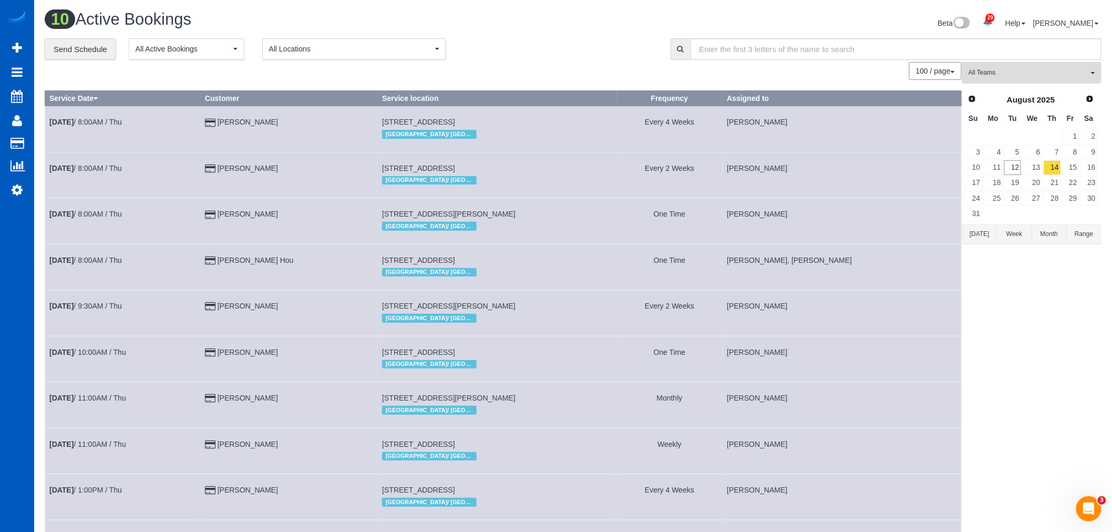
click at [364, 59] on button "All Locations" at bounding box center [354, 49] width 184 height 22
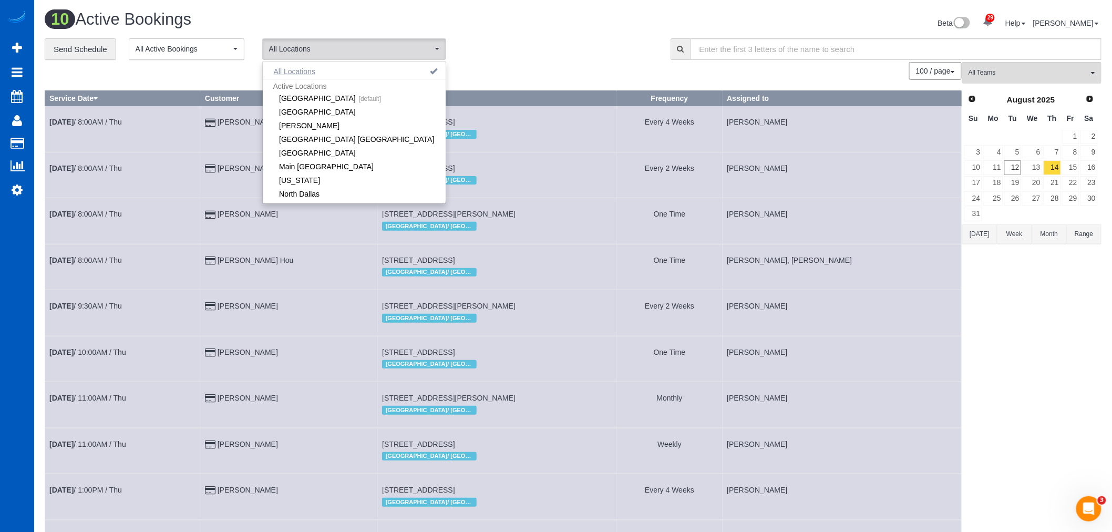
click at [322, 75] on button "All Locations" at bounding box center [295, 71] width 64 height 15
click at [443, 46] on button "All Locations" at bounding box center [354, 49] width 184 height 22
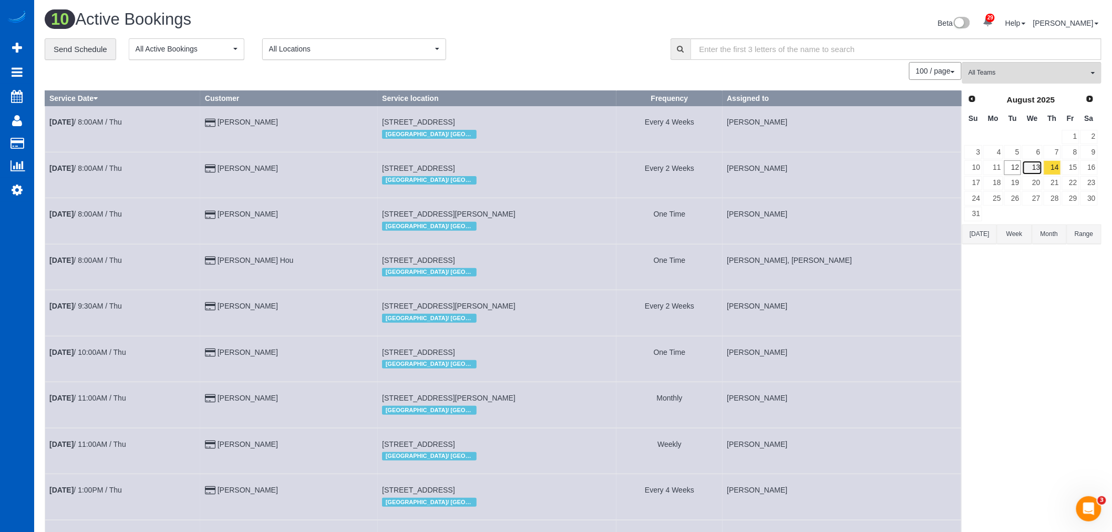
click at [1030, 168] on link "13" at bounding box center [1032, 167] width 20 height 14
click at [1051, 172] on link "13" at bounding box center [1041, 167] width 20 height 14
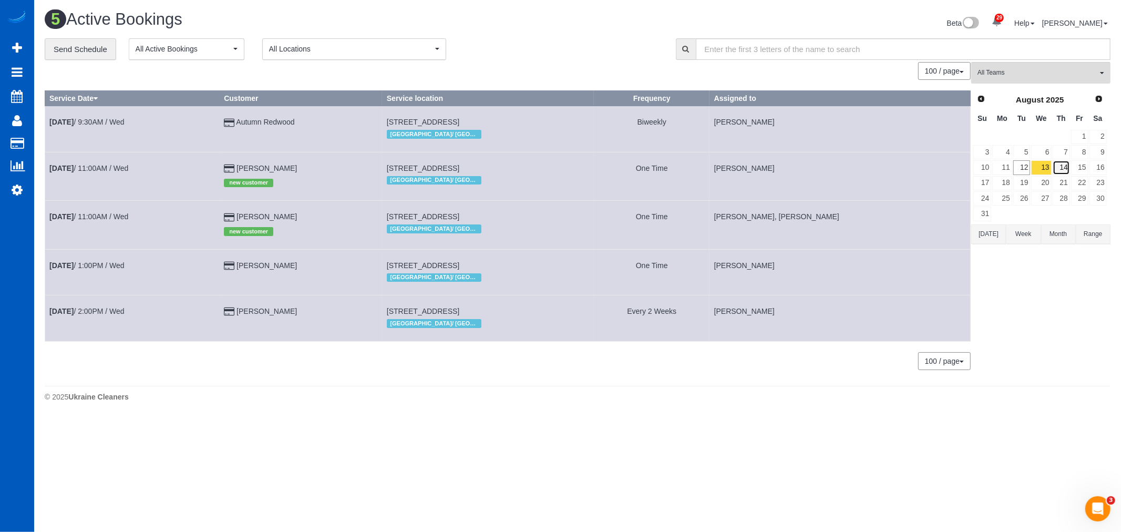
click at [1059, 172] on link "14" at bounding box center [1061, 167] width 17 height 14
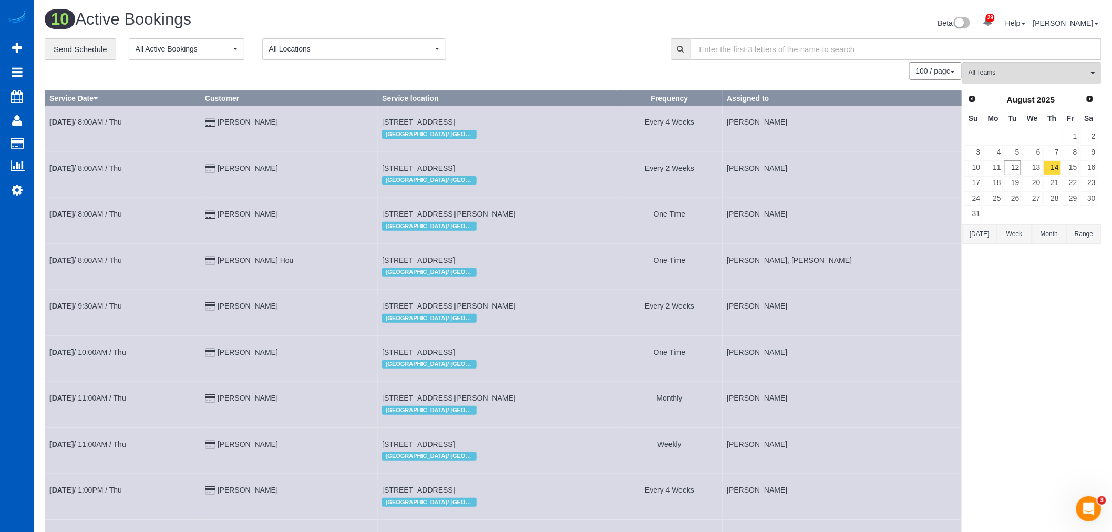
click at [298, 45] on span "All Locations" at bounding box center [350, 49] width 163 height 11
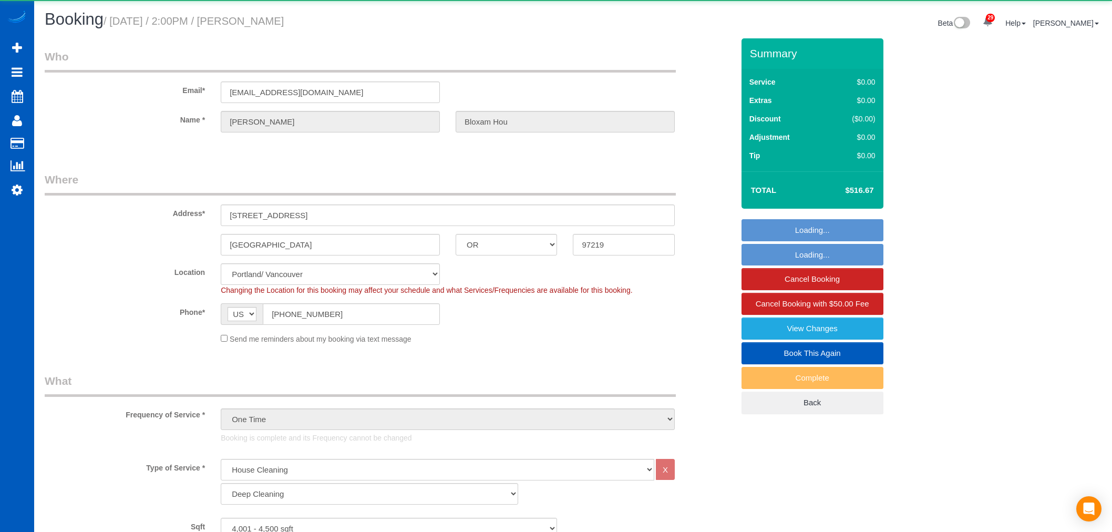
select select "OR"
select select "199"
select select "4001"
select select "5"
select select "4"
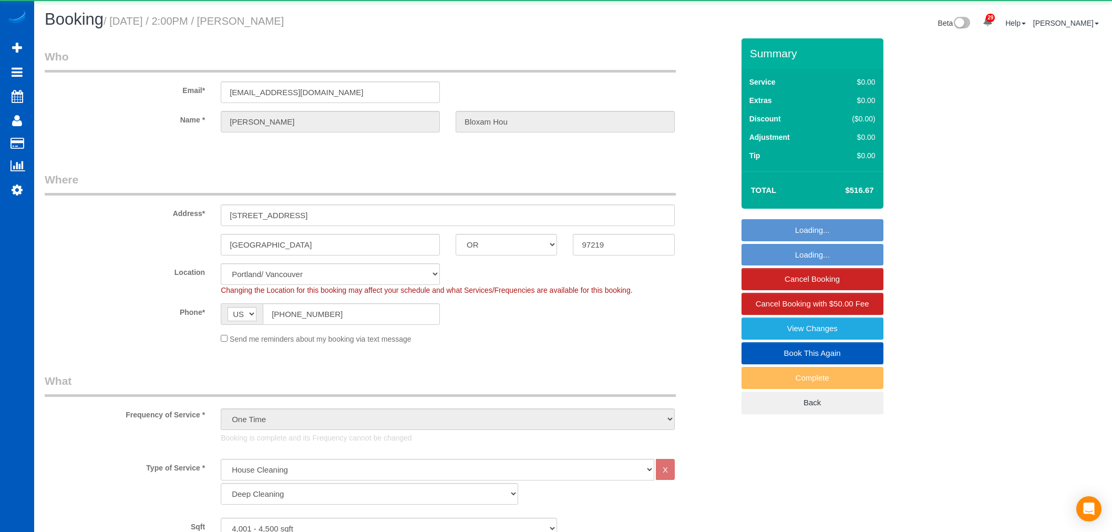
select select "spot1"
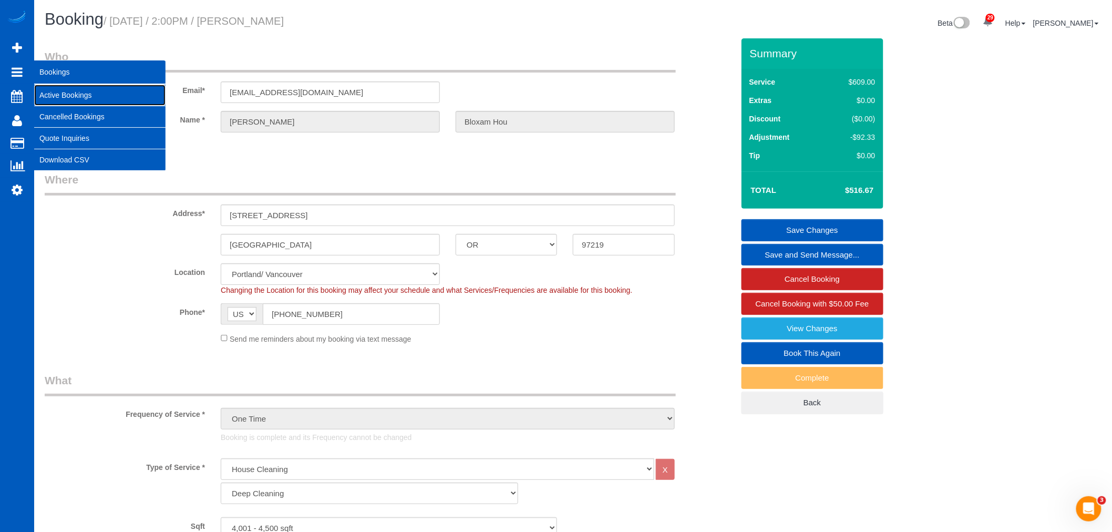
click at [61, 91] on link "Active Bookings" at bounding box center [99, 95] width 131 height 21
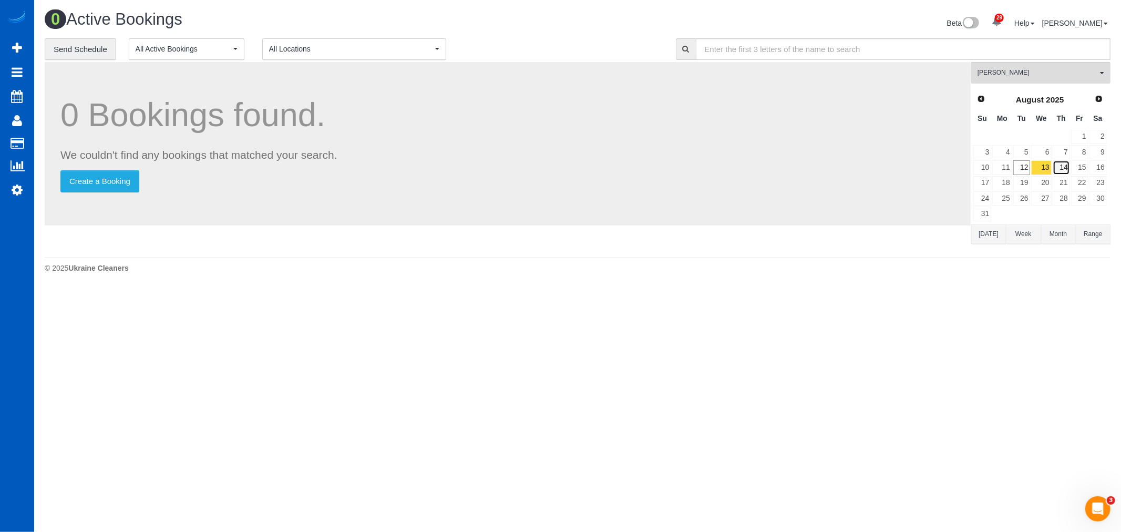
click at [1067, 174] on link "14" at bounding box center [1061, 167] width 17 height 14
click at [1022, 169] on link "12" at bounding box center [1021, 167] width 17 height 14
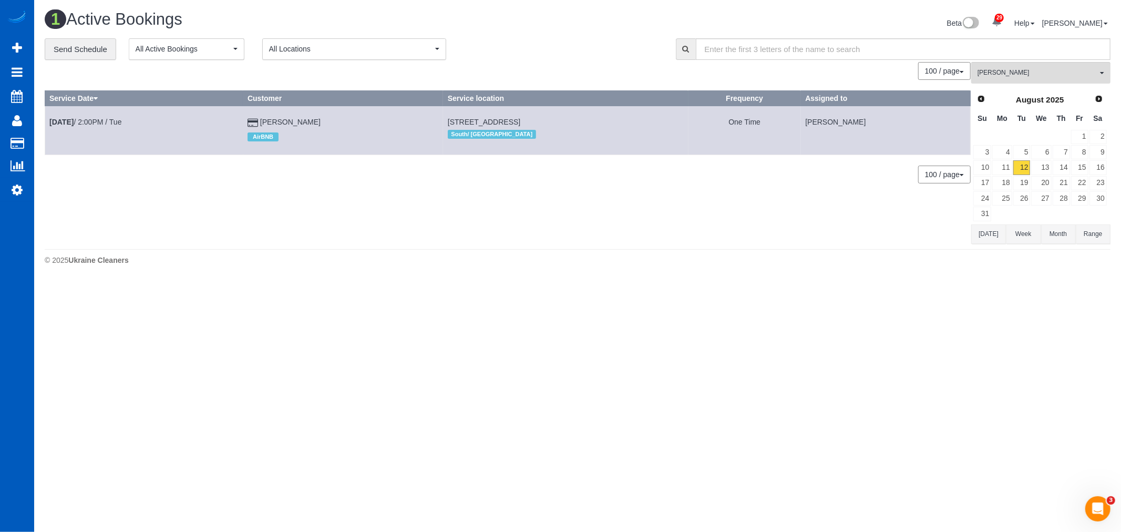
click at [1052, 171] on td "14" at bounding box center [1061, 167] width 18 height 15
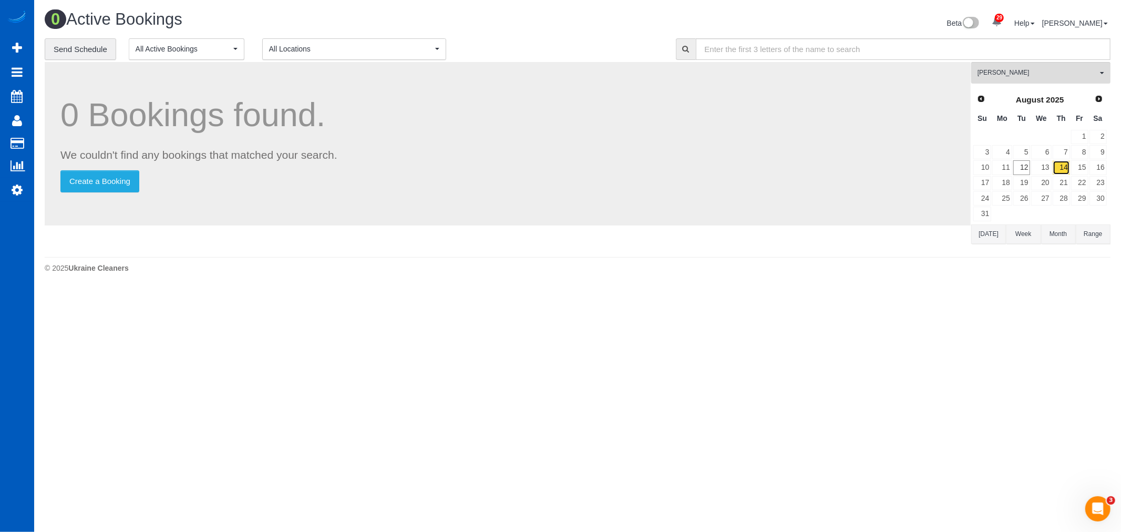
click at [1058, 171] on link "14" at bounding box center [1061, 167] width 17 height 14
click at [1000, 77] on span "[PERSON_NAME]" at bounding box center [1038, 72] width 120 height 9
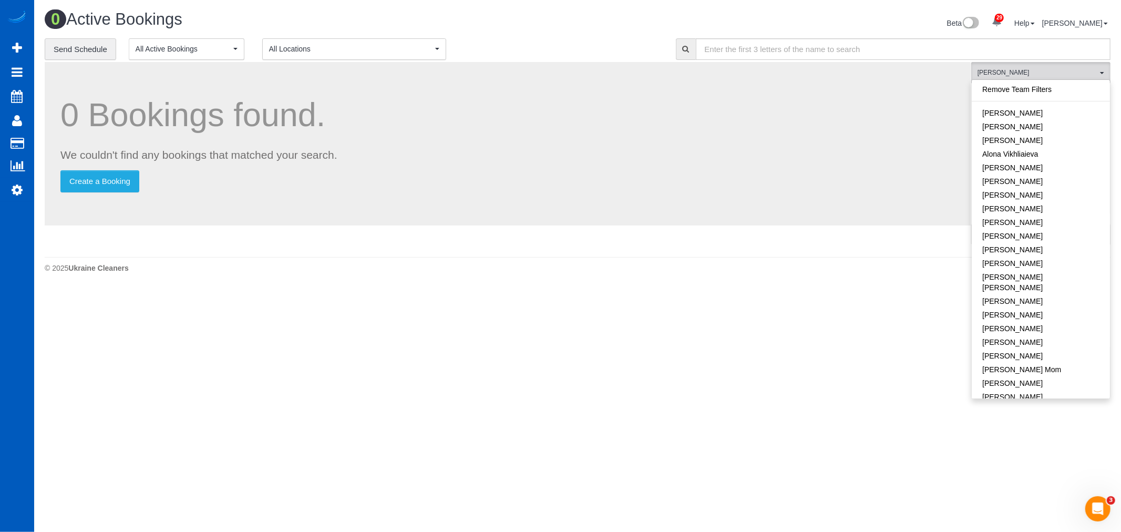
click at [1016, 92] on link "Remove Team Filters" at bounding box center [1041, 90] width 138 height 14
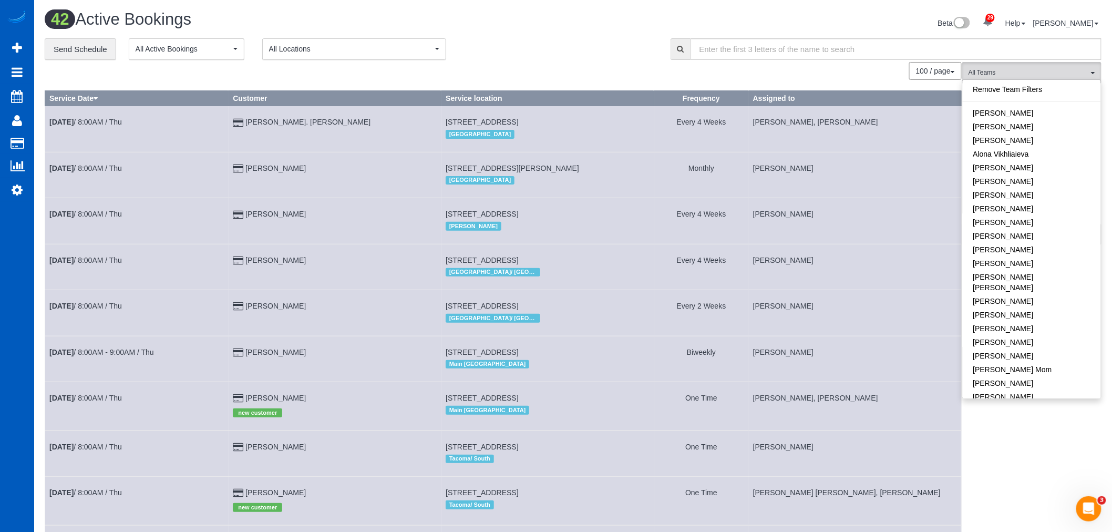
click at [308, 49] on span "All Locations" at bounding box center [350, 49] width 163 height 11
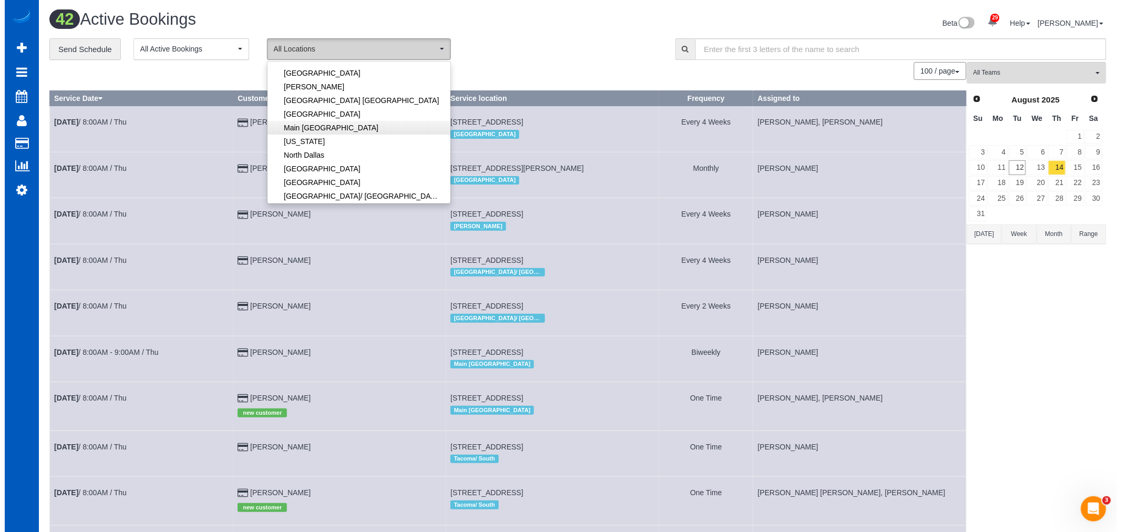
scroll to position [58, 0]
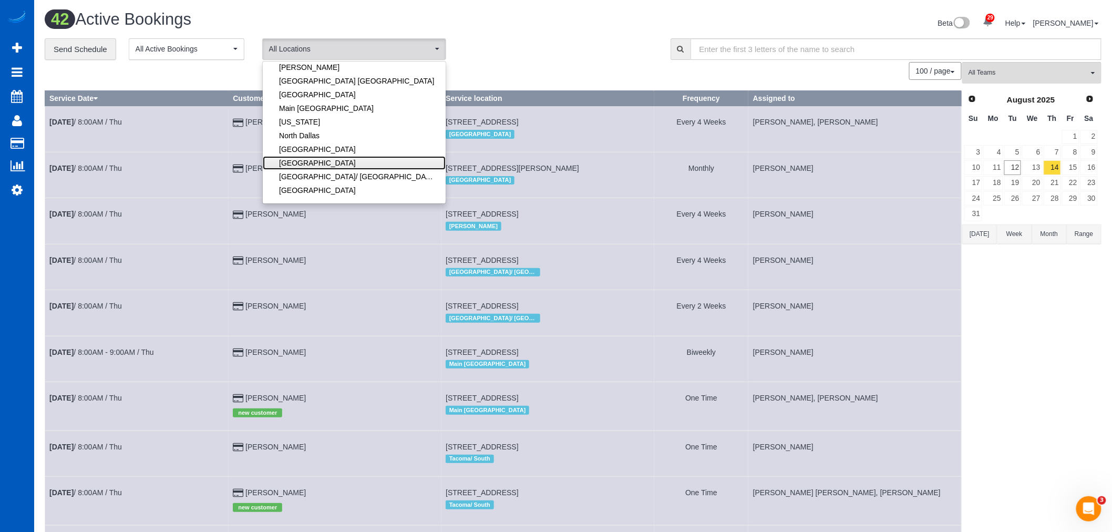
click at [338, 170] on link "[GEOGRAPHIC_DATA]" at bounding box center [354, 163] width 183 height 14
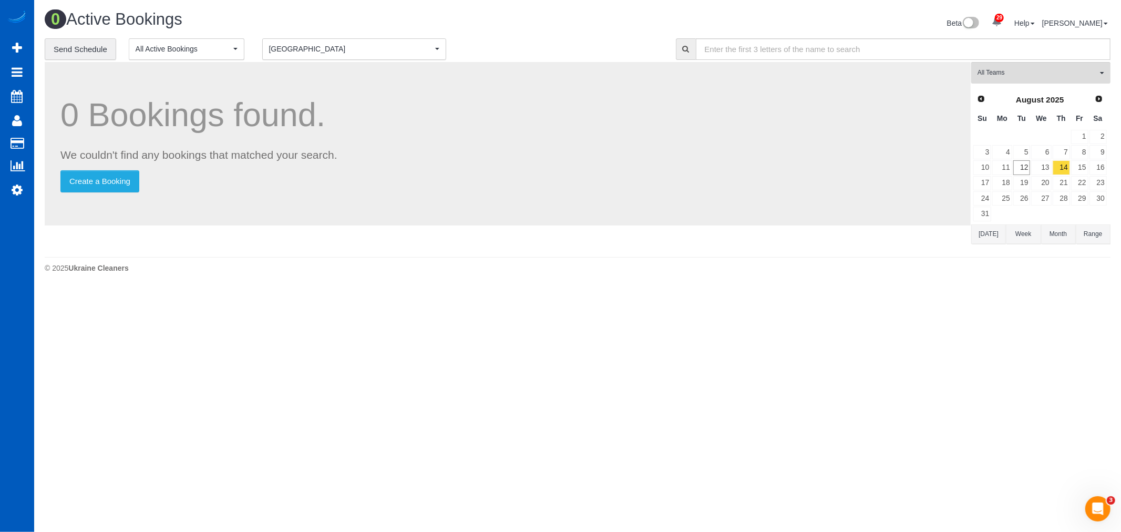
click at [332, 38] on div "**********" at bounding box center [352, 49] width 615 height 22
click at [328, 49] on span "[GEOGRAPHIC_DATA]" at bounding box center [350, 49] width 163 height 11
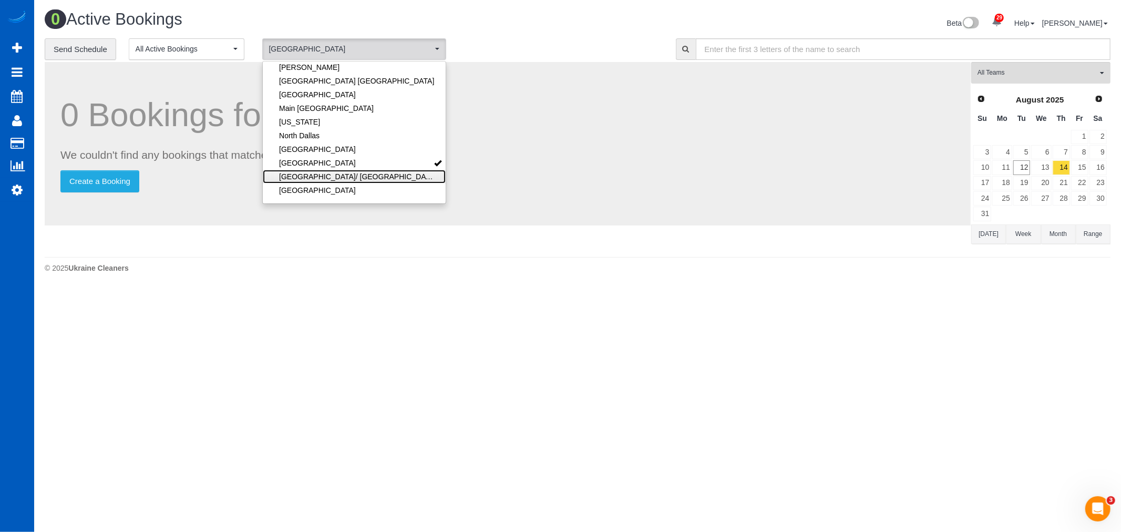
click at [340, 180] on link "[GEOGRAPHIC_DATA]/ [GEOGRAPHIC_DATA]" at bounding box center [354, 177] width 183 height 14
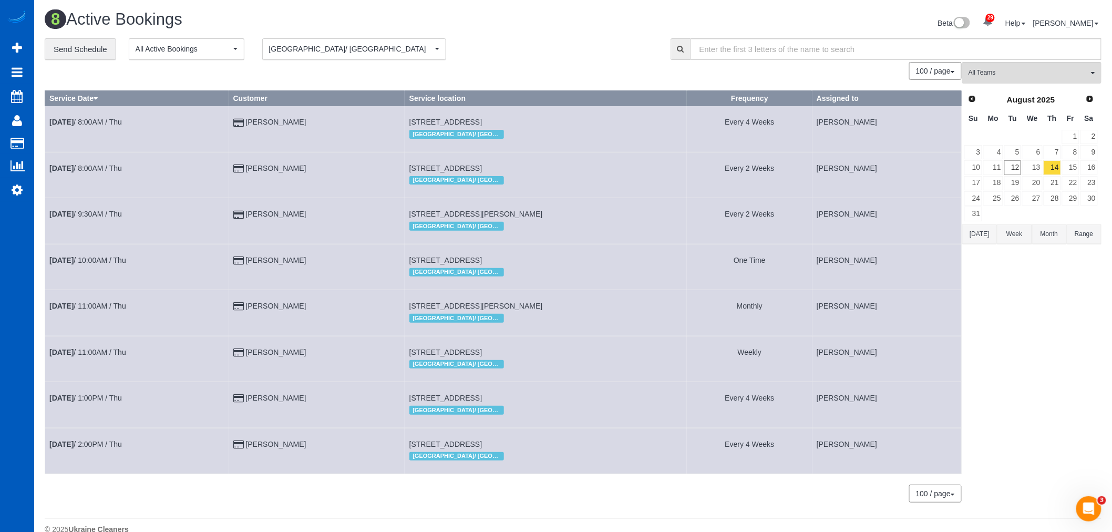
click at [348, 53] on span "[GEOGRAPHIC_DATA]/ [GEOGRAPHIC_DATA]" at bounding box center [350, 49] width 163 height 11
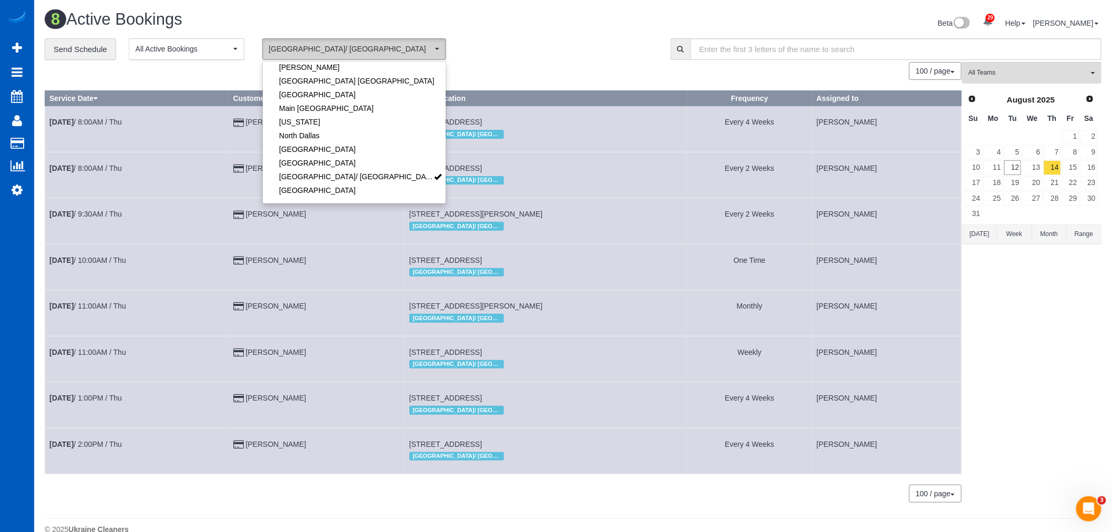
click at [405, 53] on span "[GEOGRAPHIC_DATA]/ [GEOGRAPHIC_DATA]" at bounding box center [350, 49] width 163 height 11
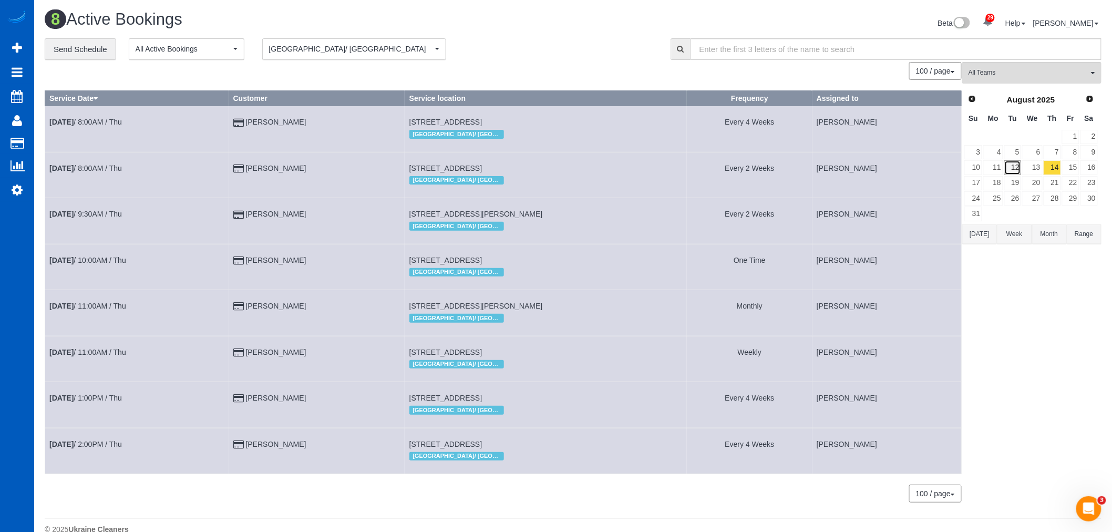
click at [1014, 174] on link "12" at bounding box center [1012, 167] width 17 height 14
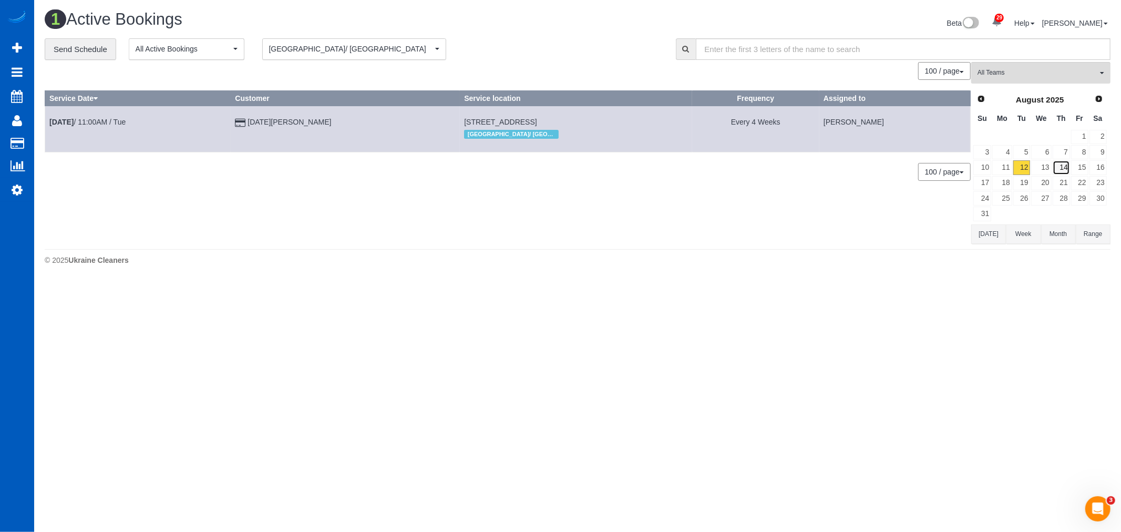
click at [1056, 171] on link "14" at bounding box center [1061, 167] width 17 height 14
click at [1038, 171] on link "13" at bounding box center [1032, 167] width 20 height 14
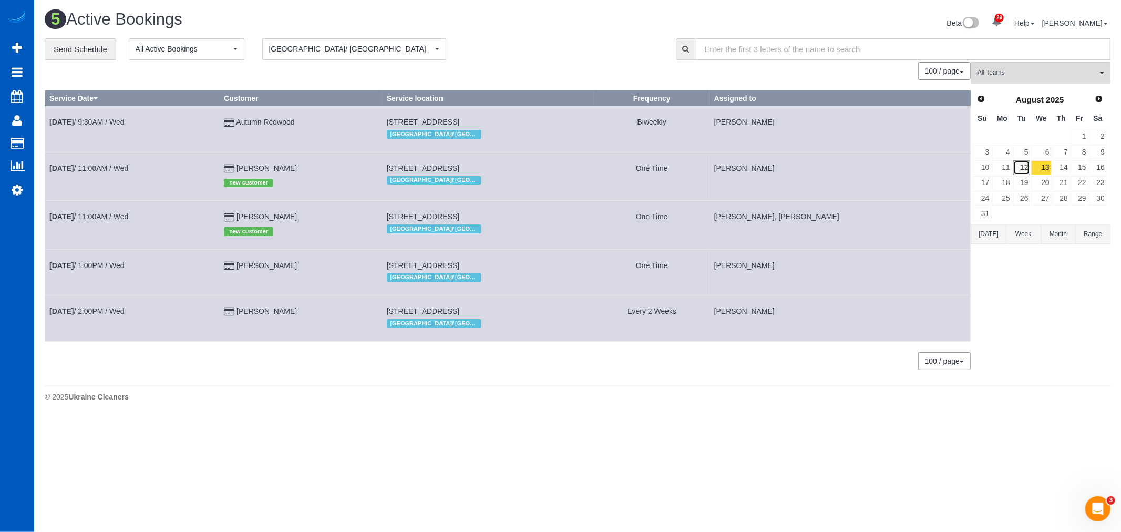
click at [1028, 168] on link "12" at bounding box center [1021, 167] width 17 height 14
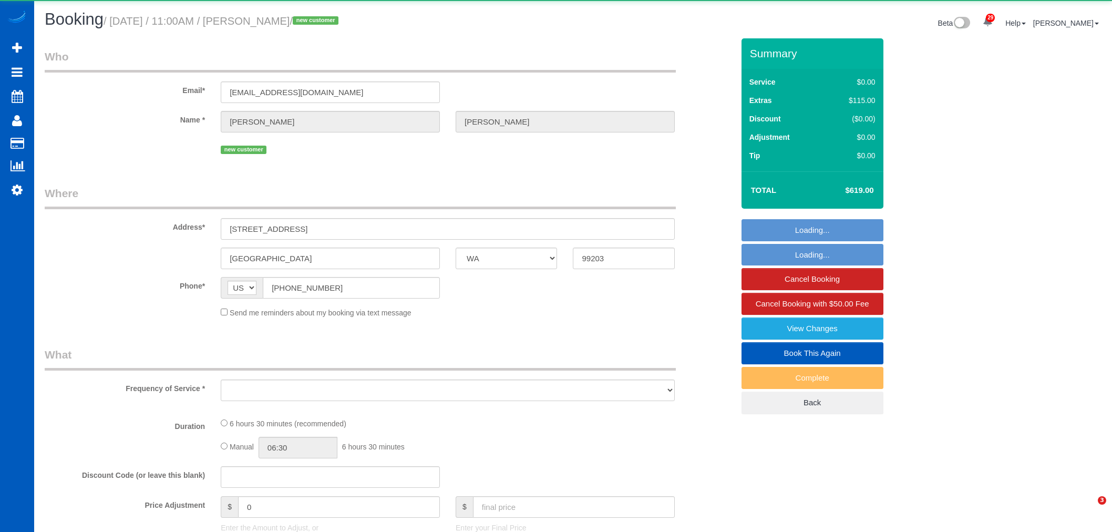
select select "WA"
select select "number:8"
select select "object:3288"
select select "string:fspay-98d1d1eb-51a1-458b-abfa-be63e7d4f455"
select select "199"
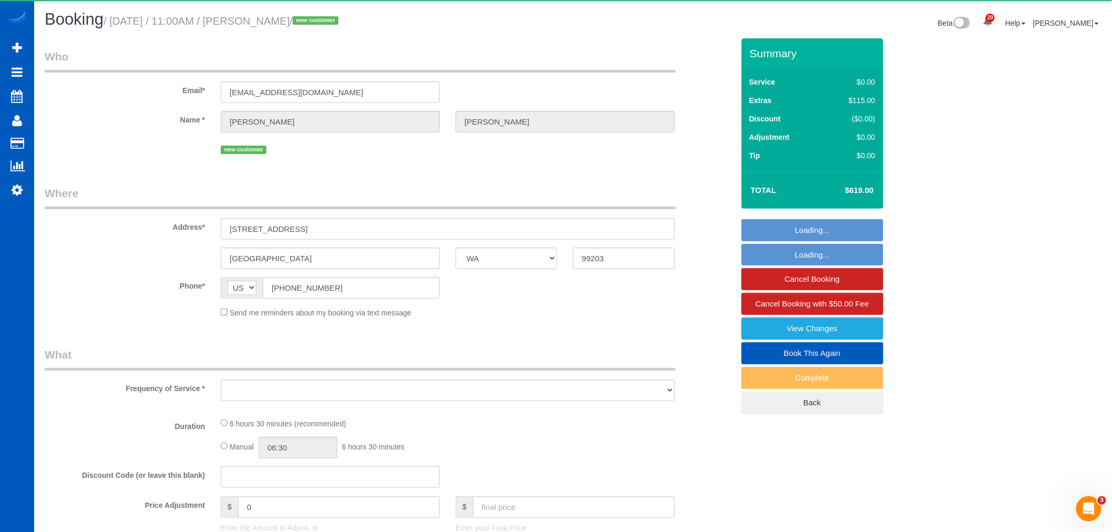
select select "2001"
select select "3"
select select "2"
select select "spot6"
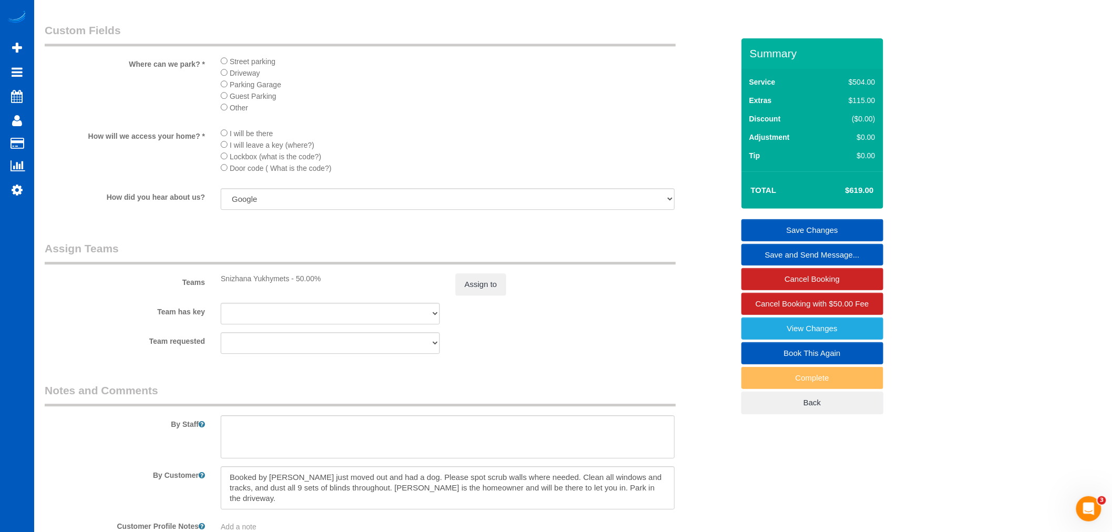
scroll to position [1276, 0]
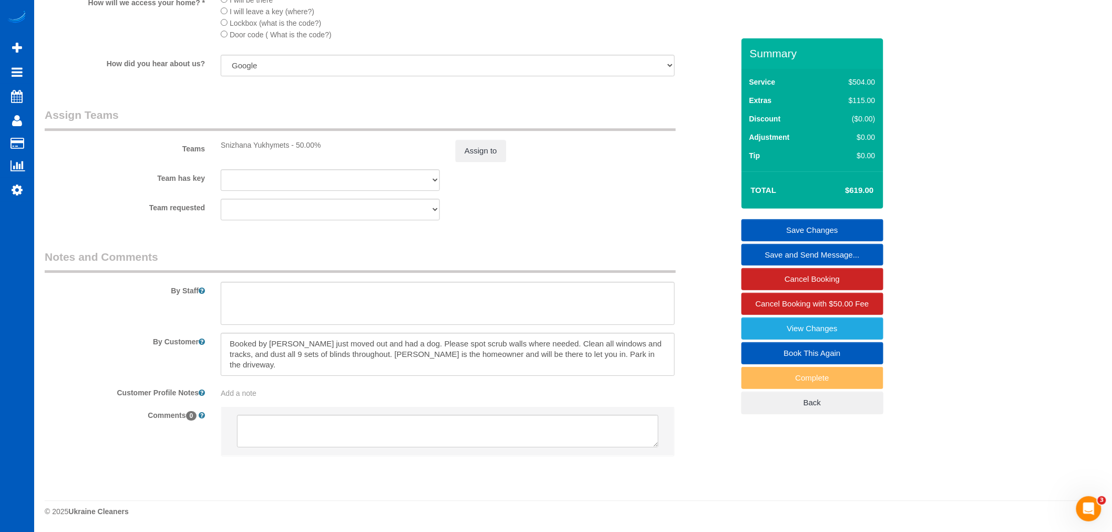
click at [506, 378] on sui-booking-comments "By Staff By Customer Customer Profile Notes Add a note Comments 0" at bounding box center [389, 357] width 689 height 217
click at [461, 355] on textarea at bounding box center [448, 354] width 454 height 43
drag, startPoint x: 505, startPoint y: 353, endPoint x: 365, endPoint y: 352, distance: 139.8
click at [365, 352] on textarea at bounding box center [448, 354] width 454 height 43
click at [464, 369] on textarea at bounding box center [448, 354] width 454 height 43
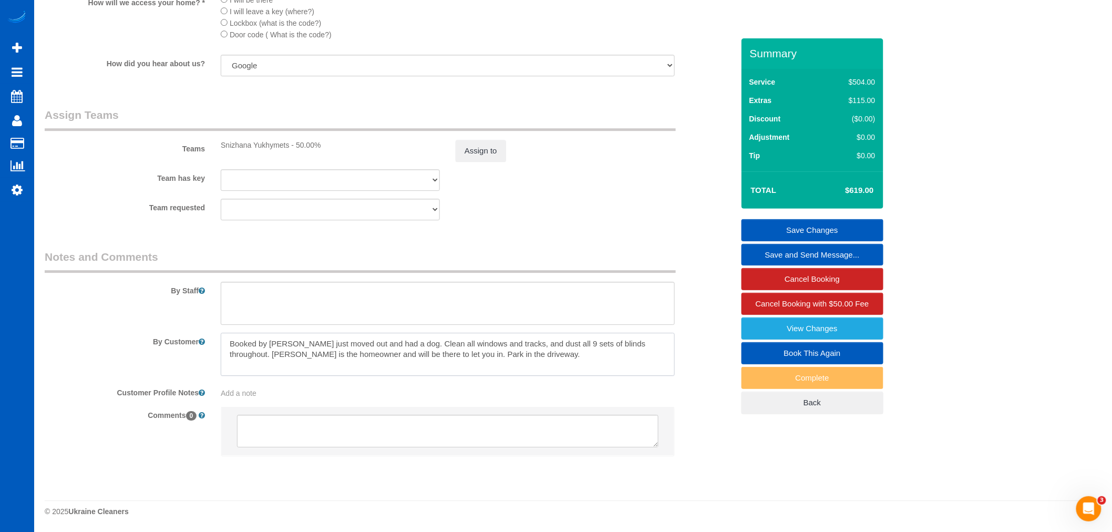
click at [367, 355] on textarea at bounding box center [448, 354] width 454 height 43
drag, startPoint x: 477, startPoint y: 371, endPoint x: 470, endPoint y: 371, distance: 6.8
click at [477, 371] on textarea at bounding box center [448, 354] width 454 height 43
click at [306, 340] on textarea at bounding box center [448, 354] width 454 height 43
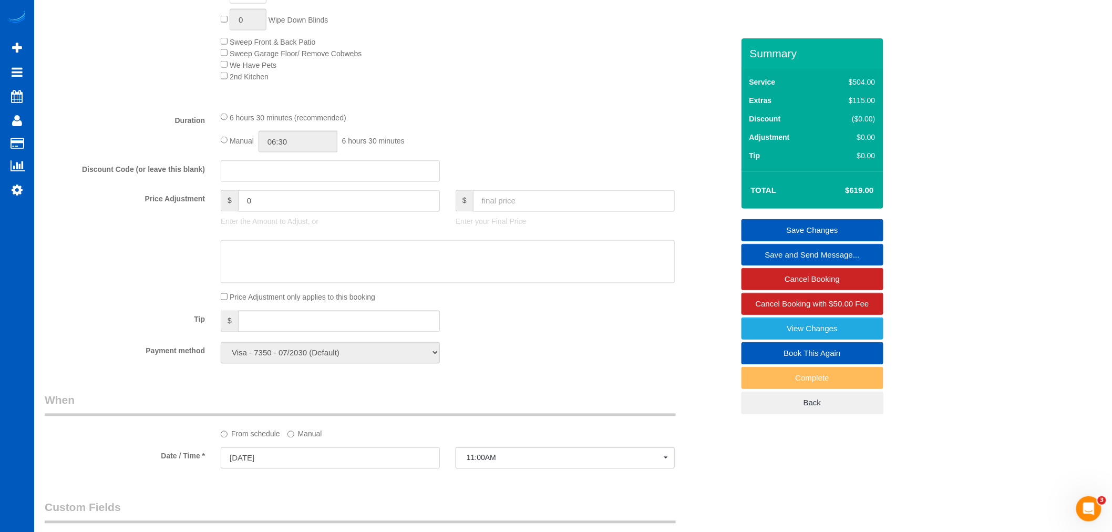
scroll to position [517, 0]
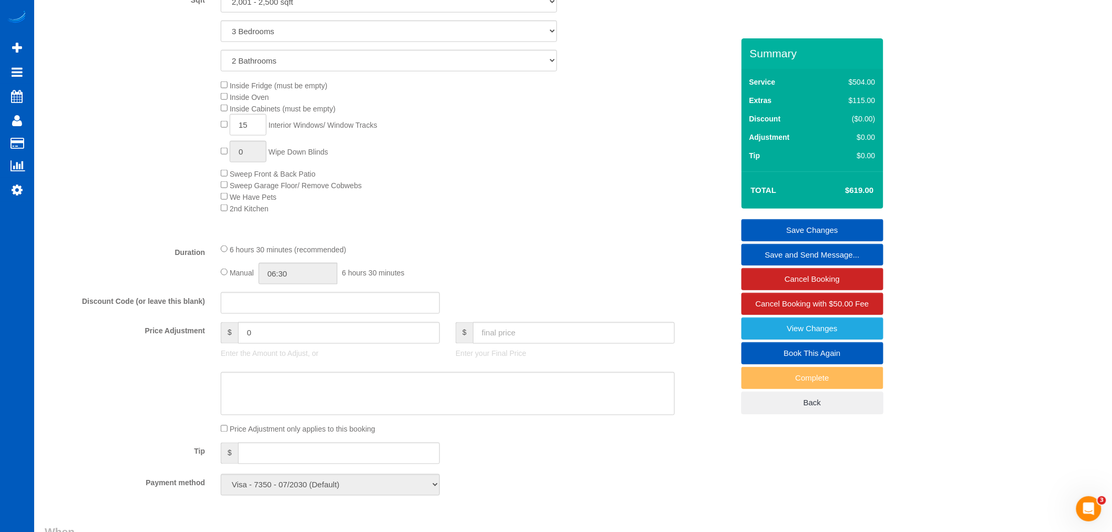
type textarea "Booked by Jade Tenants just moved out and had a dog. Clean all windows and trac…"
click at [813, 235] on link "Save Changes" at bounding box center [813, 230] width 142 height 22
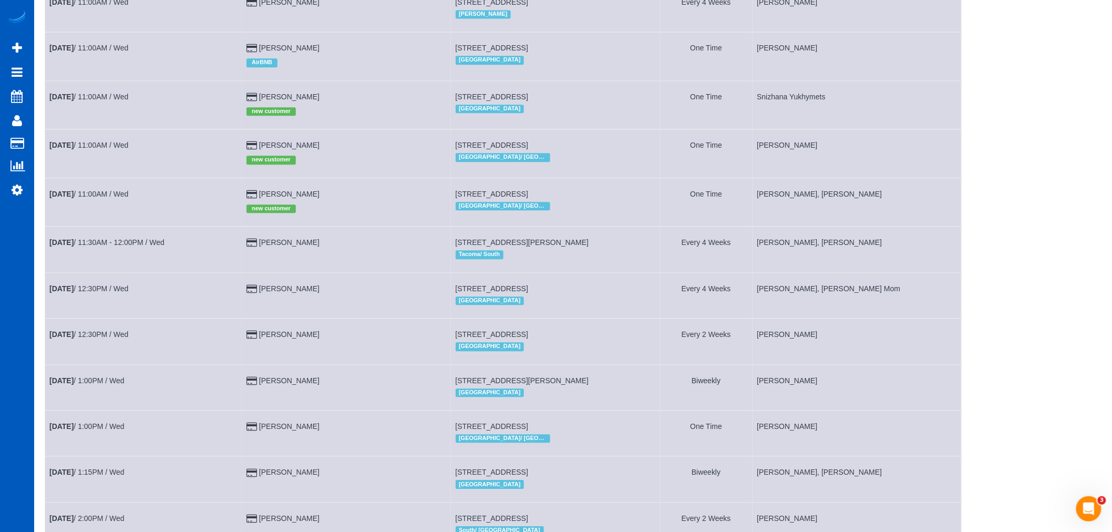
scroll to position [941, 0]
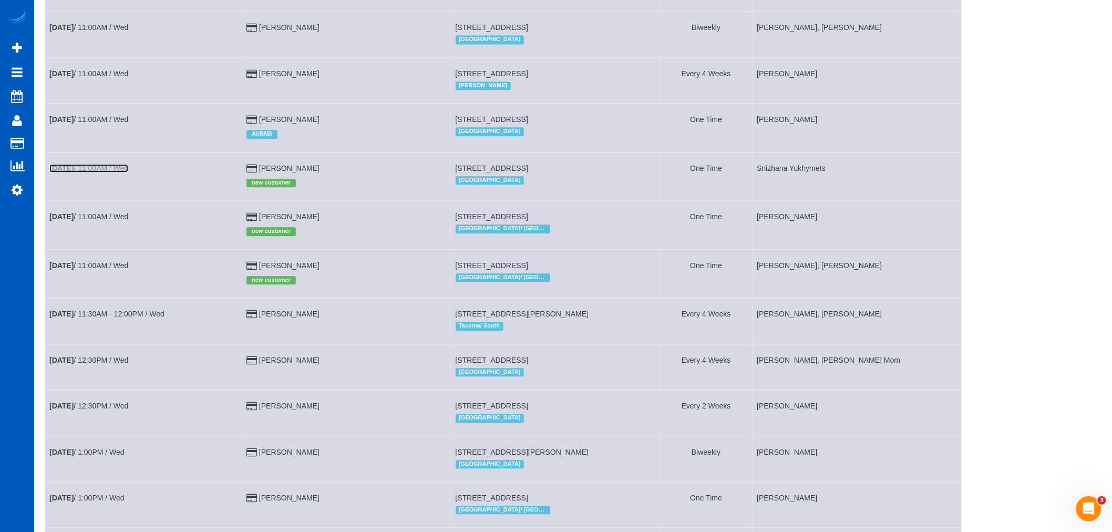
click at [106, 172] on link "Aug 13th / 11:00AM / Wed" at bounding box center [88, 168] width 79 height 8
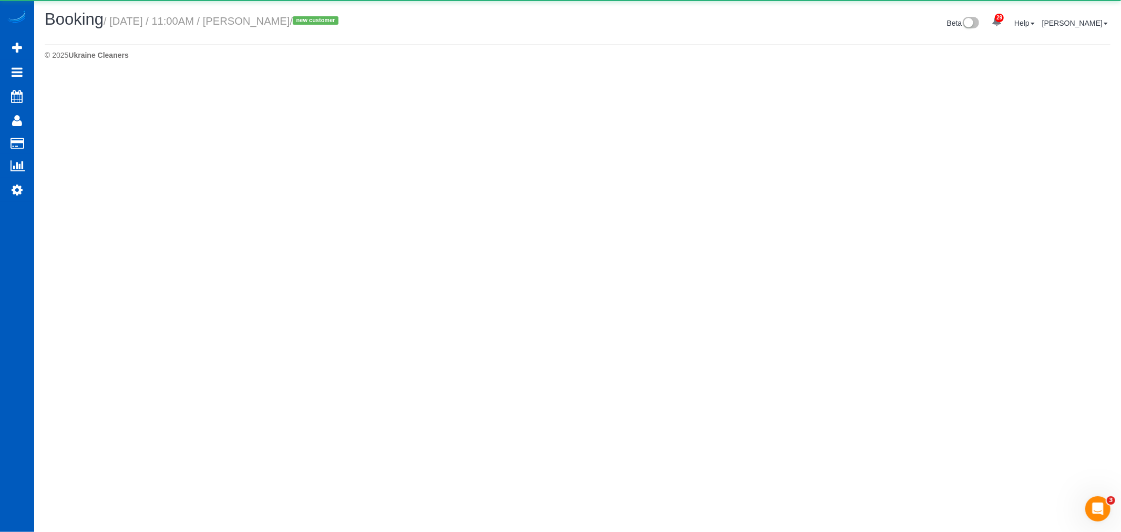
select select "WA"
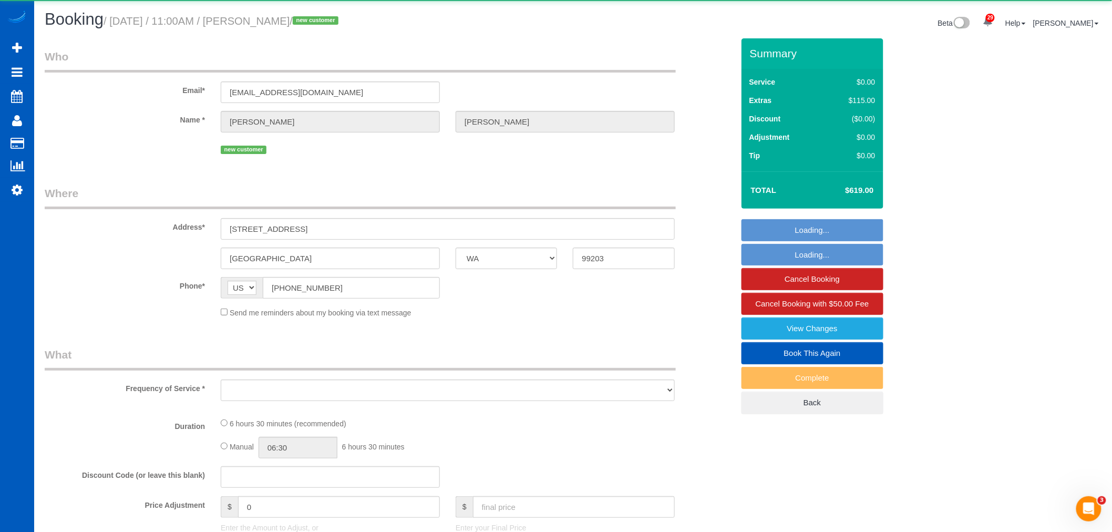
select select "object:4672"
select select "string:fspay-98d1d1eb-51a1-458b-abfa-be63e7d4f455"
select select "199"
select select "2001"
select select "3"
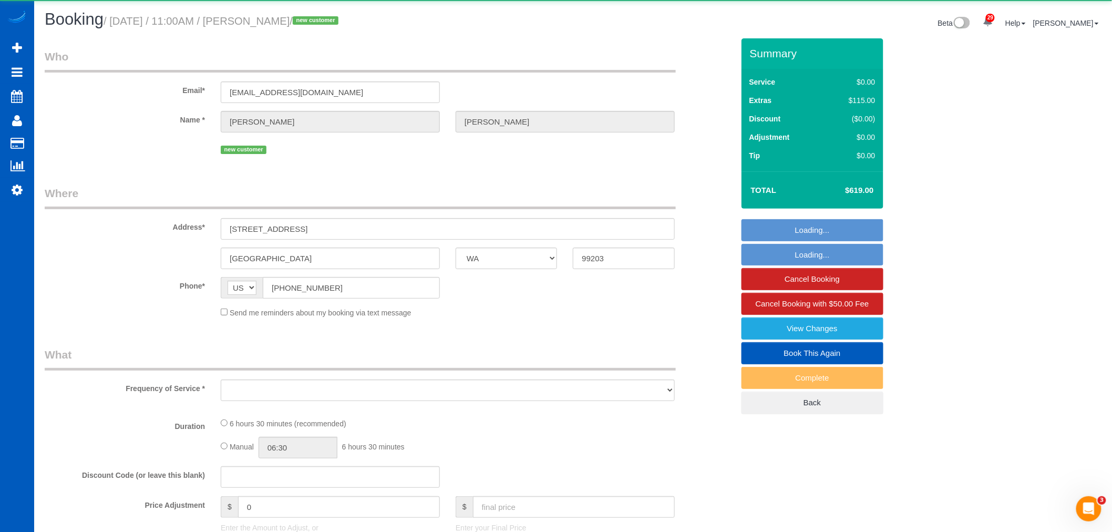
select select "2"
select select "spot15"
select select "number:8"
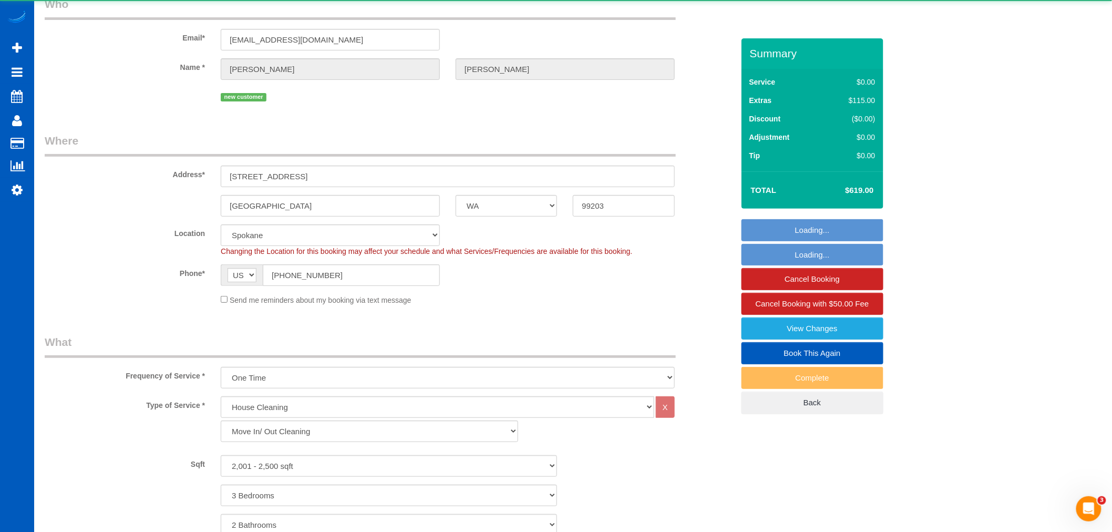
select select "2001"
select select "3"
select select "2"
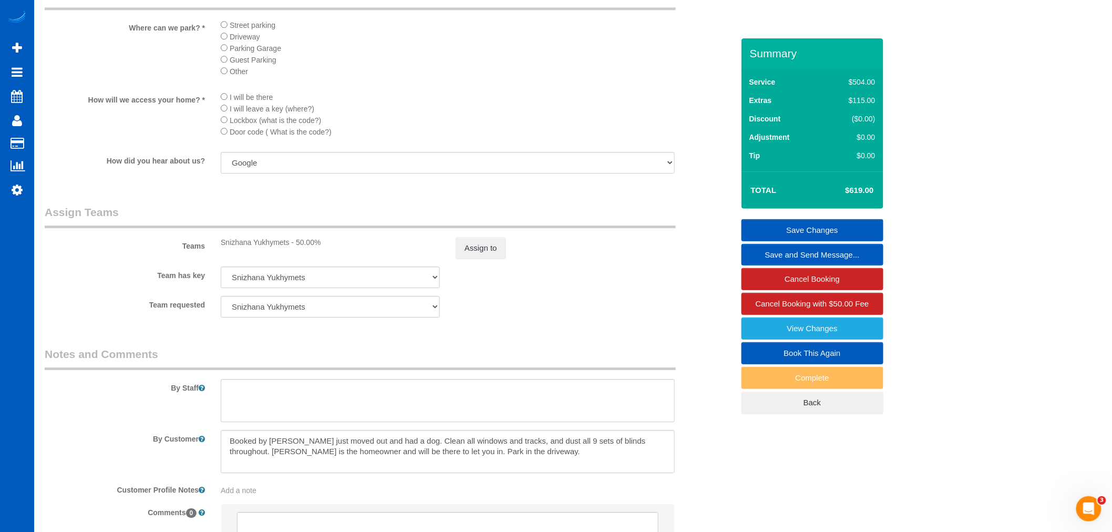
scroll to position [1276, 0]
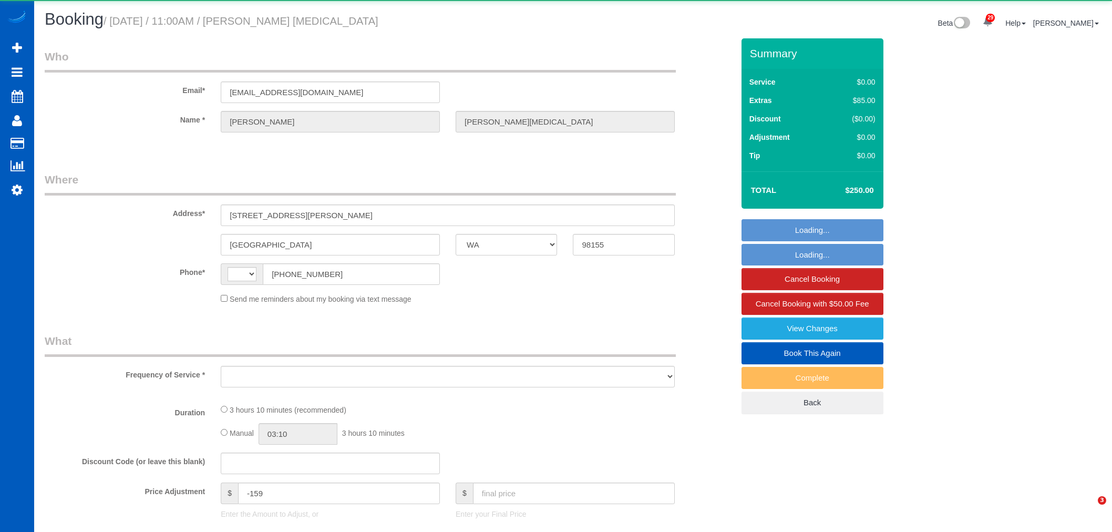
select select "WA"
select select "string:[GEOGRAPHIC_DATA]"
select select "object:1510"
select select "string:fspay-28bada41-0163-4121-b947-bdc762673fdf"
select select "199"
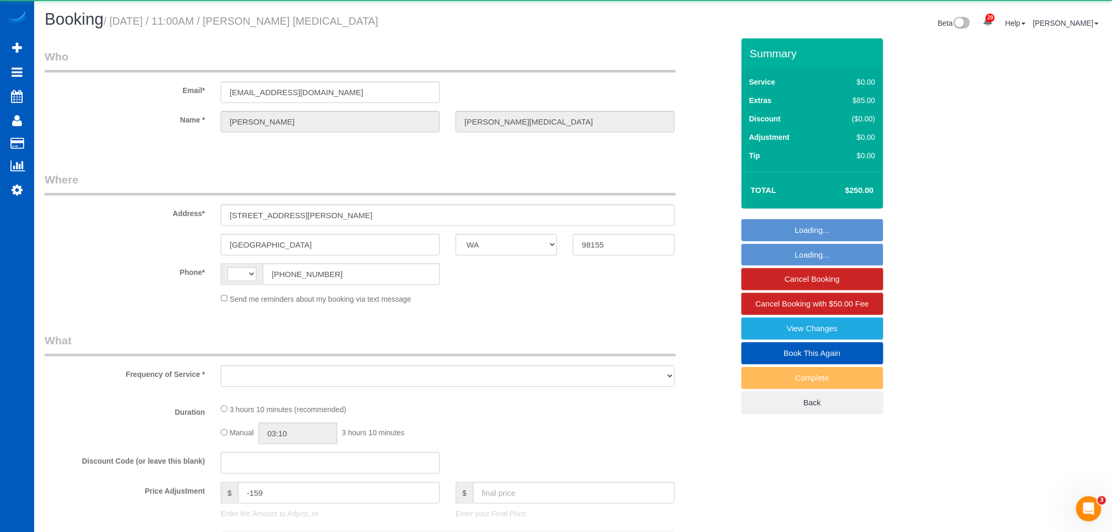
select select "spot1"
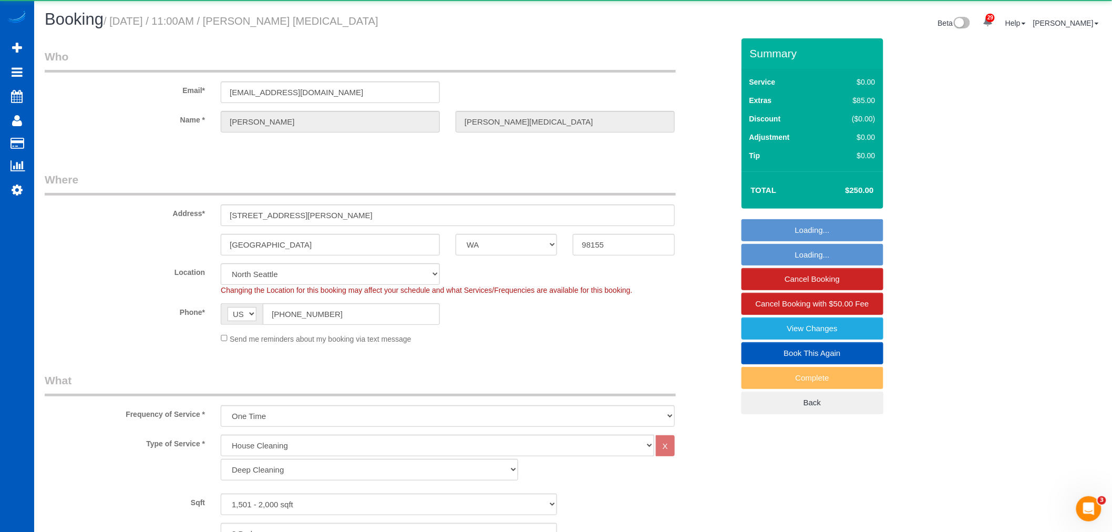
select select "1501"
select select "3"
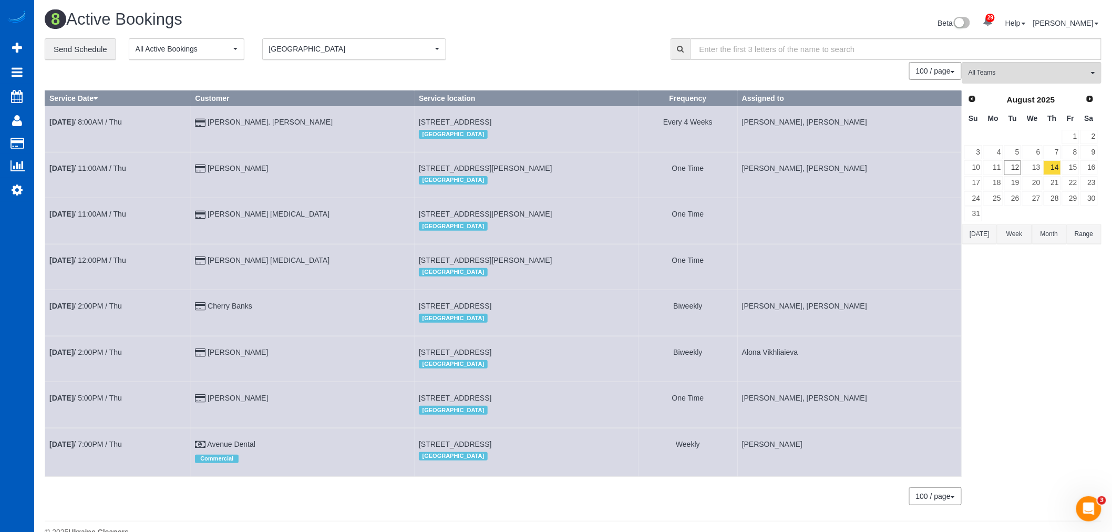
click at [81, 268] on td "[DATE] 12:00PM / Thu" at bounding box center [118, 267] width 146 height 46
click at [74, 260] on b "[DATE]" at bounding box center [61, 260] width 24 height 8
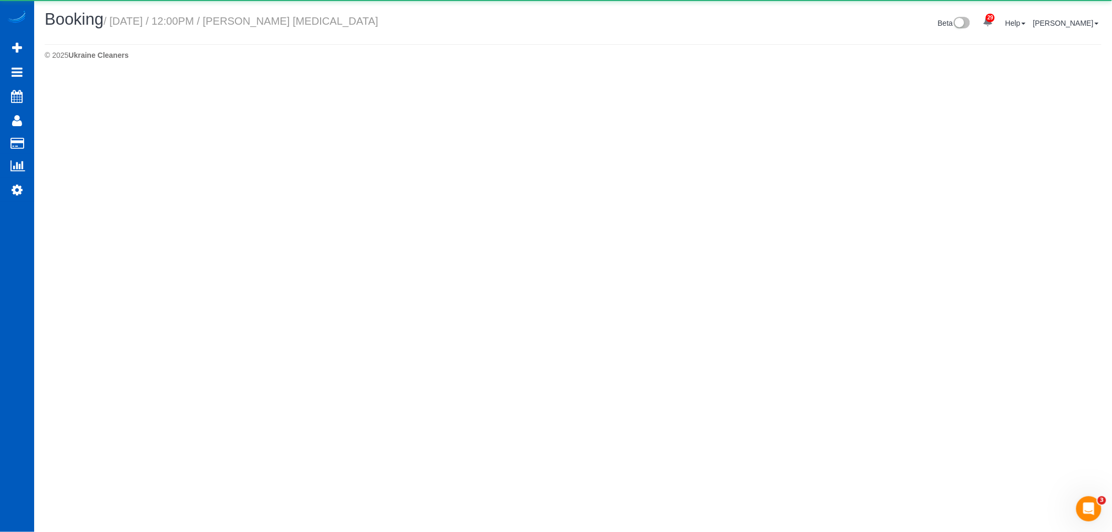
select select "WA"
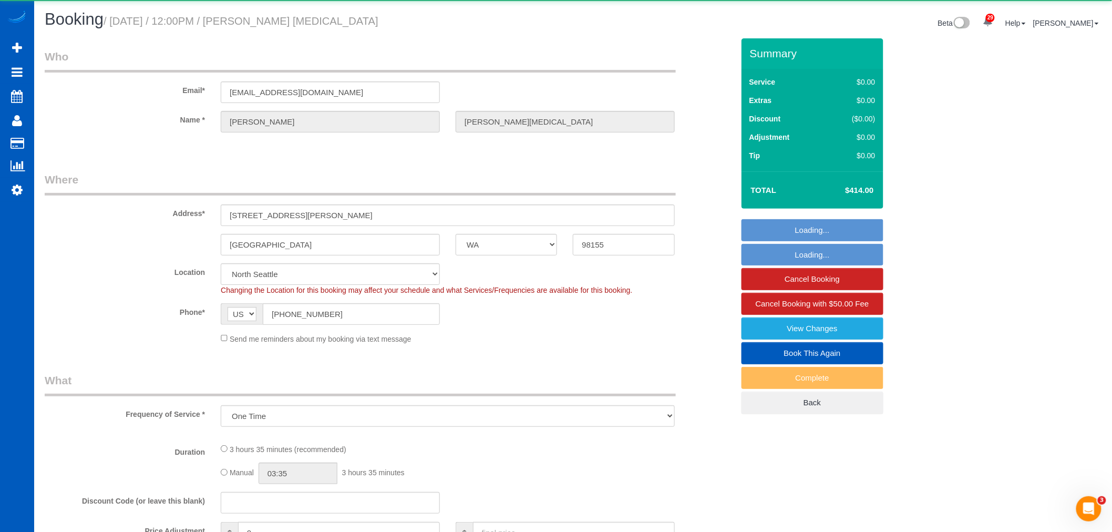
select select "object:2816"
select select "199"
select select "1001"
select select "3"
select select "2"
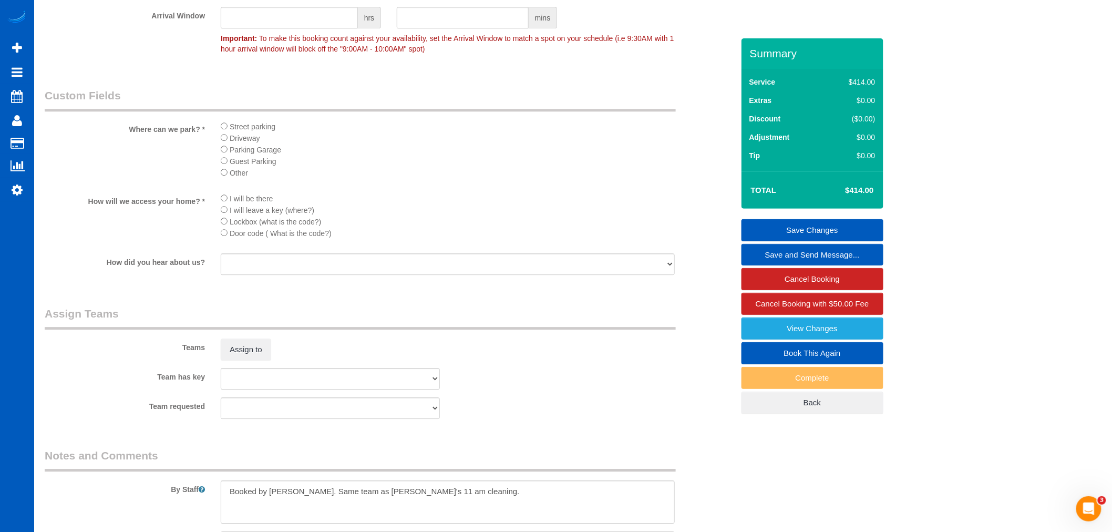
scroll to position [1284, 0]
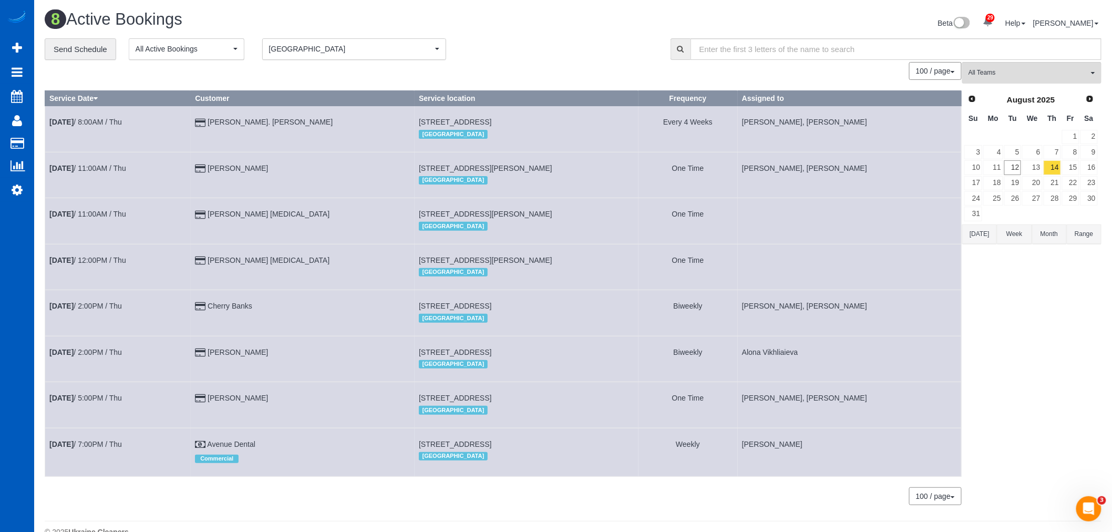
click at [86, 211] on td "[DATE] 11:00AM / Thu" at bounding box center [118, 221] width 146 height 46
click at [85, 218] on link "[DATE] 11:00AM / Thu" at bounding box center [87, 214] width 77 height 8
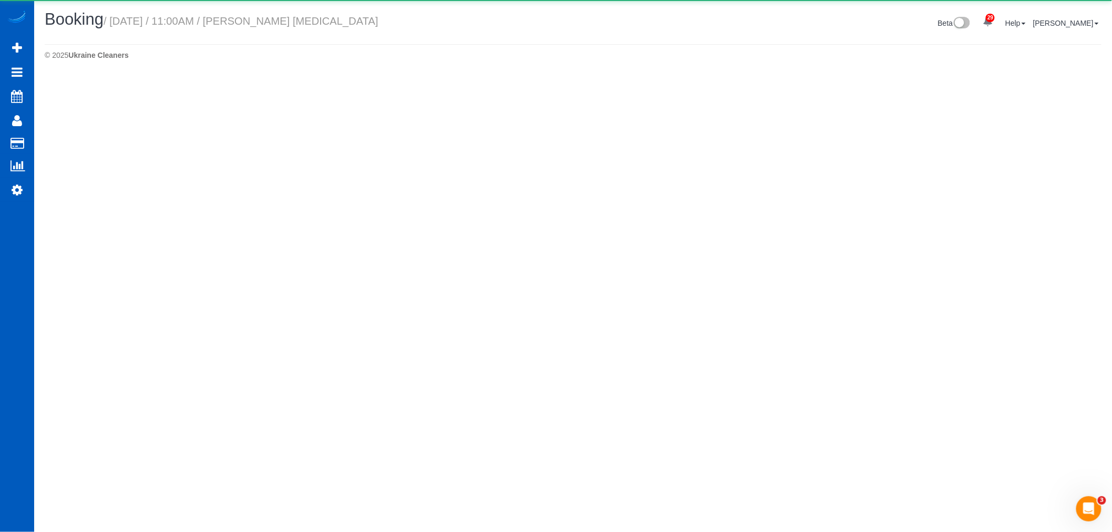
select select "WA"
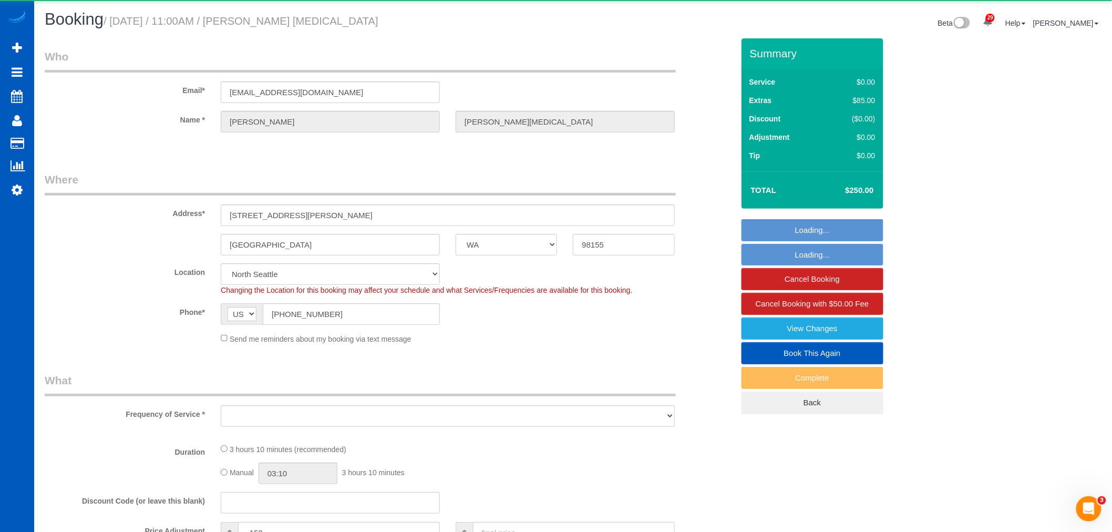
select select "object:3847"
select select "199"
select select "1501"
select select "3"
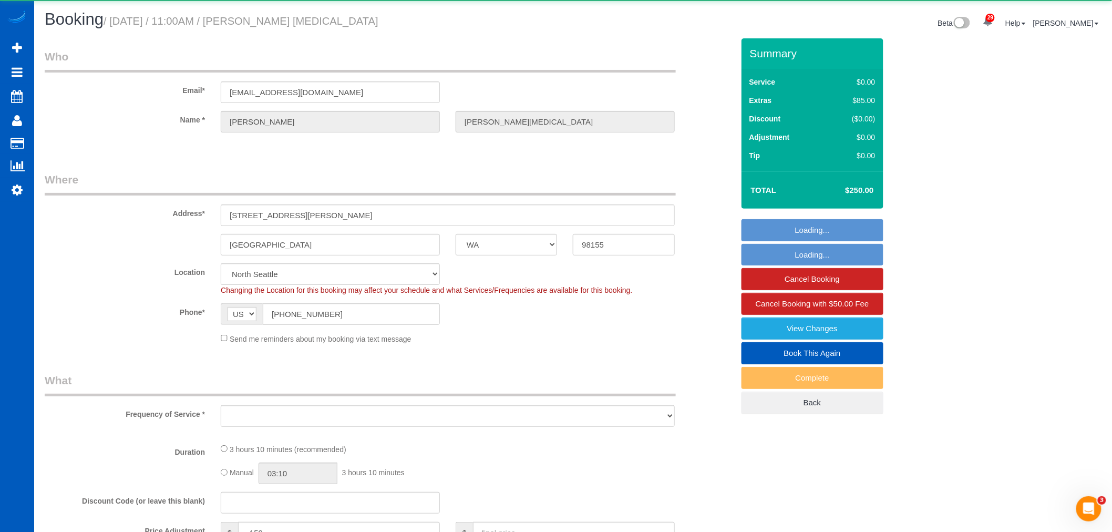
select select "spot21"
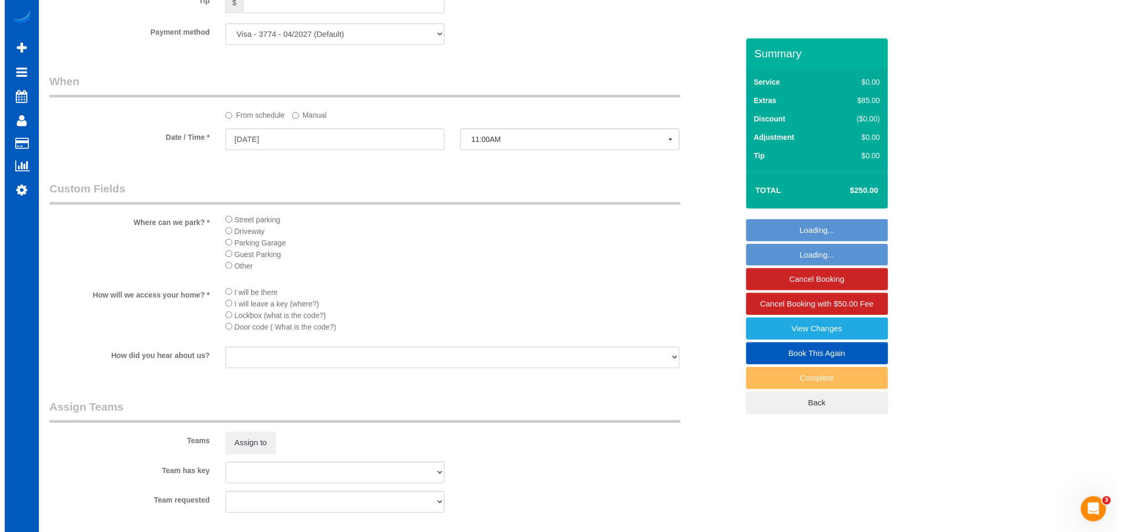
scroll to position [1168, 0]
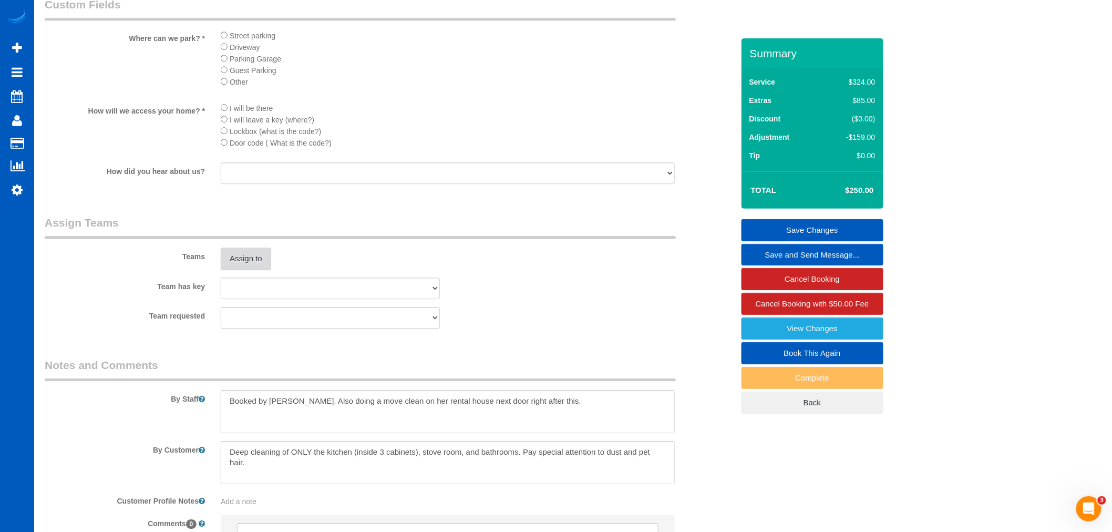
click at [232, 270] on button "Assign to" at bounding box center [246, 259] width 50 height 22
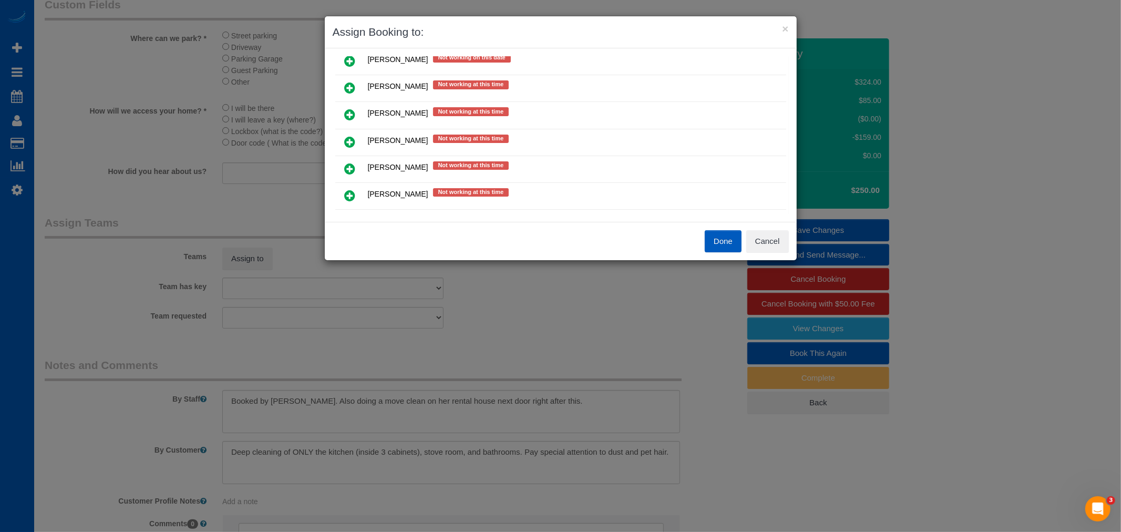
scroll to position [270, 0]
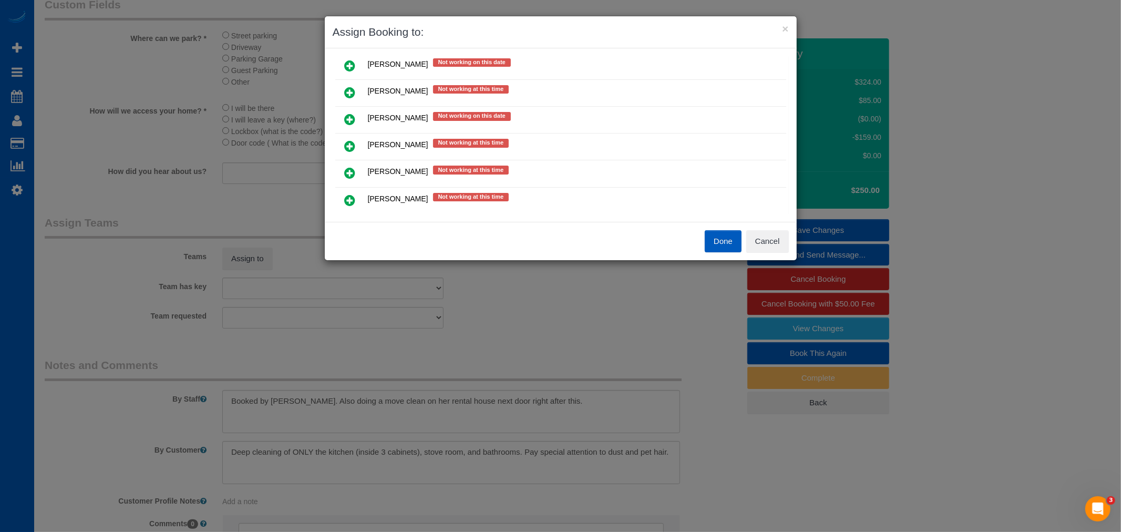
click at [355, 142] on icon at bounding box center [350, 146] width 11 height 13
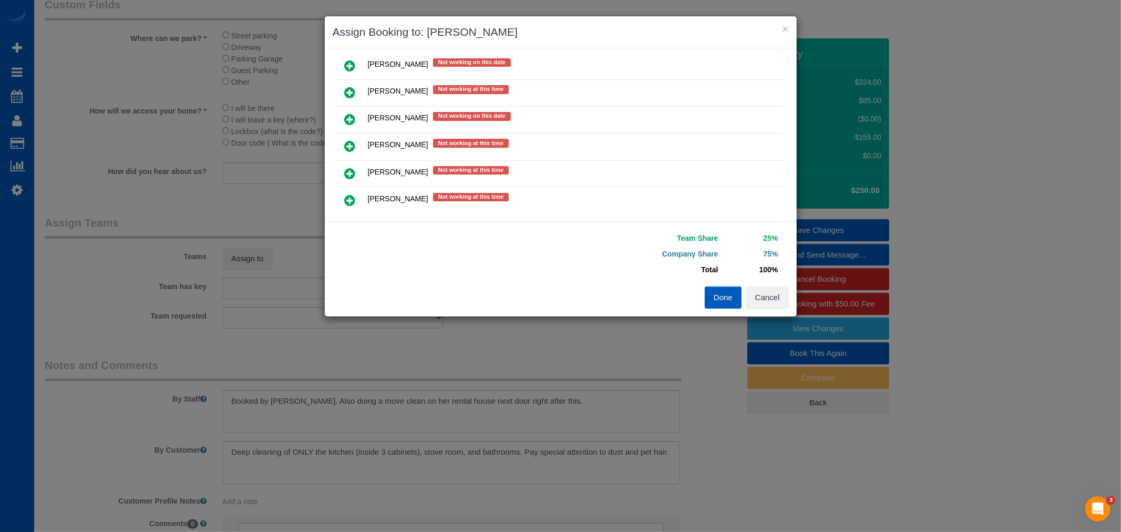
click at [352, 146] on icon at bounding box center [350, 146] width 11 height 13
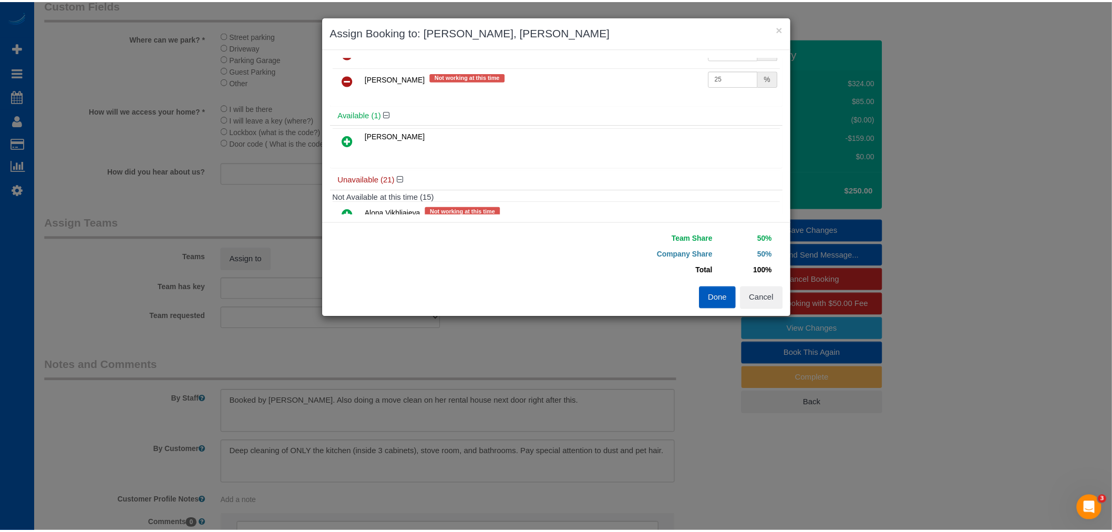
scroll to position [0, 0]
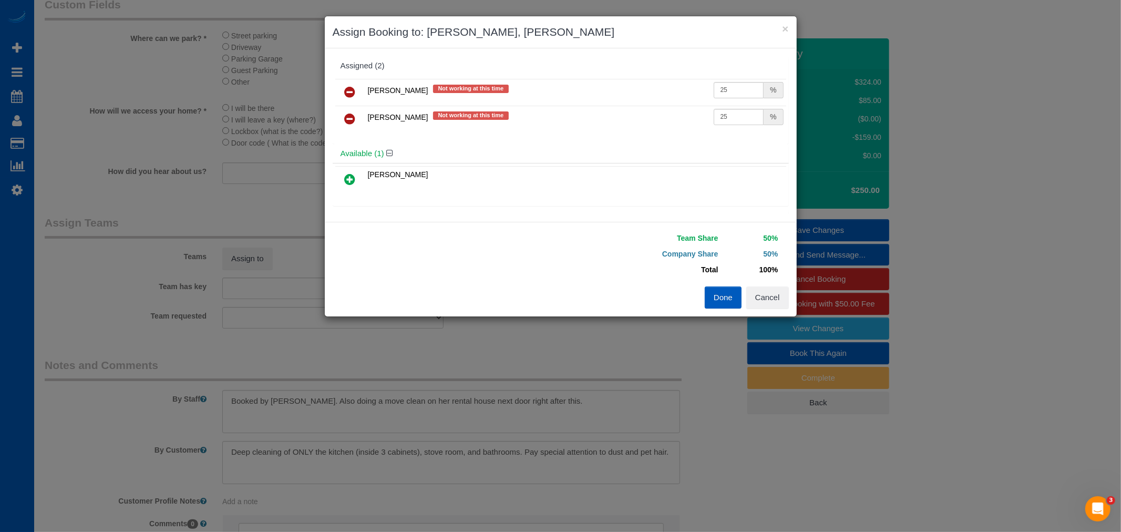
click at [719, 290] on button "Done" at bounding box center [723, 297] width 37 height 22
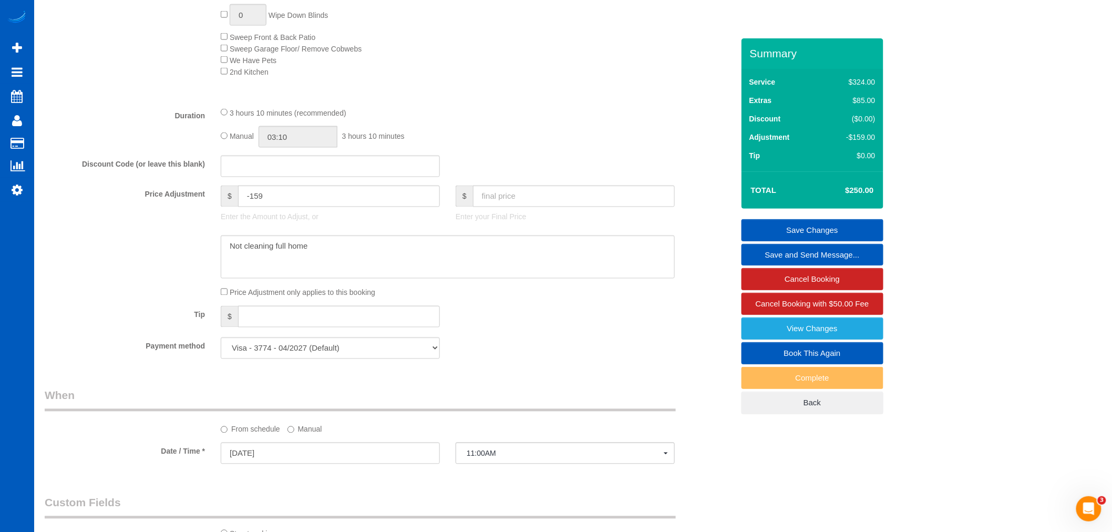
scroll to position [642, 0]
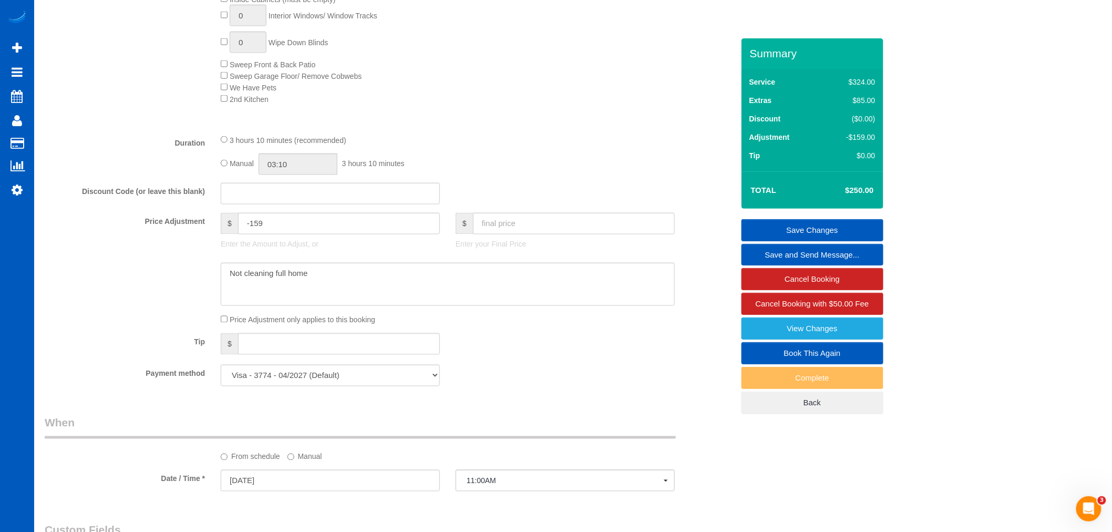
click at [780, 228] on link "Save Changes" at bounding box center [813, 230] width 142 height 22
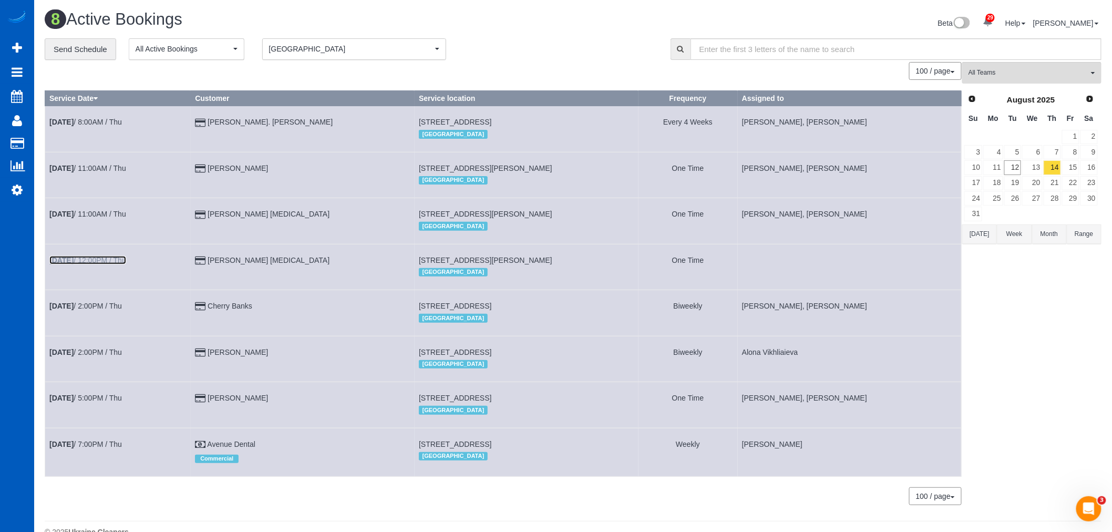
click at [68, 261] on b "[DATE]" at bounding box center [61, 260] width 24 height 8
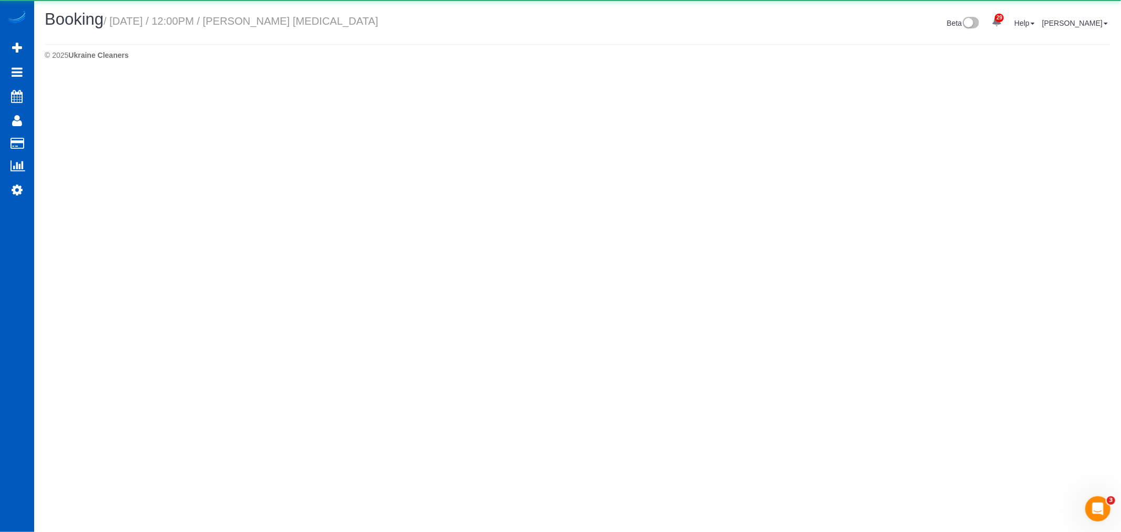
select select "WA"
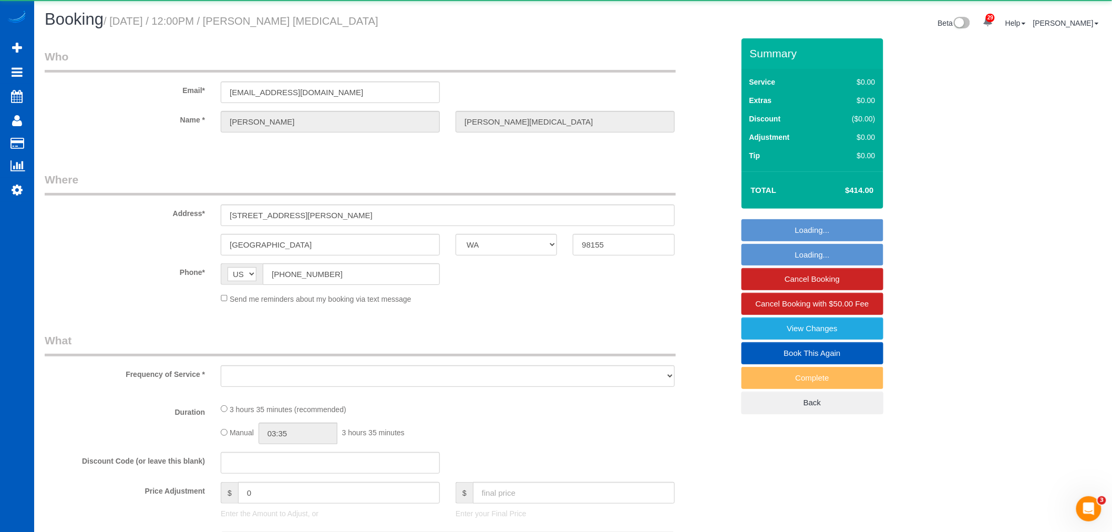
select select "object:5320"
select select "string:fspay-28bada41-0163-4121-b947-bdc762673fdf"
select select "199"
select select "1001"
select select "3"
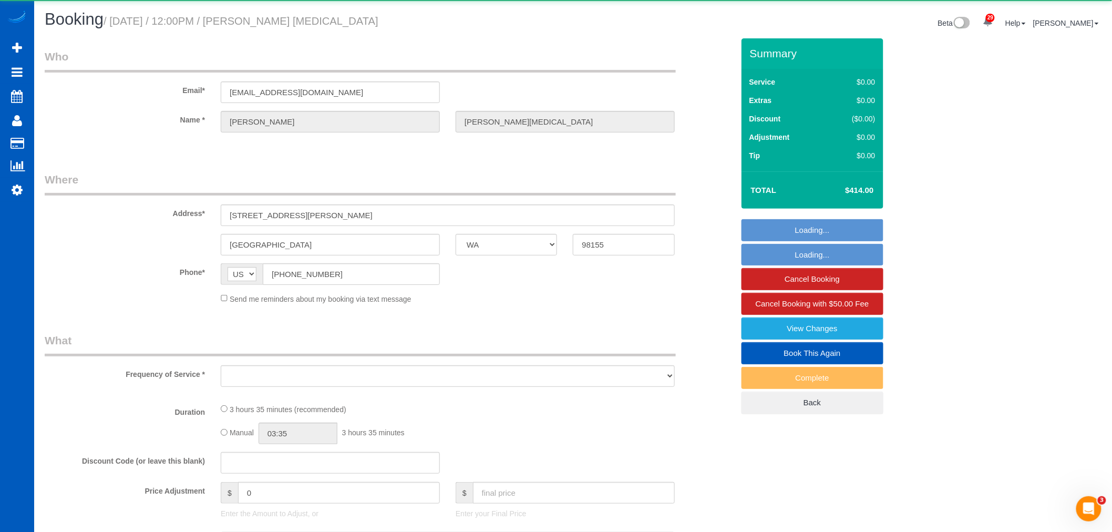
select select "2"
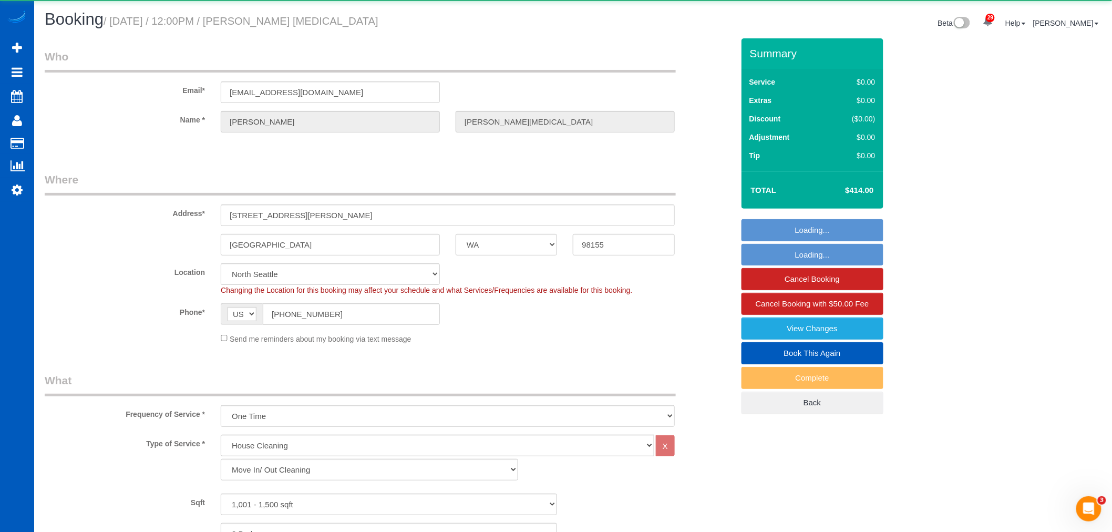
select select "object:5702"
select select "1001"
select select "3"
select select "2"
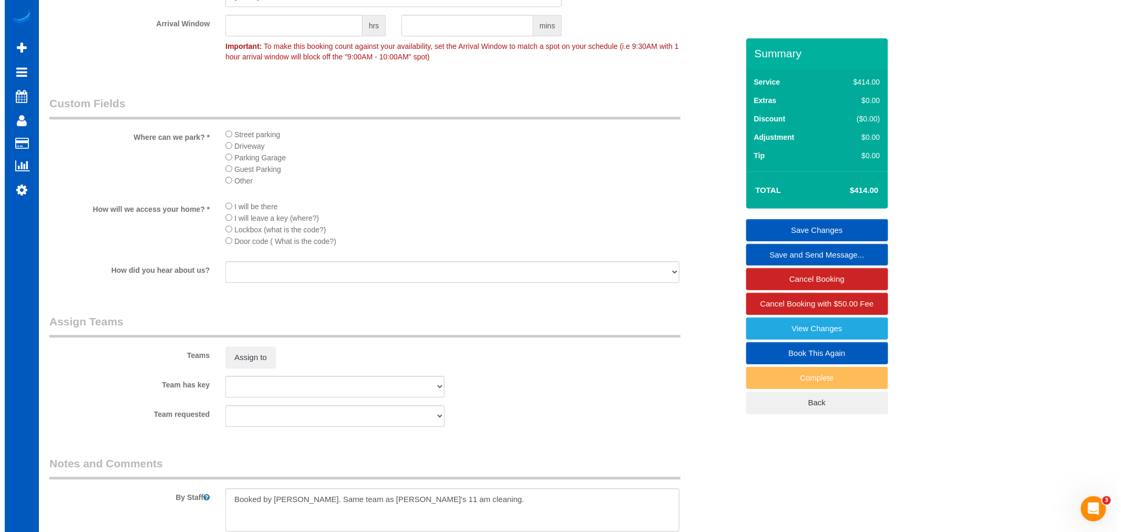
scroll to position [1109, 0]
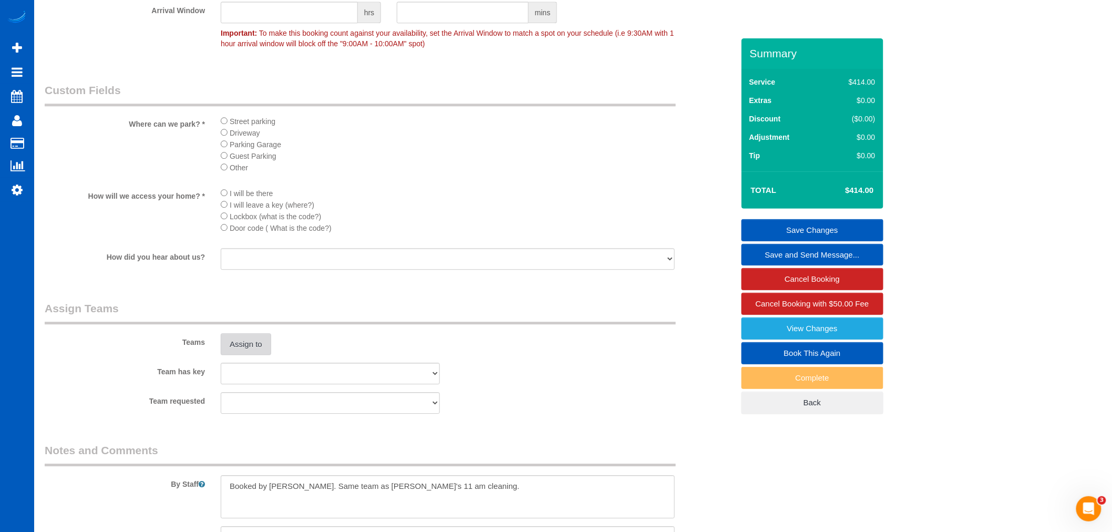
click at [233, 355] on button "Assign to" at bounding box center [246, 344] width 50 height 22
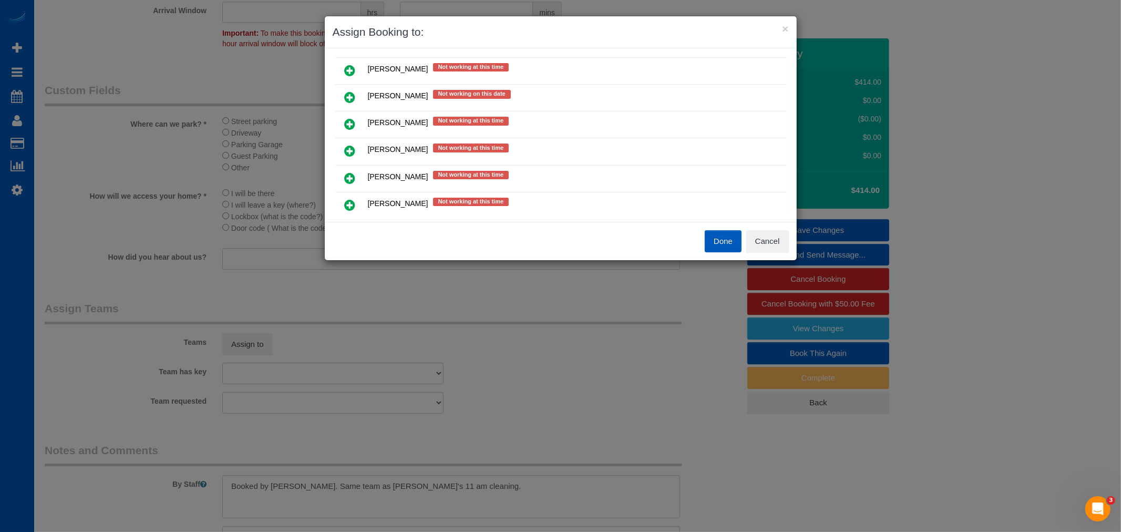
click at [351, 122] on icon at bounding box center [350, 124] width 11 height 13
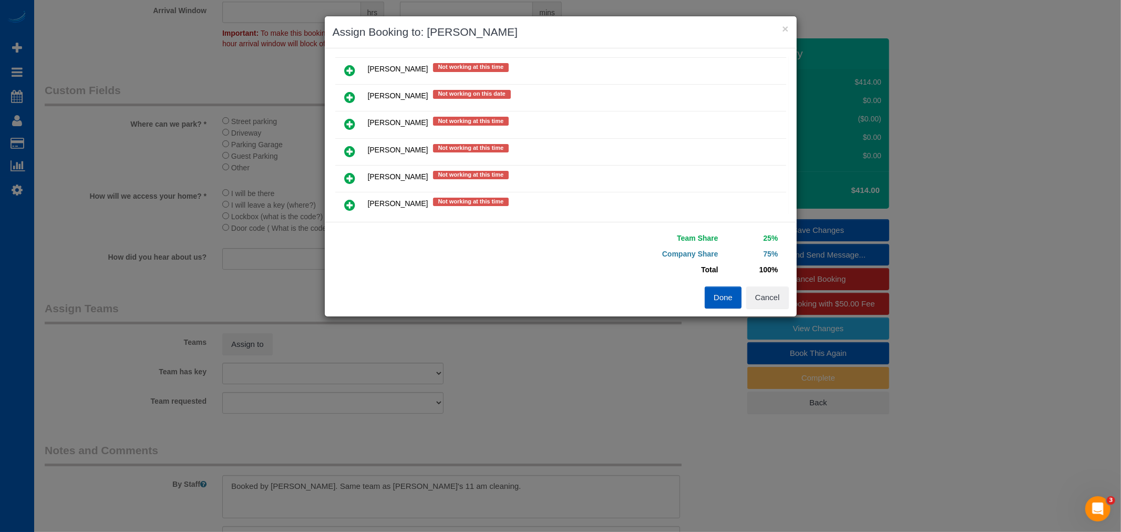
click at [359, 121] on link at bounding box center [350, 124] width 25 height 21
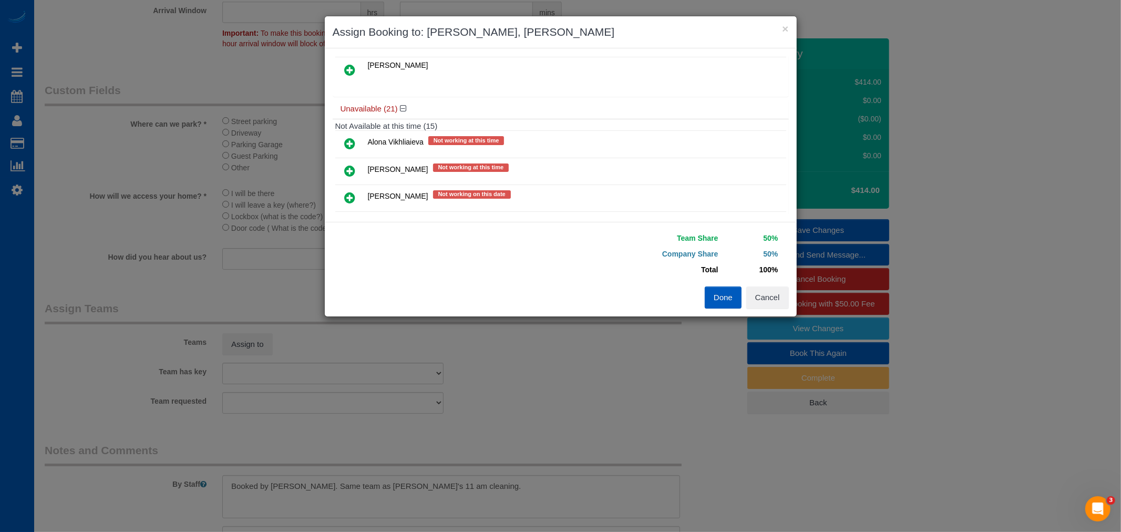
scroll to position [0, 0]
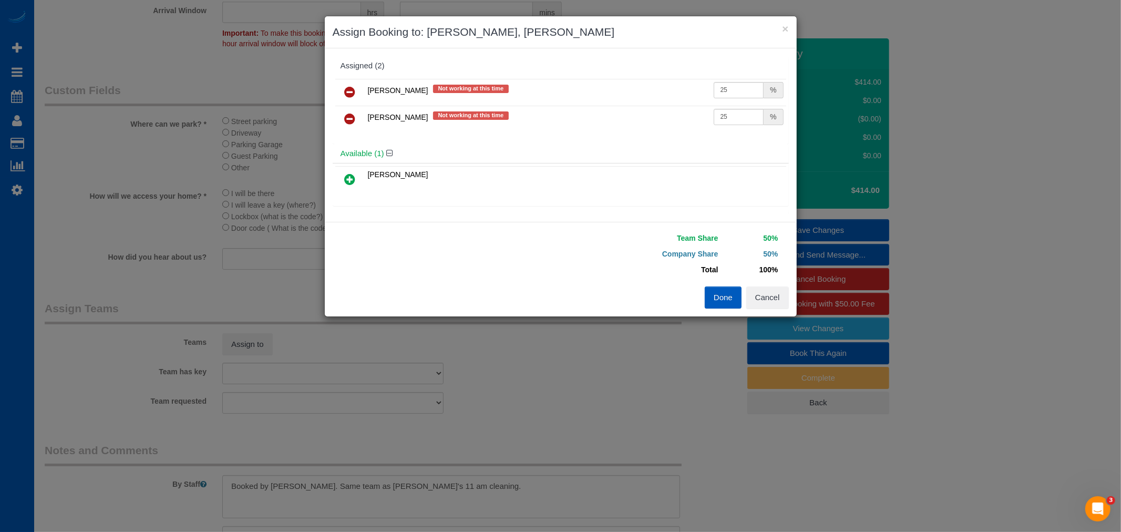
click at [713, 291] on button "Done" at bounding box center [723, 297] width 37 height 22
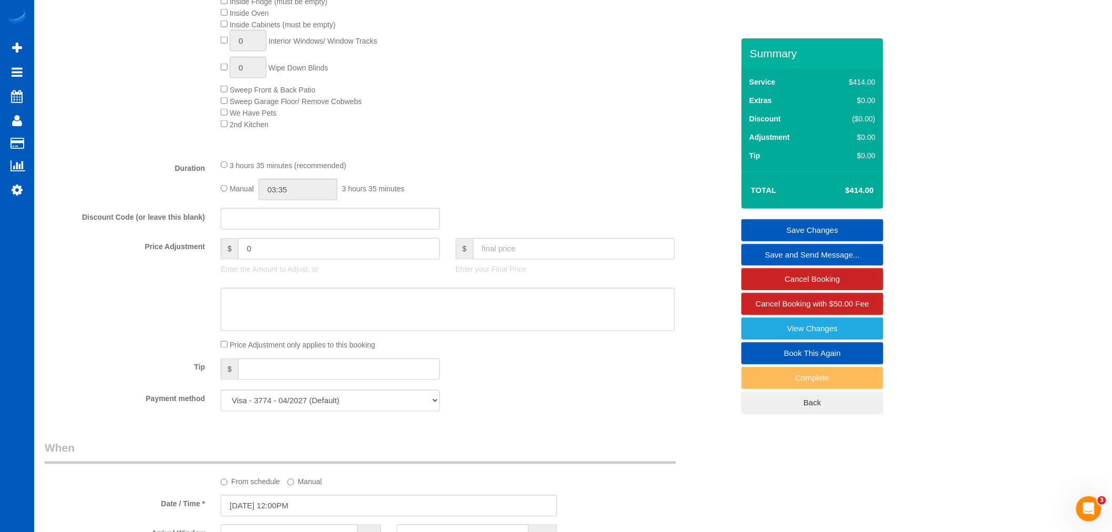
scroll to position [584, 0]
click at [219, 193] on div "3 hours 35 minutes (recommended) Manual 03:35 3 hours 35 minutes" at bounding box center [448, 182] width 470 height 41
click at [226, 200] on div "Manual 03:35 3 hours 35 minutes" at bounding box center [448, 192] width 454 height 22
click at [279, 203] on input "03:35" at bounding box center [298, 192] width 79 height 22
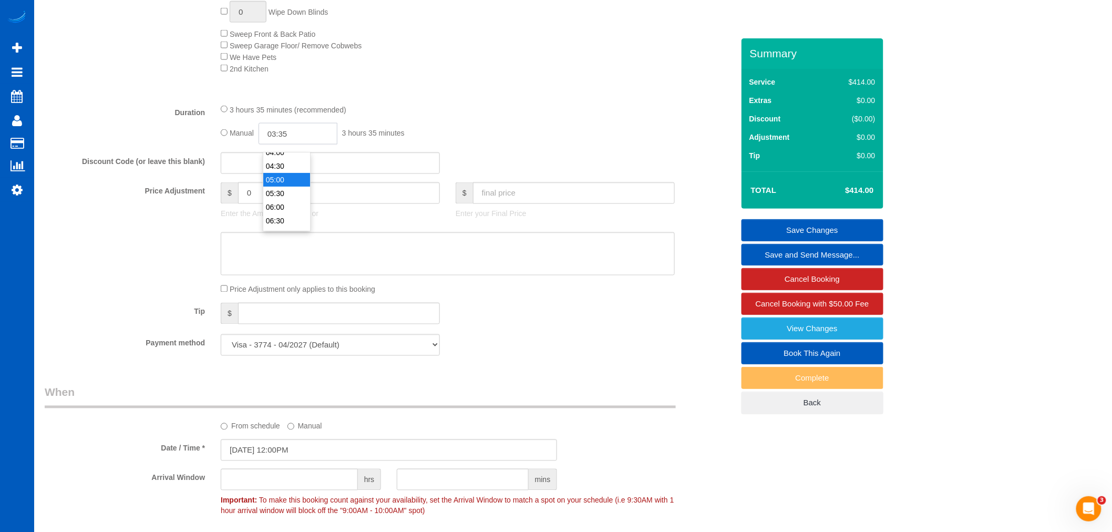
scroll to position [58, 0]
drag, startPoint x: 265, startPoint y: 286, endPoint x: 343, endPoint y: 281, distance: 78.5
drag, startPoint x: 343, startPoint y: 281, endPoint x: 266, endPoint y: 144, distance: 157.4
click at [266, 144] on input "03:35" at bounding box center [298, 134] width 79 height 22
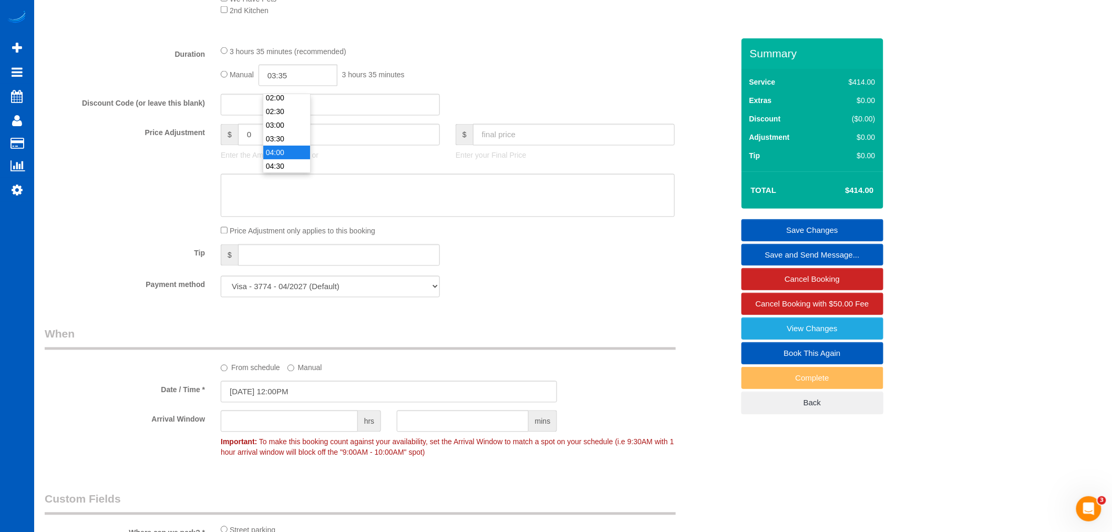
type input "04:00"
click at [282, 150] on li "04:00" at bounding box center [286, 153] width 47 height 14
click at [838, 230] on link "Save Changes" at bounding box center [813, 230] width 142 height 22
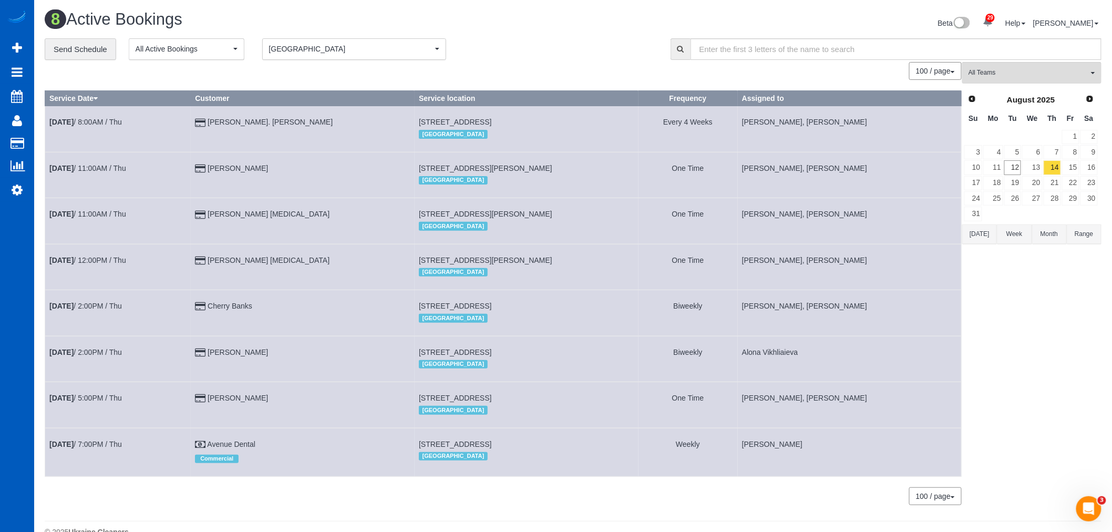
click at [300, 54] on span "[GEOGRAPHIC_DATA]" at bounding box center [350, 49] width 163 height 11
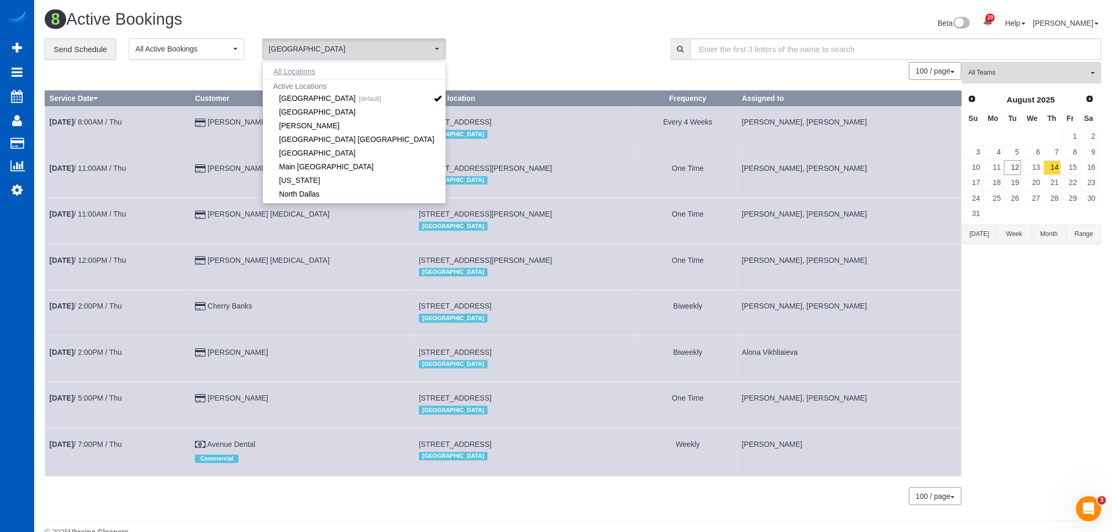
click at [300, 70] on button "All Locations" at bounding box center [295, 71] width 64 height 15
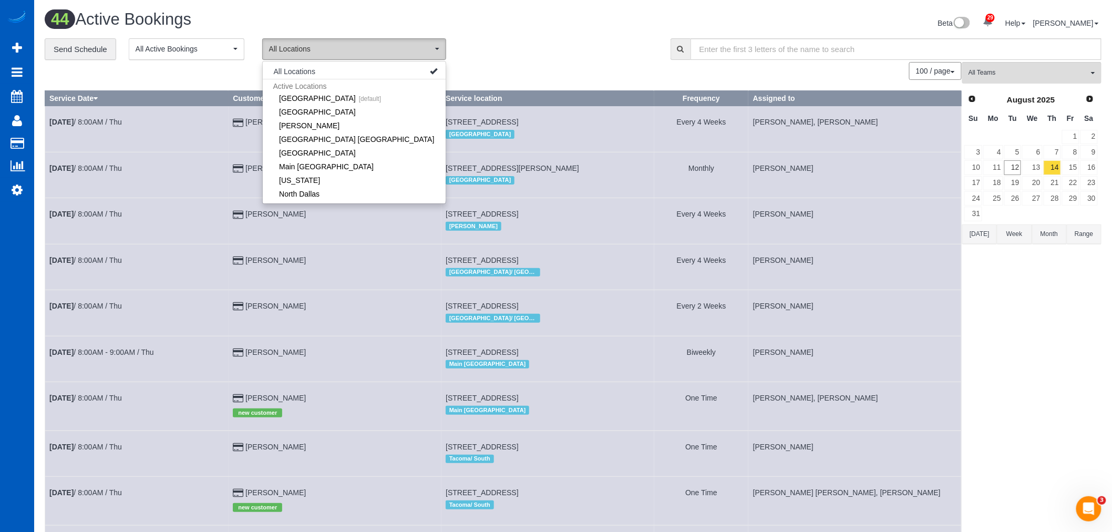
click at [325, 45] on span "All Locations" at bounding box center [350, 49] width 163 height 11
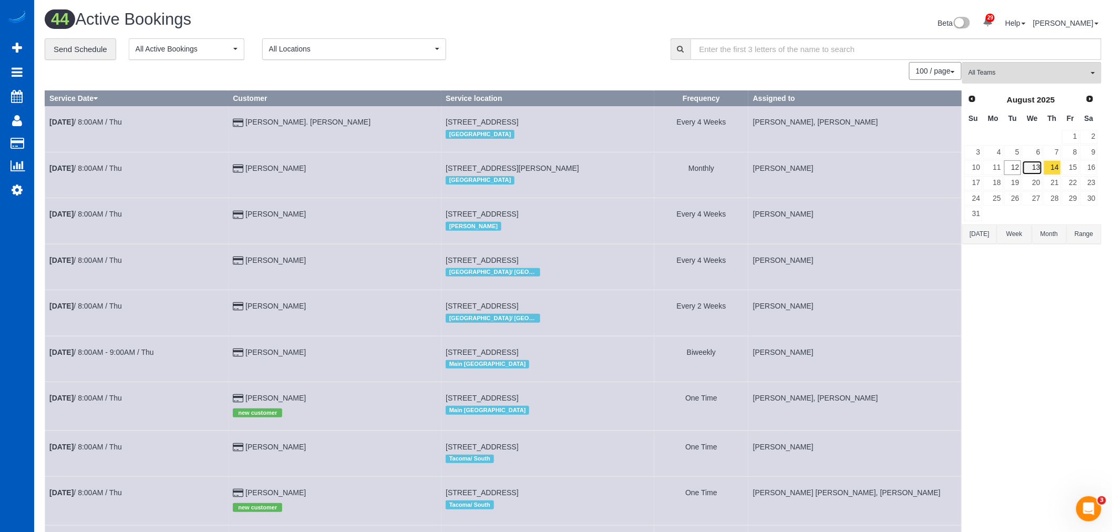
click at [1038, 170] on link "13" at bounding box center [1032, 167] width 20 height 14
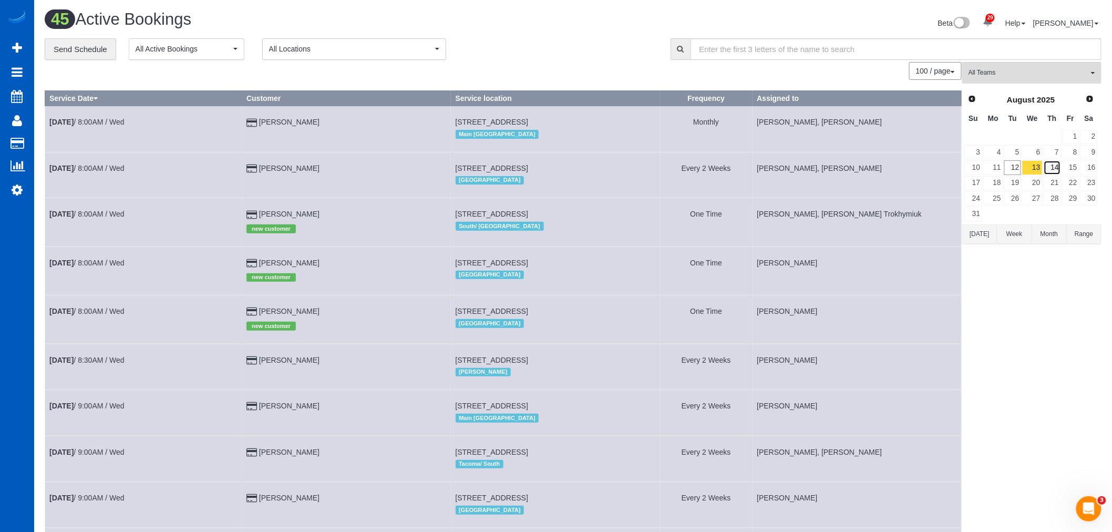
click at [1055, 169] on link "14" at bounding box center [1052, 167] width 17 height 14
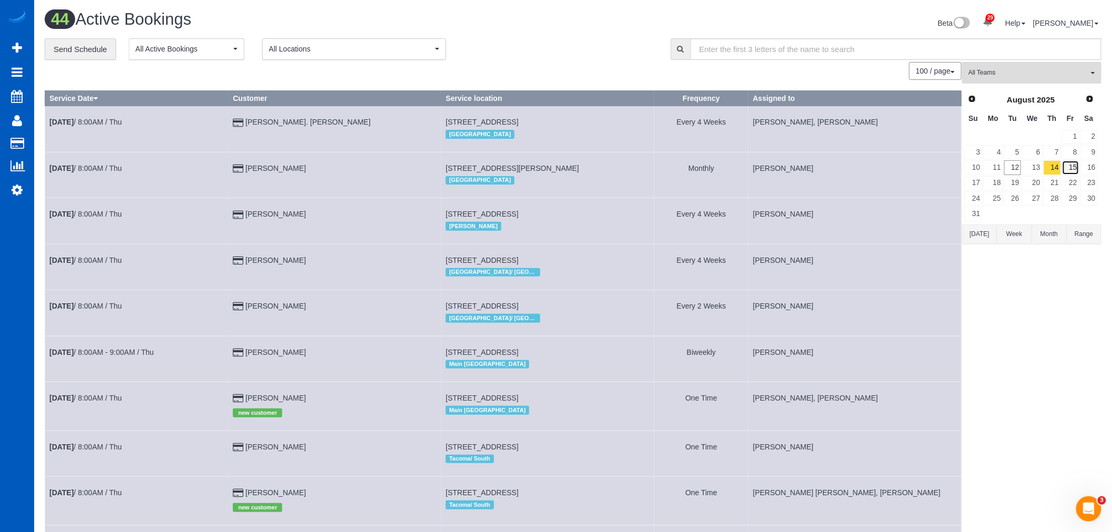
click at [1068, 169] on link "15" at bounding box center [1070, 167] width 17 height 14
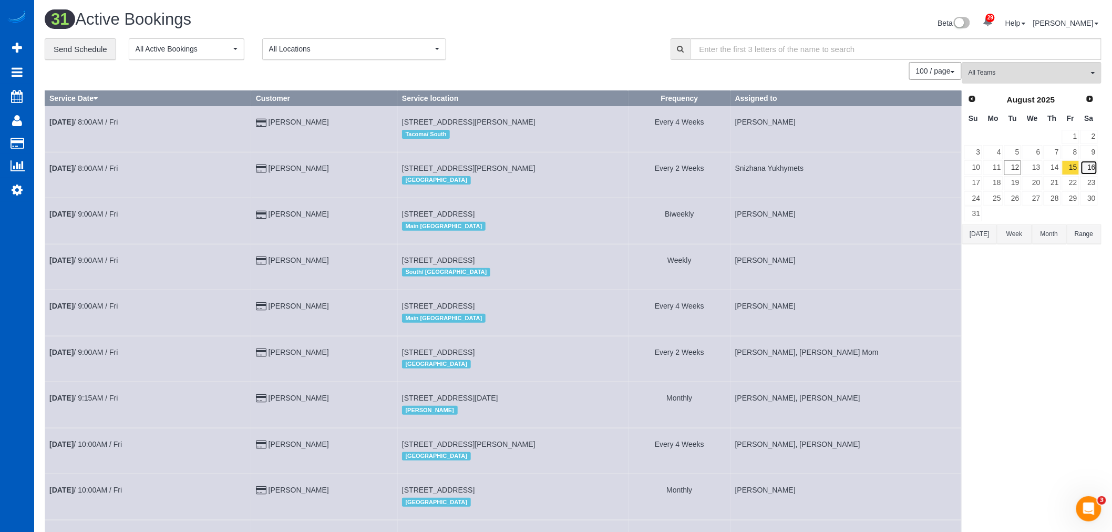
click at [1091, 164] on link "16" at bounding box center [1089, 167] width 17 height 14
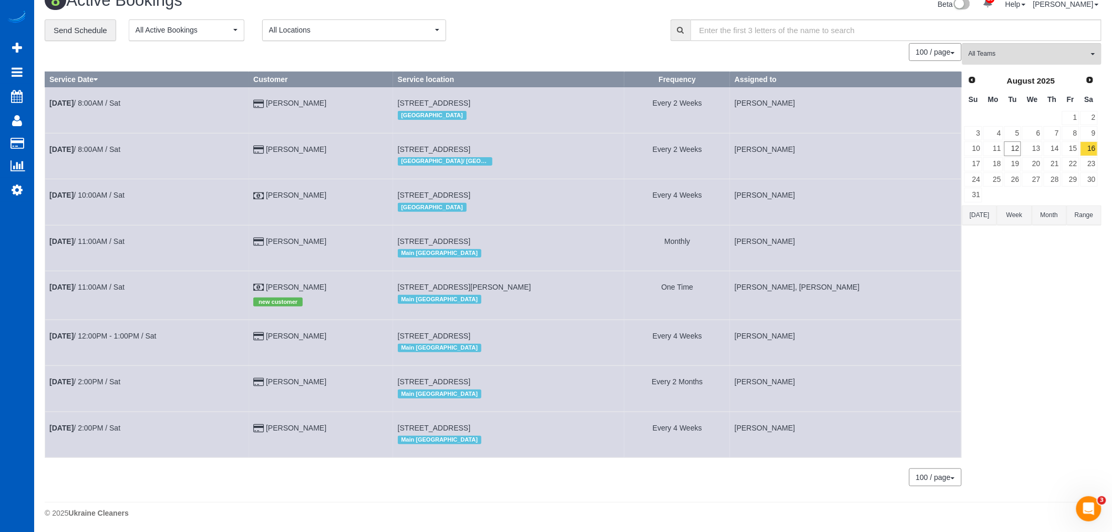
scroll to position [29, 0]
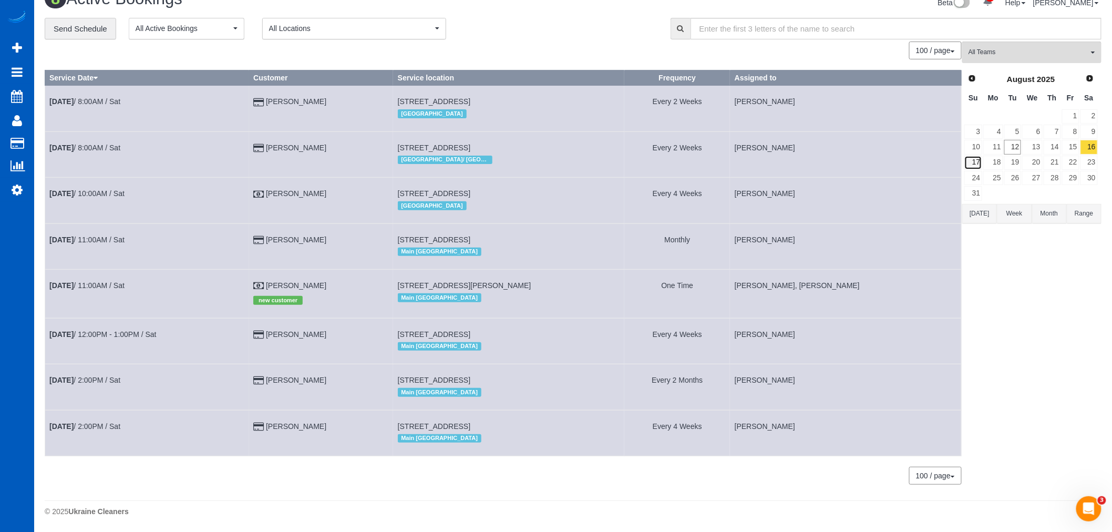
click at [971, 156] on link "17" at bounding box center [973, 163] width 18 height 14
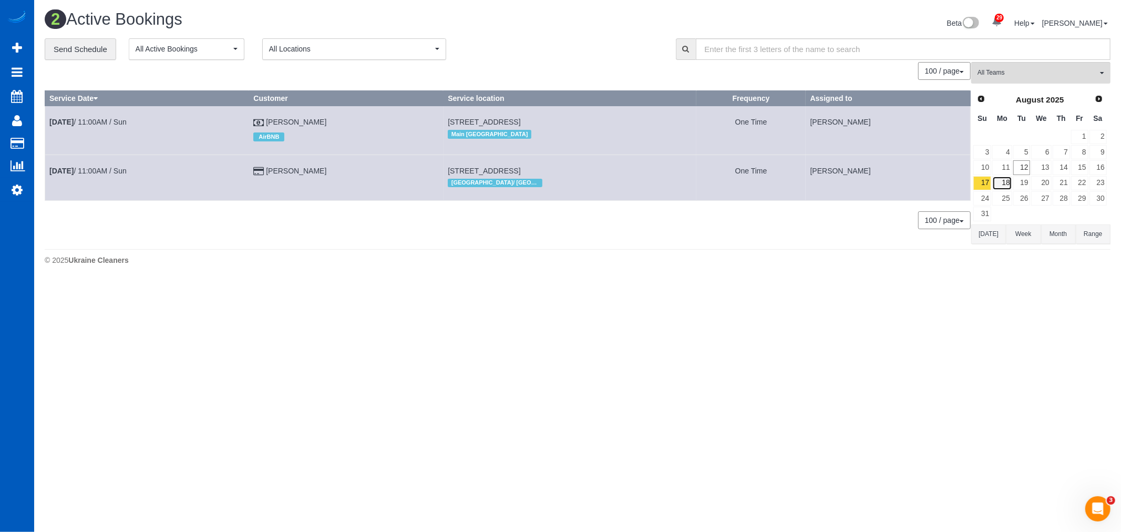
click at [1009, 182] on link "18" at bounding box center [1001, 183] width 19 height 14
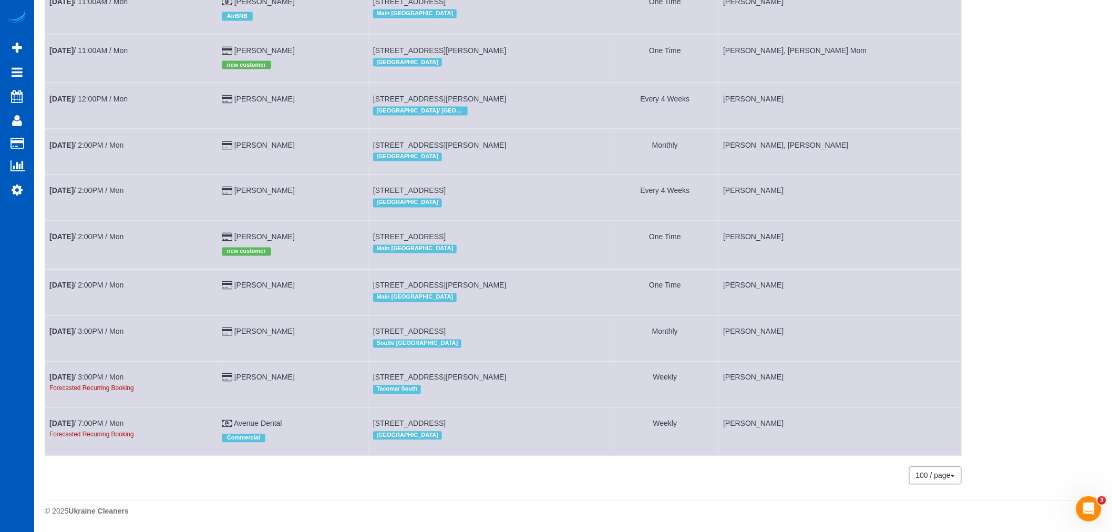
scroll to position [698, 0]
